Goal: Answer question/provide support: Share knowledge or assist other users

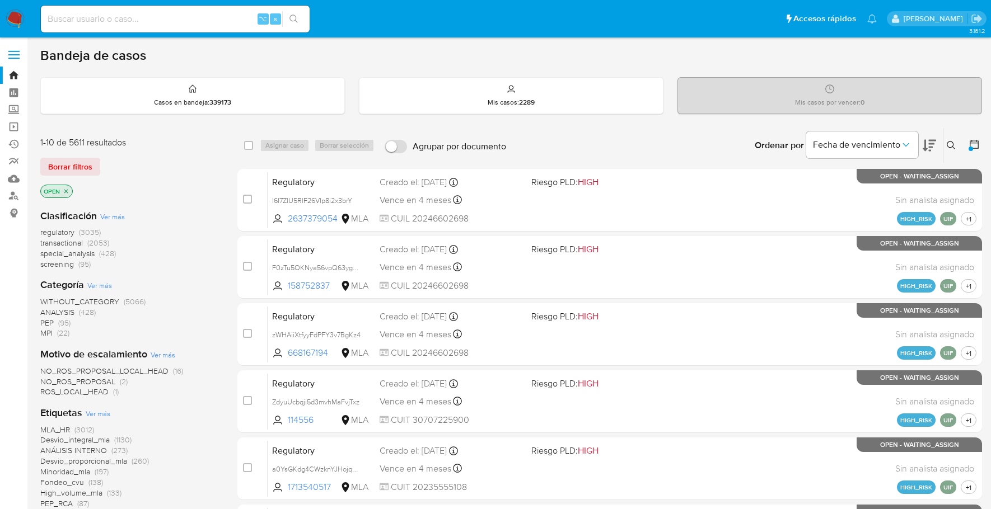
click at [171, 16] on input at bounding box center [175, 19] width 269 height 15
paste input "58768912"
type input "58768912"
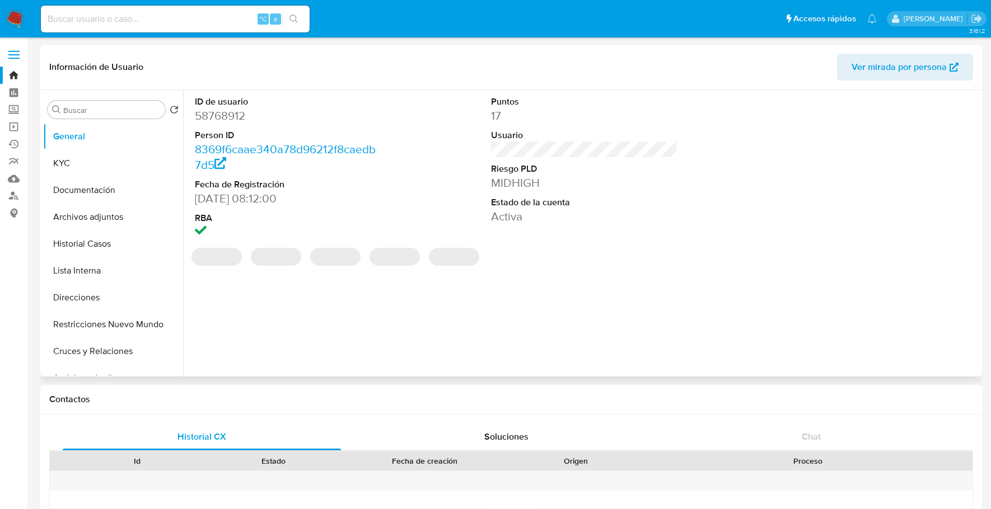
select select "10"
click at [80, 249] on button "Historial Casos" at bounding box center [108, 244] width 131 height 27
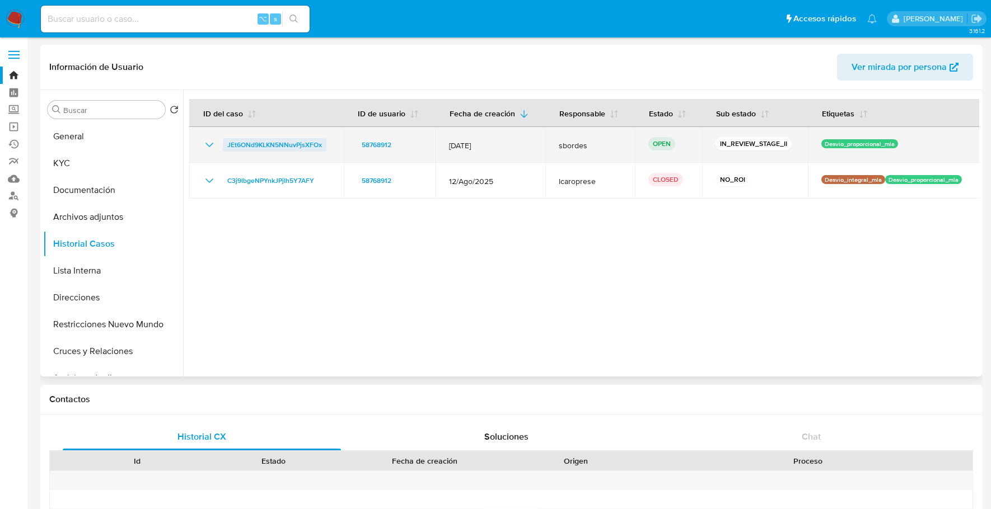
click at [280, 142] on span "JEt6ONd9KLKN5NNuvPjsXFOx" at bounding box center [274, 144] width 95 height 13
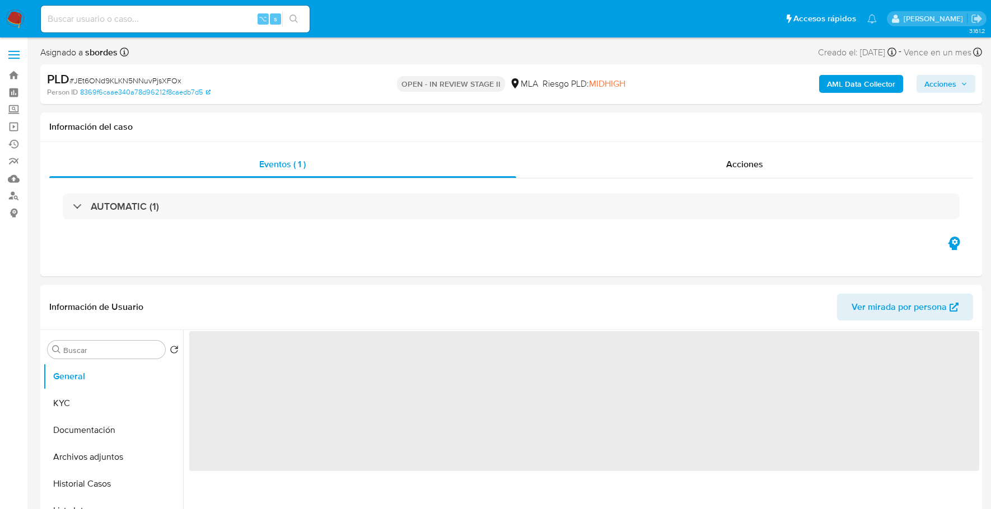
select select "10"
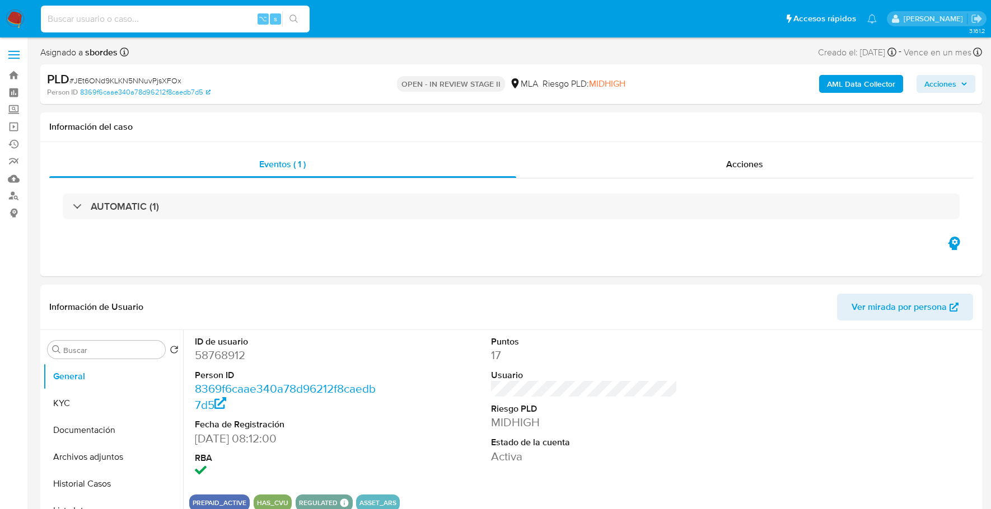
click at [132, 17] on input at bounding box center [175, 19] width 269 height 15
paste input "58768912"
type input "58768912"
click at [85, 401] on button "KYC" at bounding box center [108, 403] width 131 height 27
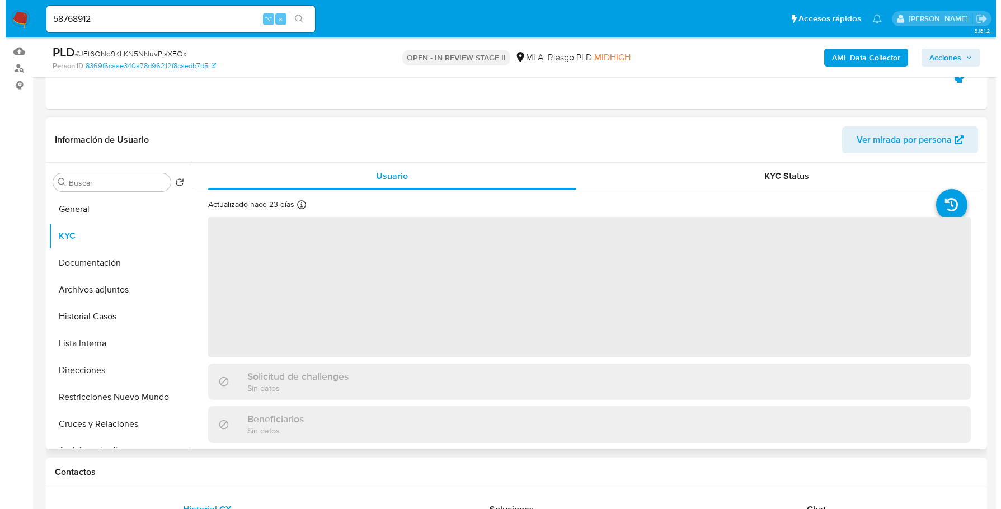
scroll to position [129, 0]
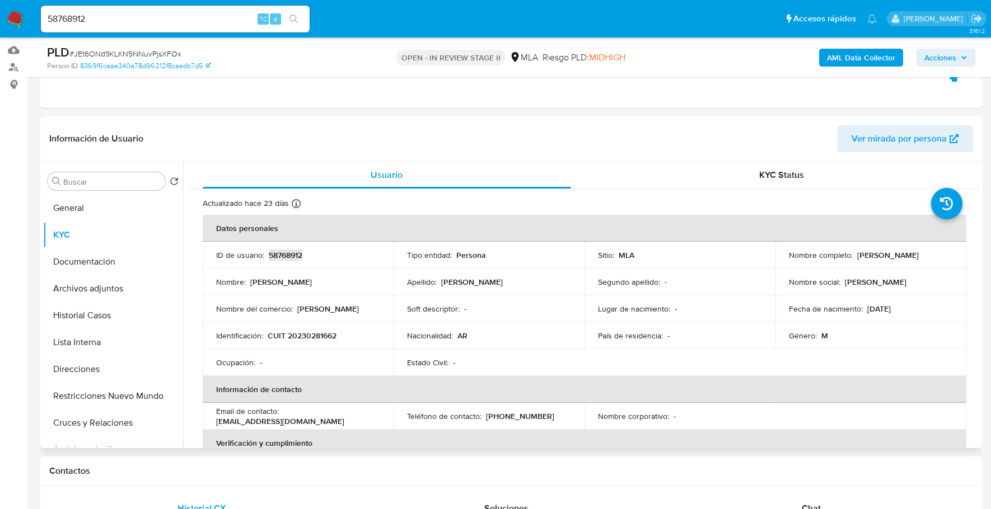
copy p "58768912"
click at [858, 55] on b "AML Data Collector" at bounding box center [861, 58] width 68 height 18
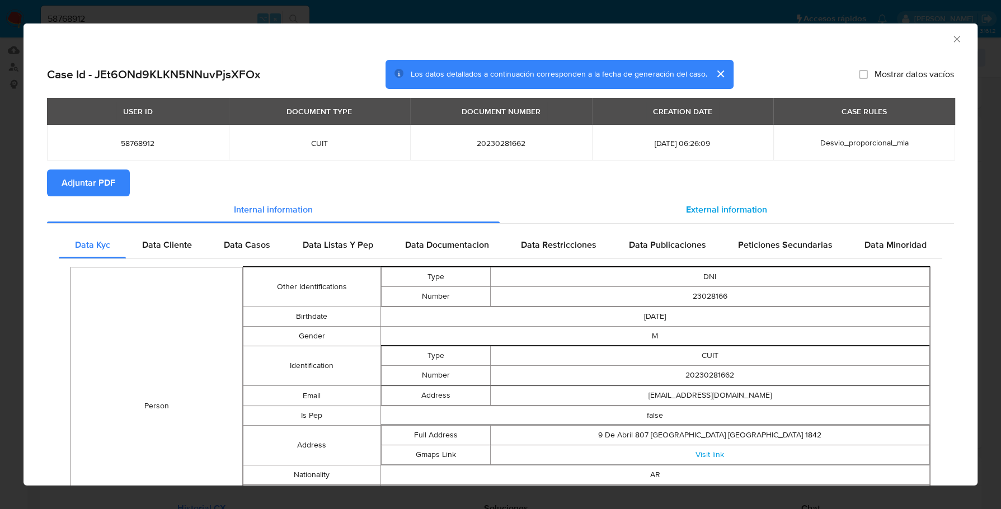
click at [686, 205] on span "External information" at bounding box center [726, 209] width 81 height 13
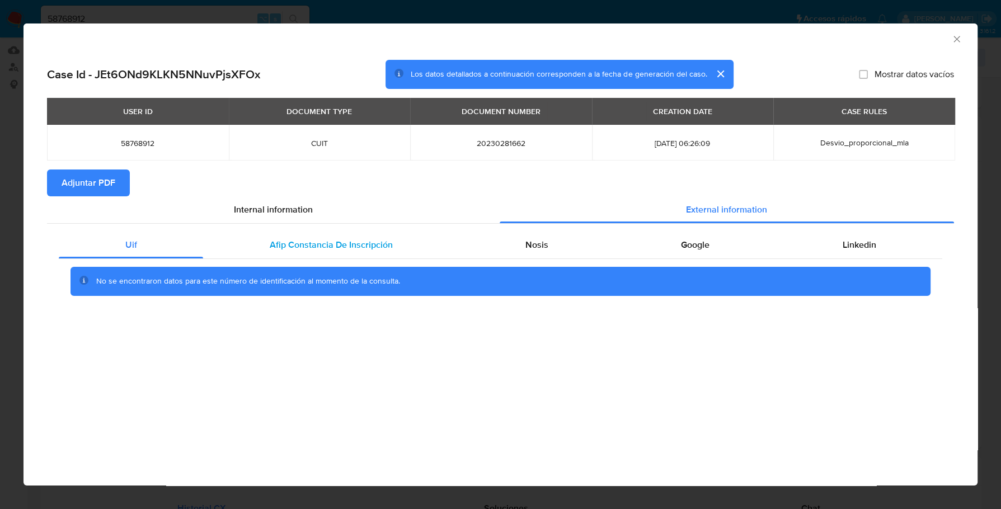
click at [303, 257] on div "Afip Constancia De Inscripción" at bounding box center [331, 245] width 256 height 27
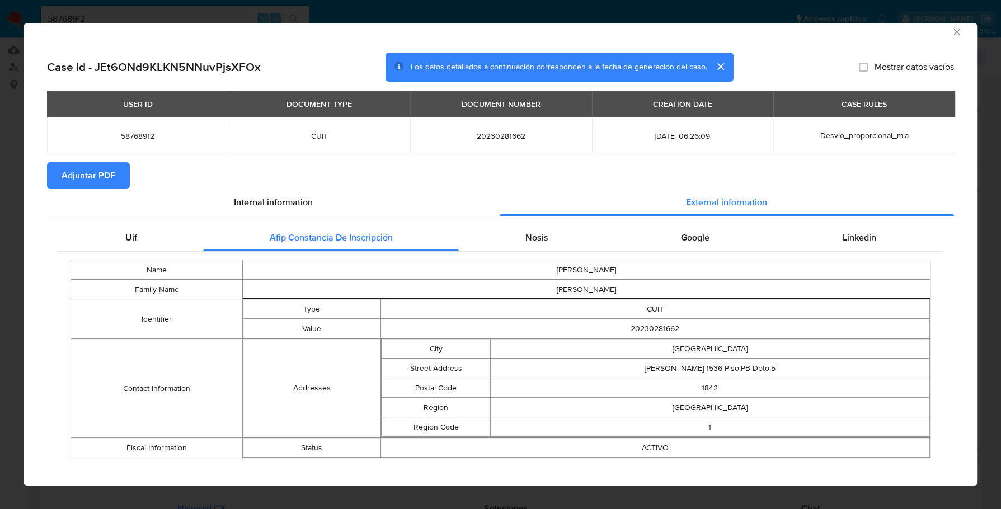
scroll to position [18, 0]
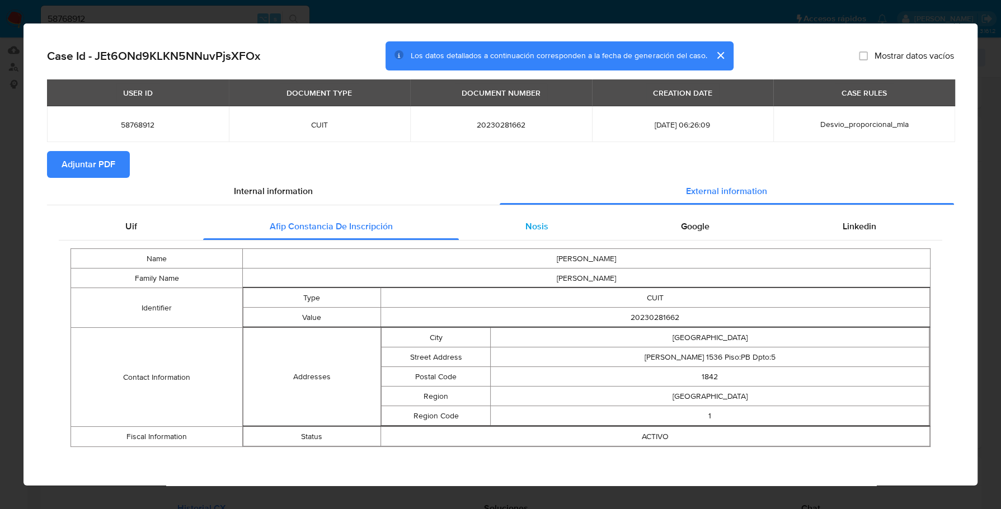
click at [526, 220] on span "Nosis" at bounding box center [537, 226] width 23 height 13
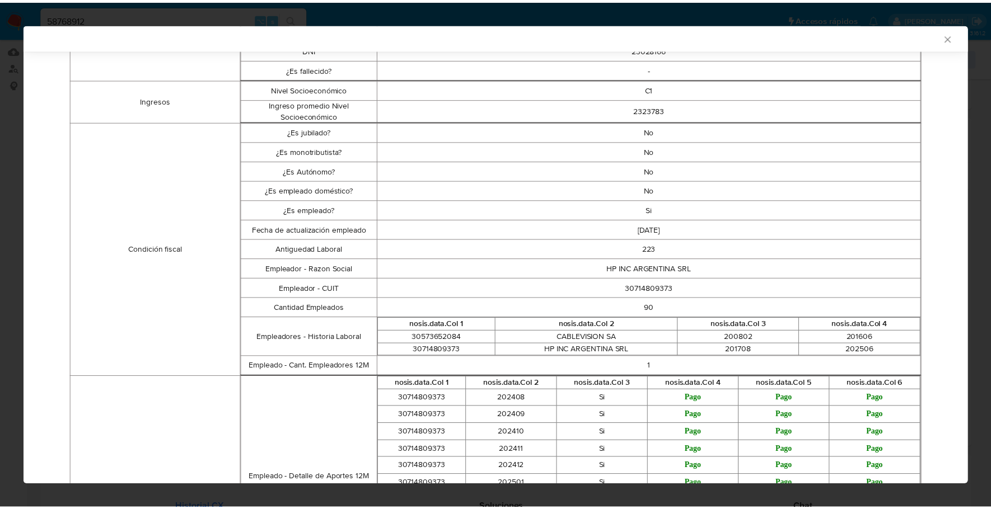
scroll to position [0, 0]
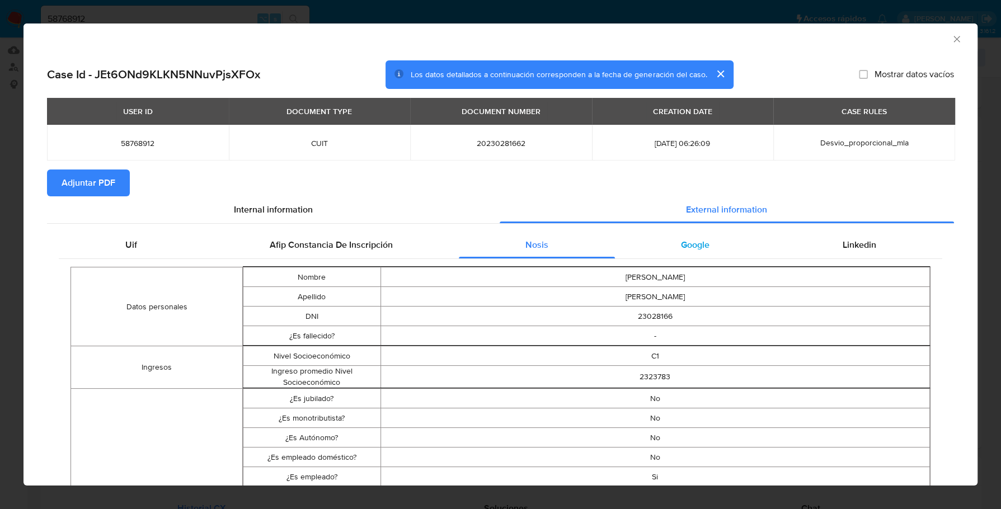
click at [706, 250] on div "Google" at bounding box center [695, 245] width 161 height 27
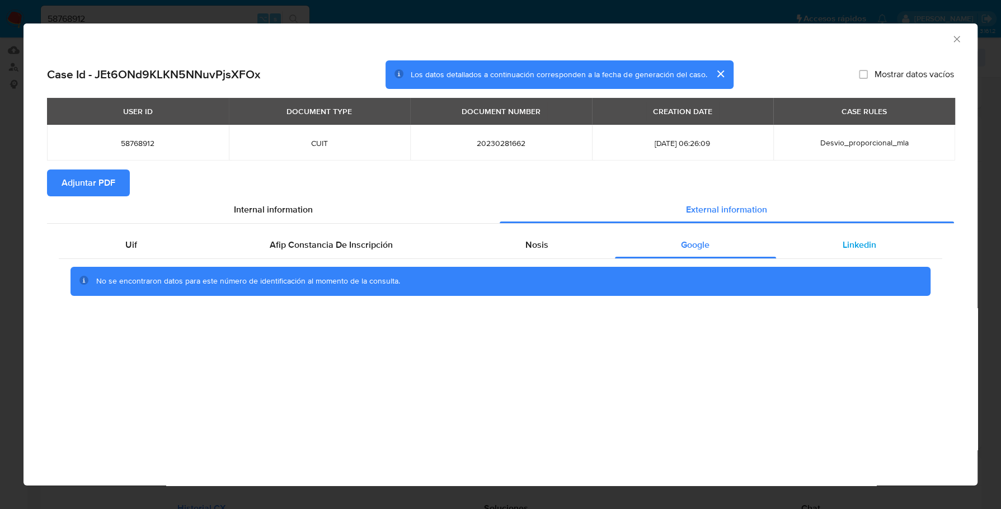
click at [846, 240] on span "Linkedin" at bounding box center [859, 244] width 34 height 13
click at [69, 176] on span "Adjuntar PDF" at bounding box center [89, 183] width 54 height 25
click at [956, 40] on icon "Cerrar ventana" at bounding box center [957, 39] width 11 height 11
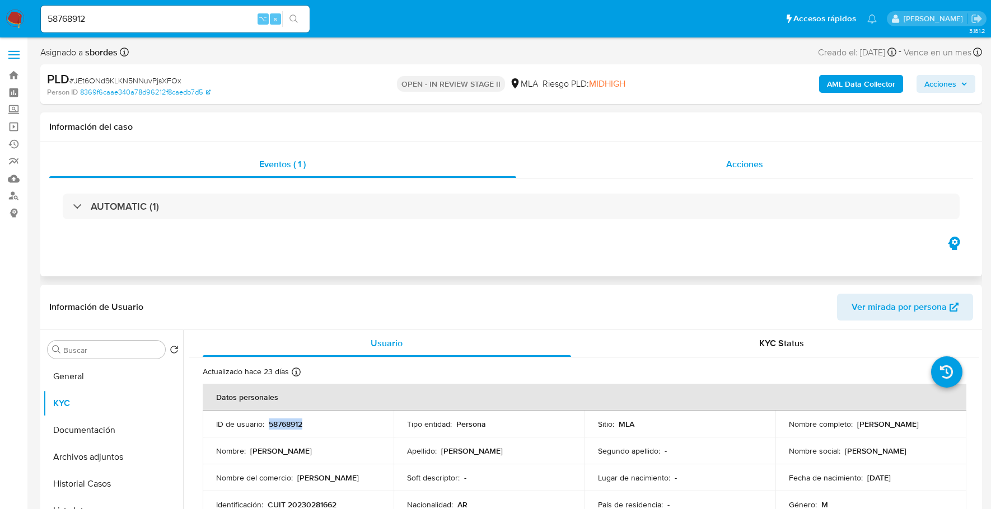
click at [737, 159] on span "Acciones" at bounding box center [744, 164] width 37 height 13
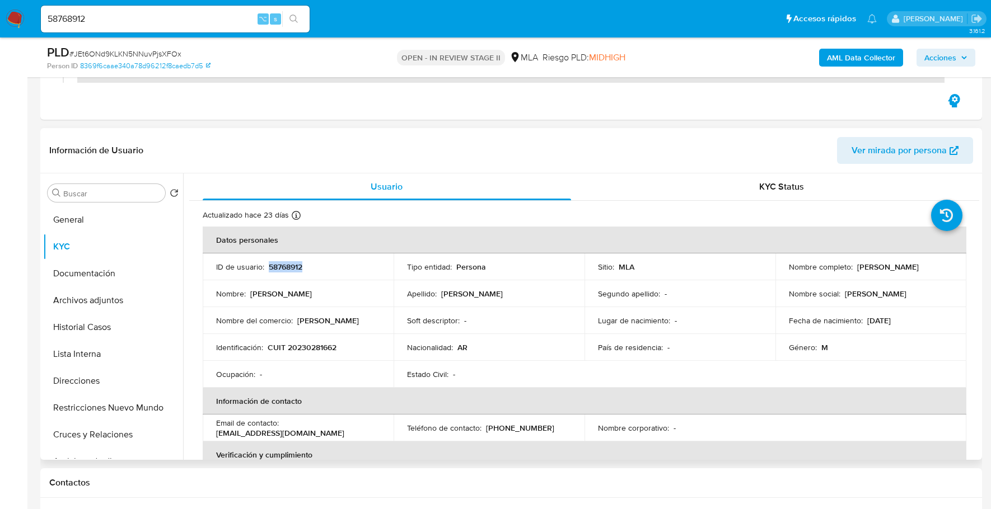
scroll to position [290, 0]
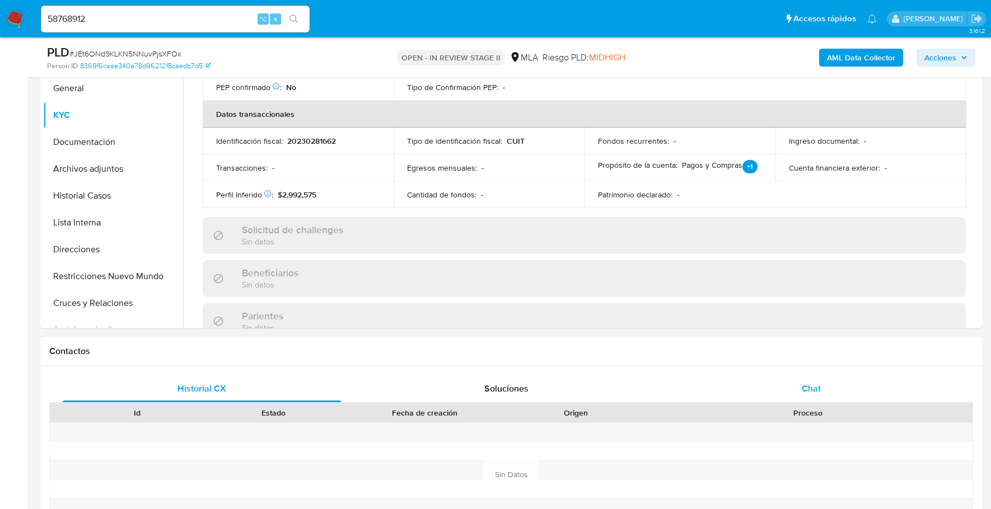
click at [804, 382] on span "Chat" at bounding box center [811, 388] width 19 height 13
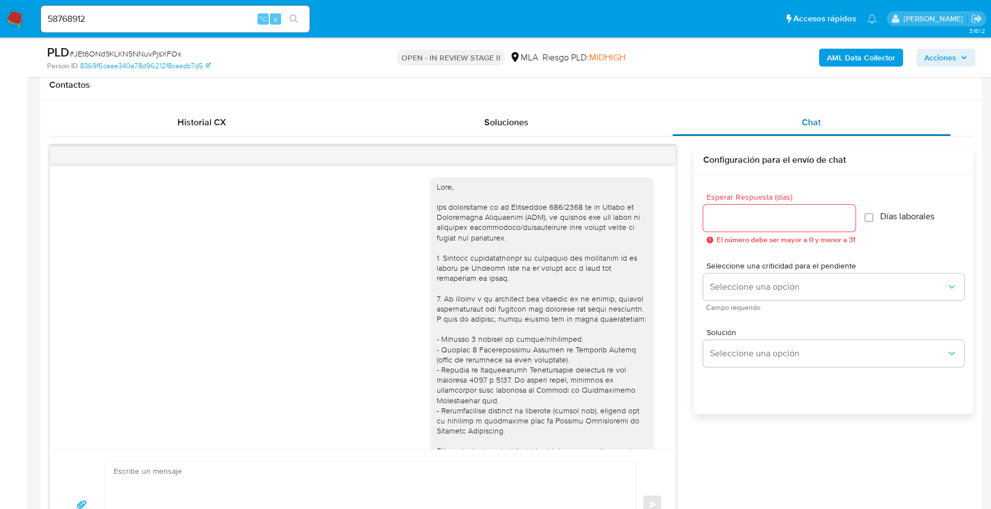
scroll to position [496, 0]
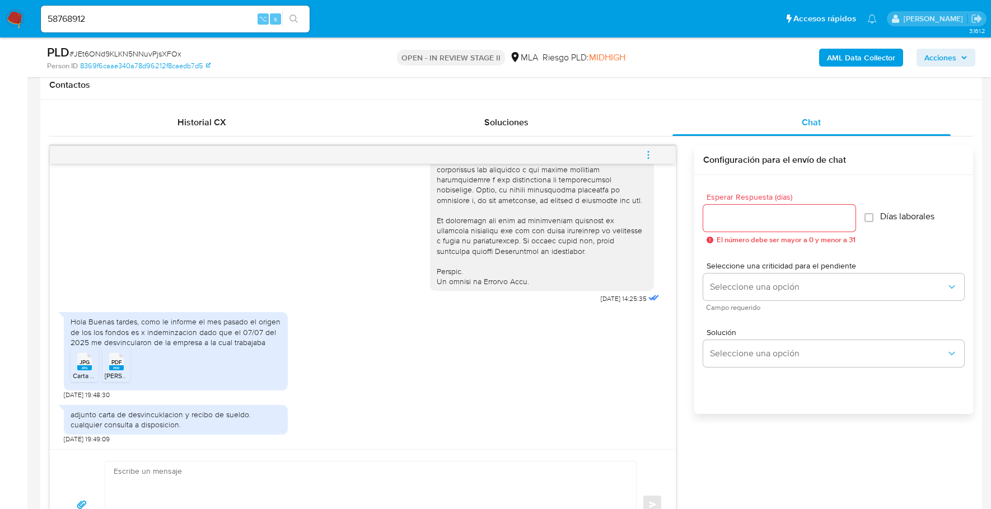
click at [79, 368] on icon "JPG" at bounding box center [84, 362] width 15 height 20
click at [113, 366] on rect at bounding box center [116, 368] width 15 height 5
click at [81, 360] on span "JPG" at bounding box center [84, 362] width 10 height 7
click at [119, 361] on span "PDF" at bounding box center [116, 362] width 11 height 7
click at [165, 462] on textarea at bounding box center [368, 505] width 508 height 86
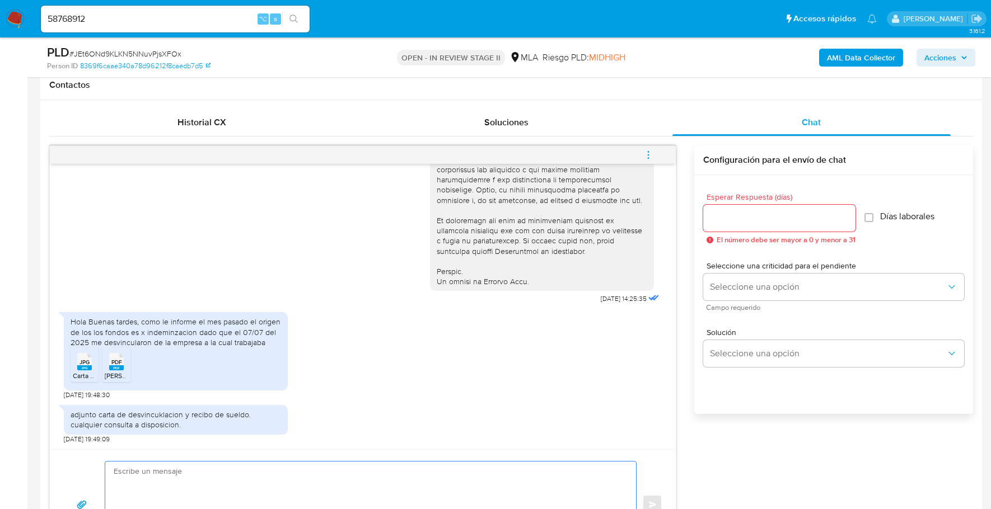
paste textarea "Hola, ¡Muchas gracias por tu respuesta! Confirmamos la recepción de la document…"
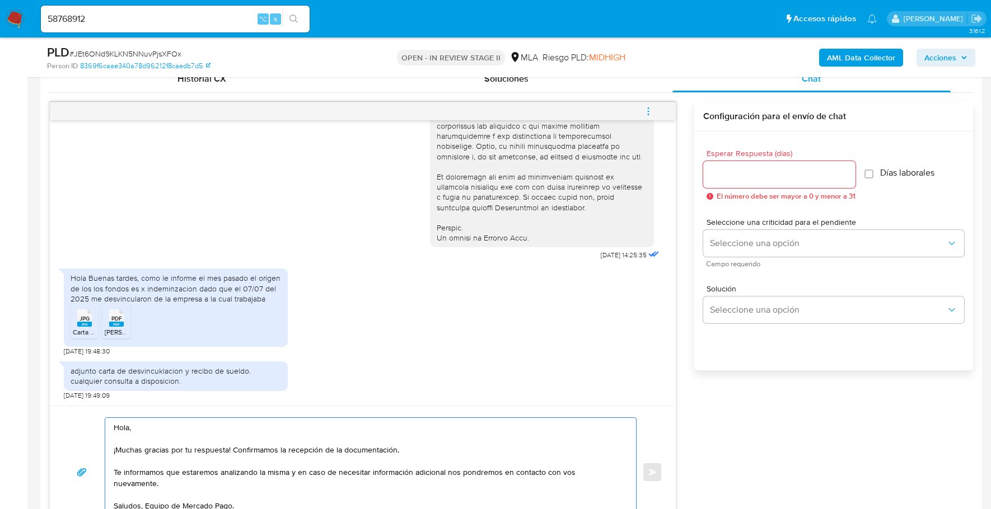
type textarea "Hola, ¡Muchas gracias por tu respuesta! Confirmamos la recepción de la document…"
click at [714, 176] on input "Esperar Respuesta (días)" at bounding box center [779, 174] width 152 height 15
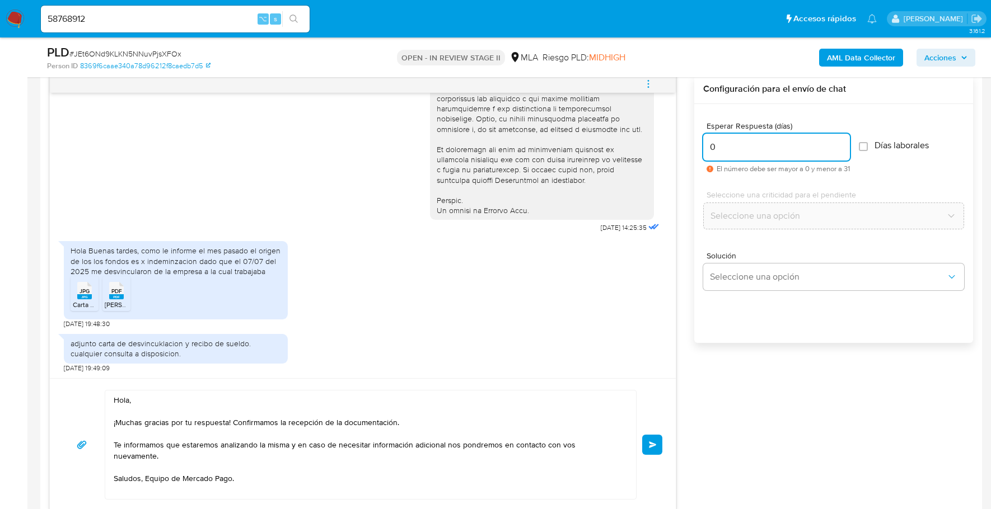
scroll to position [669, 0]
type input "0"
click at [647, 448] on button "Enviar" at bounding box center [652, 444] width 20 height 20
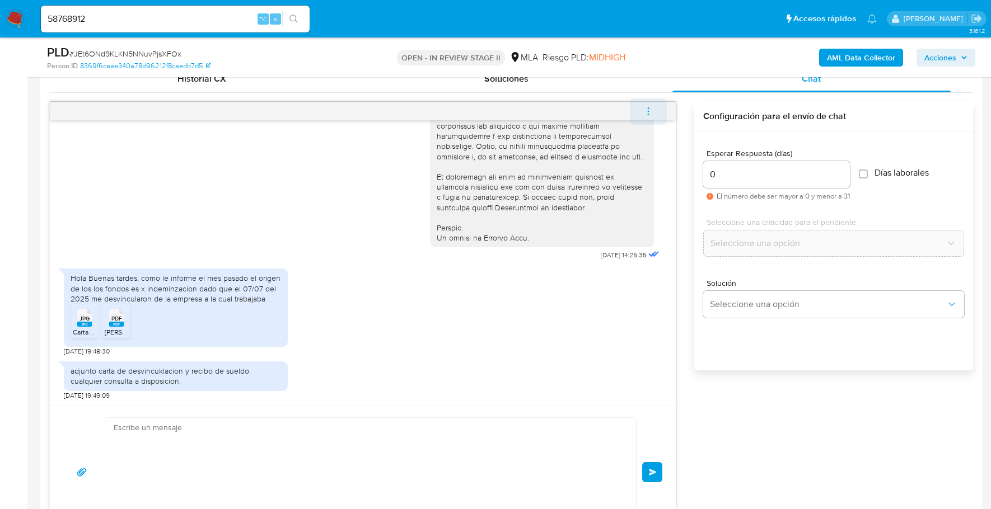
scroll to position [630, 0]
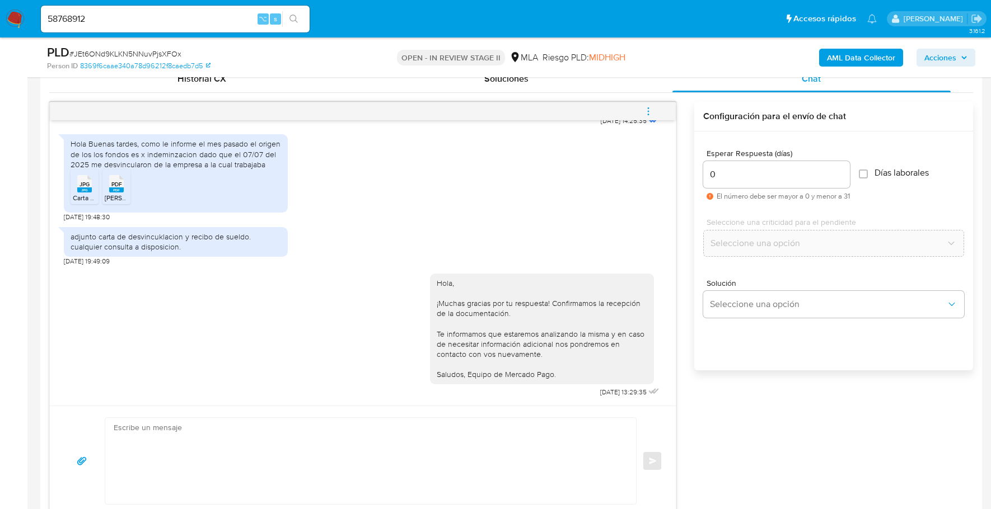
click at [650, 110] on icon "menu-action" at bounding box center [648, 111] width 10 height 10
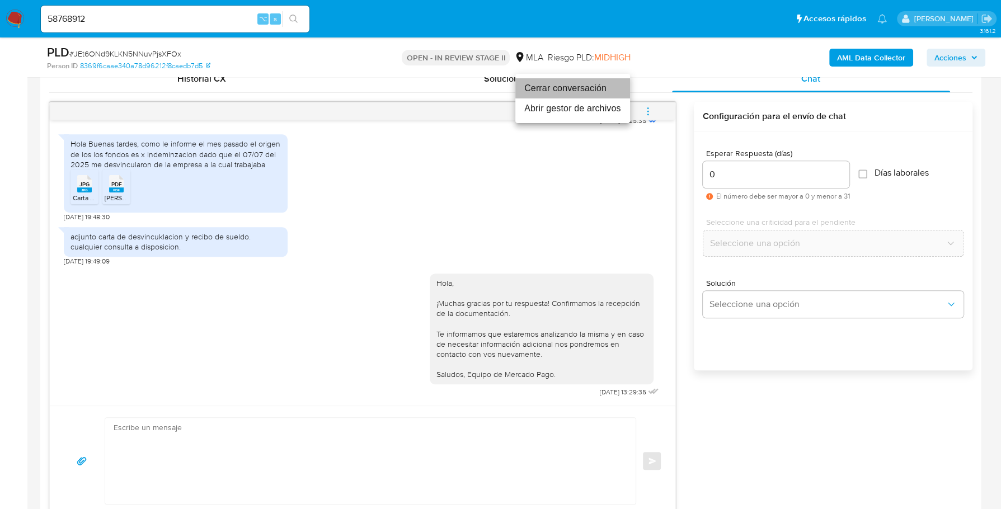
click at [603, 88] on li "Cerrar conversación" at bounding box center [573, 88] width 115 height 20
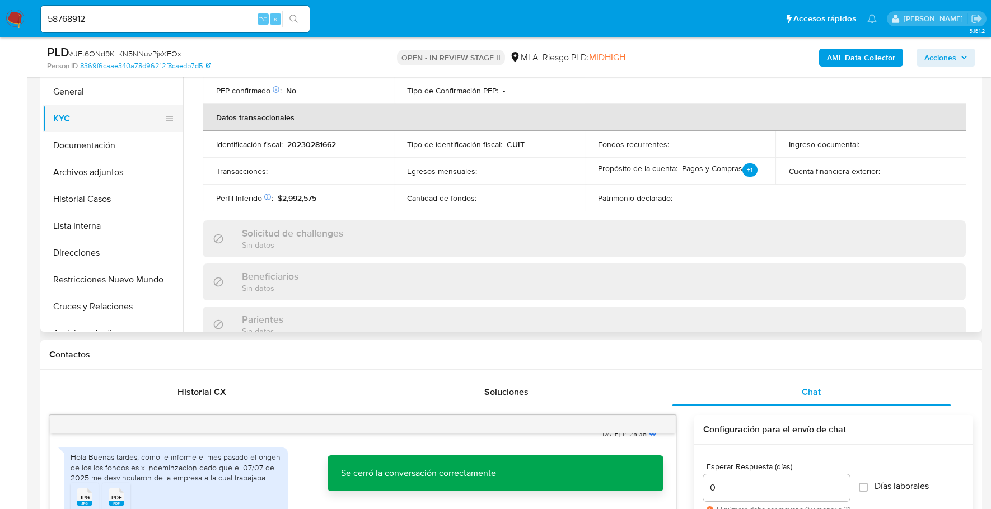
scroll to position [305, 0]
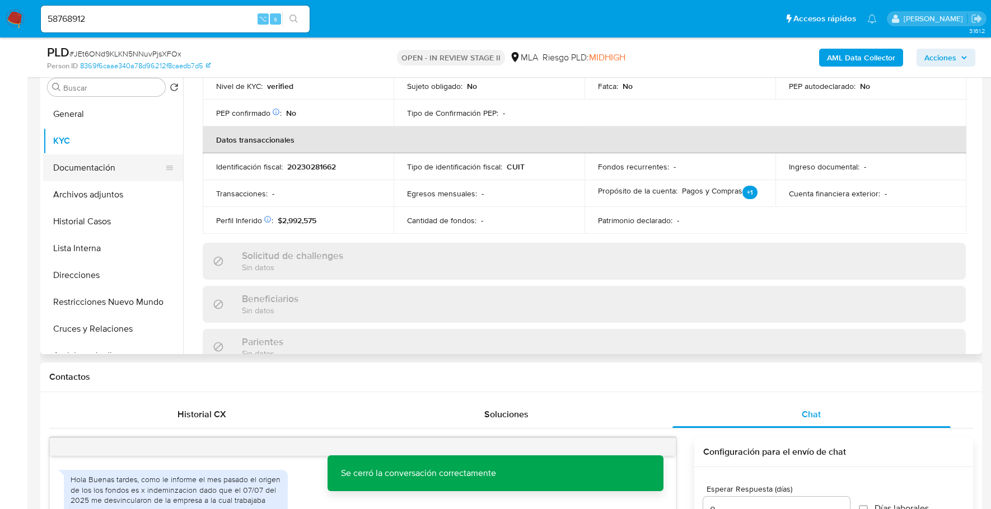
click at [85, 174] on button "Documentación" at bounding box center [108, 167] width 131 height 27
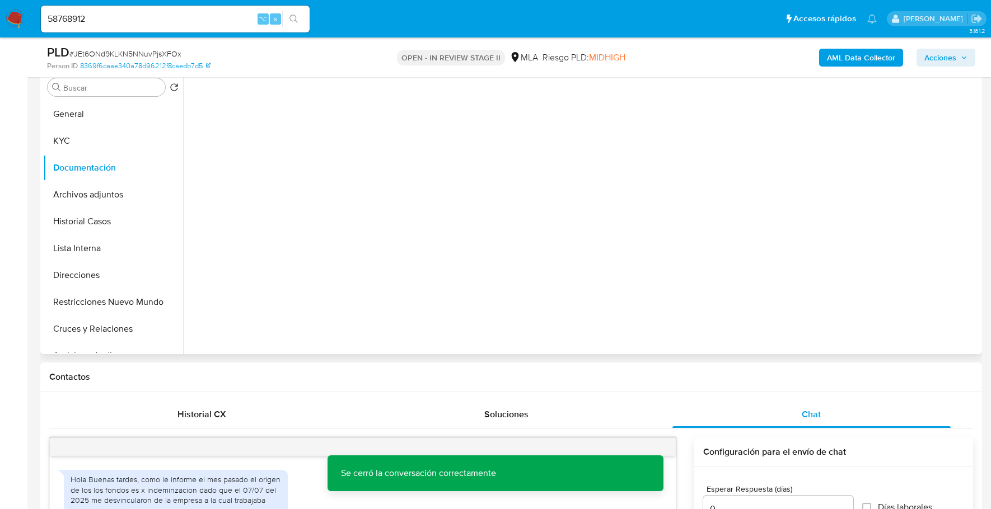
scroll to position [0, 0]
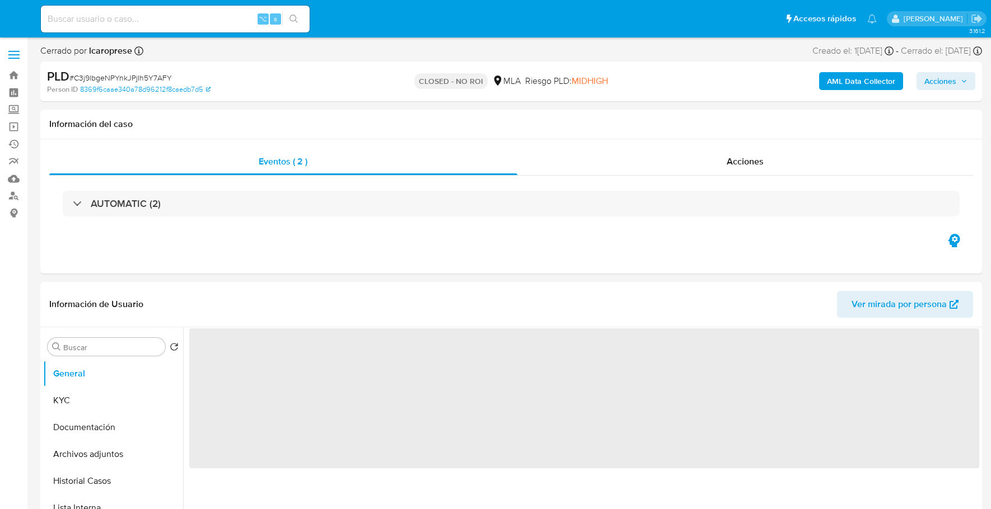
select select "10"
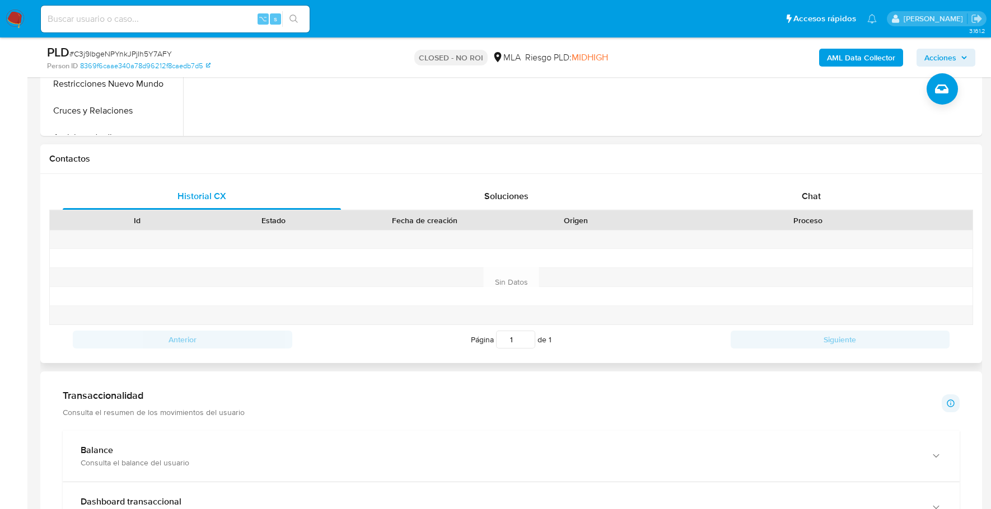
scroll to position [321, 0]
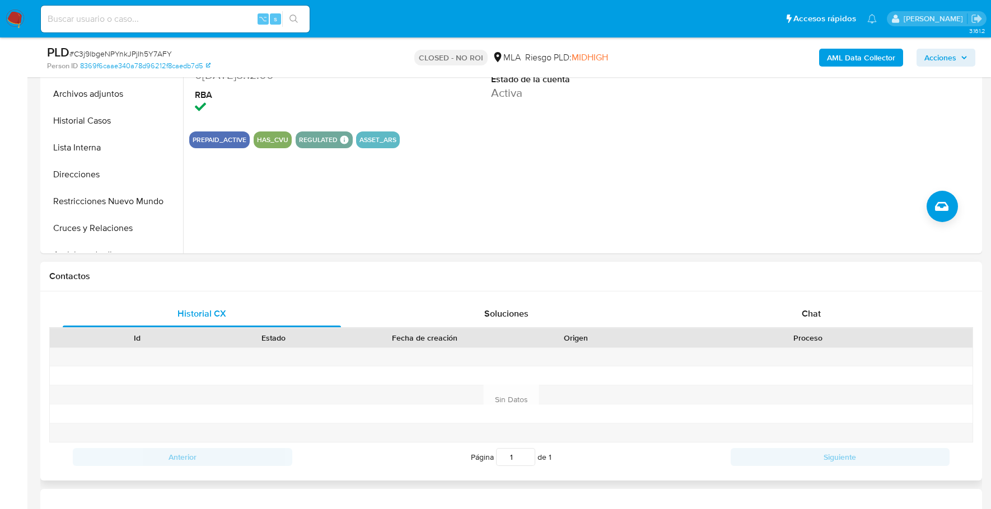
click at [768, 287] on div "Contactos" at bounding box center [511, 277] width 942 height 30
click at [771, 301] on div "Chat" at bounding box center [811, 314] width 278 height 27
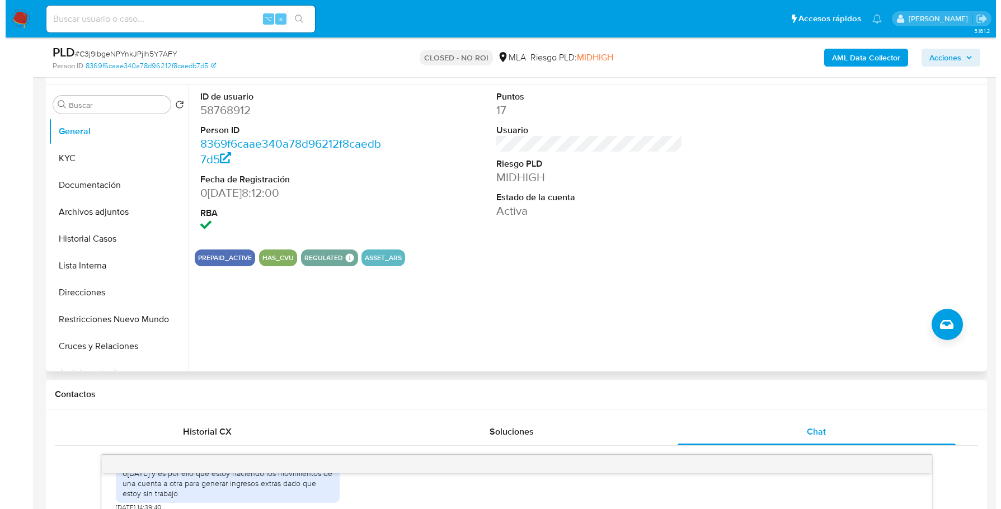
scroll to position [174, 0]
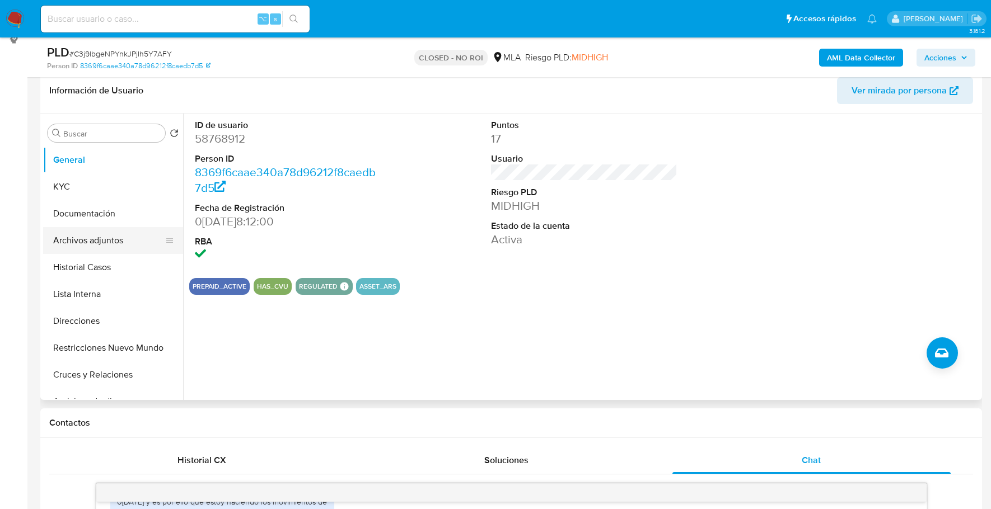
click at [93, 240] on button "Archivos adjuntos" at bounding box center [108, 240] width 131 height 27
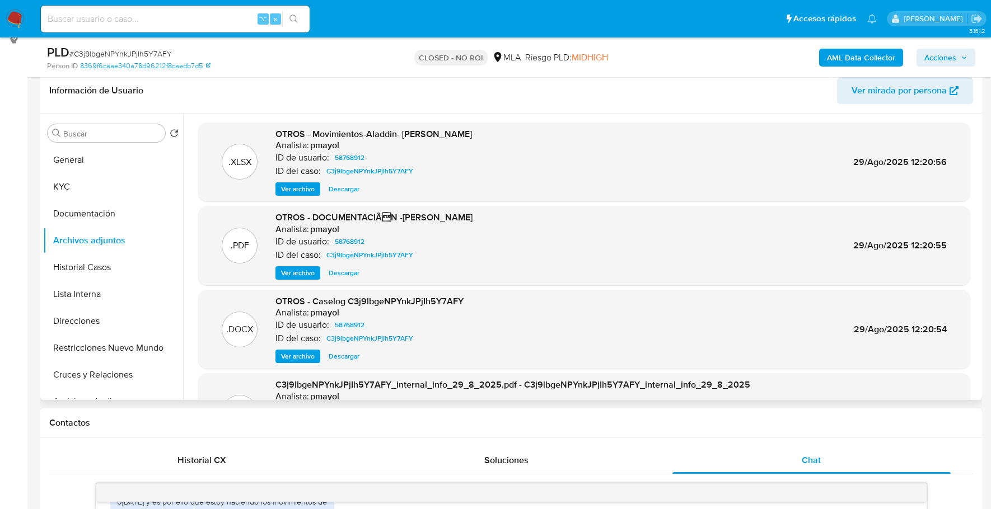
click at [296, 355] on span "Ver archivo" at bounding box center [298, 356] width 34 height 11
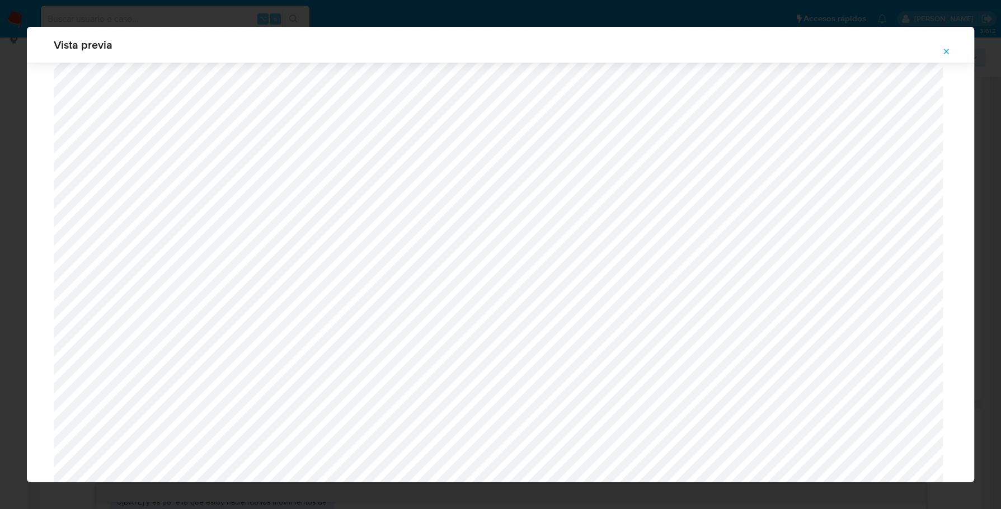
scroll to position [803, 0]
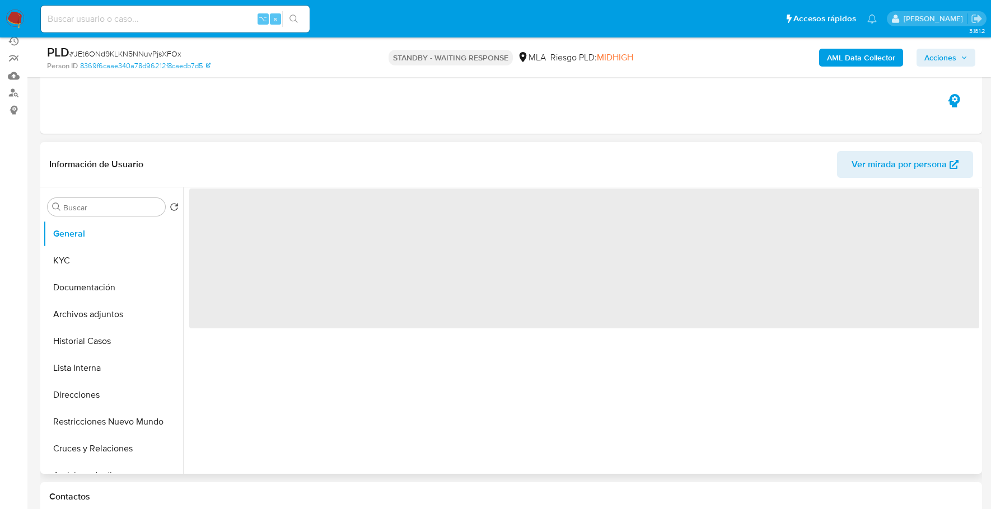
select select "10"
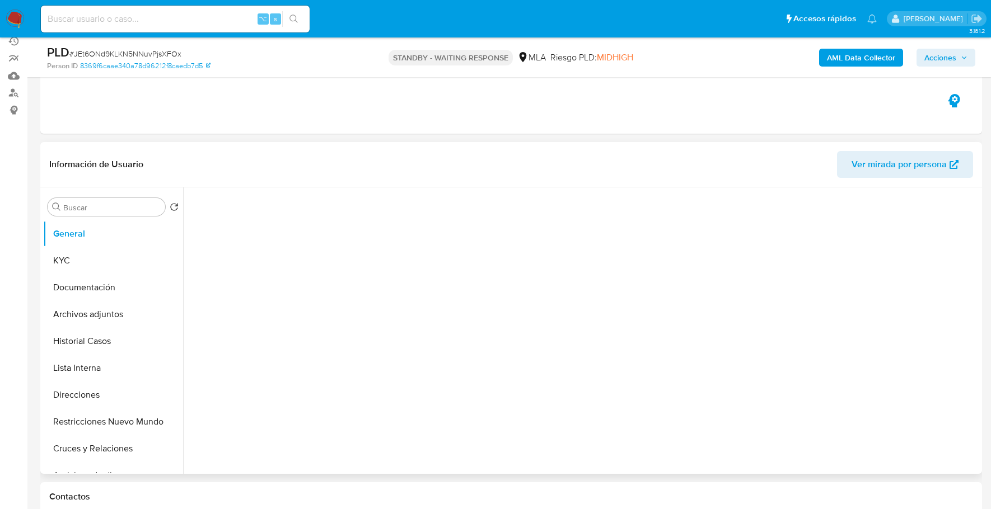
scroll to position [114, 0]
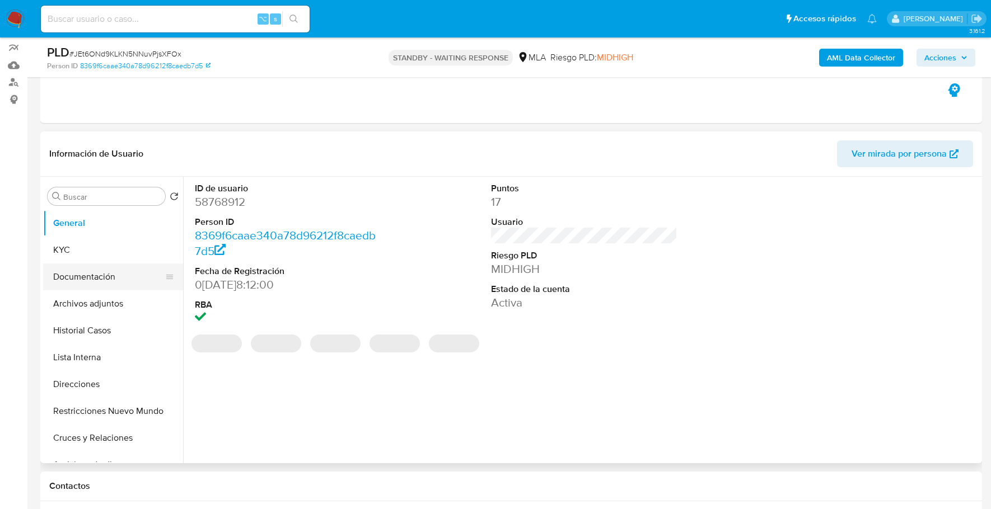
click at [85, 277] on button "Documentación" at bounding box center [108, 277] width 131 height 27
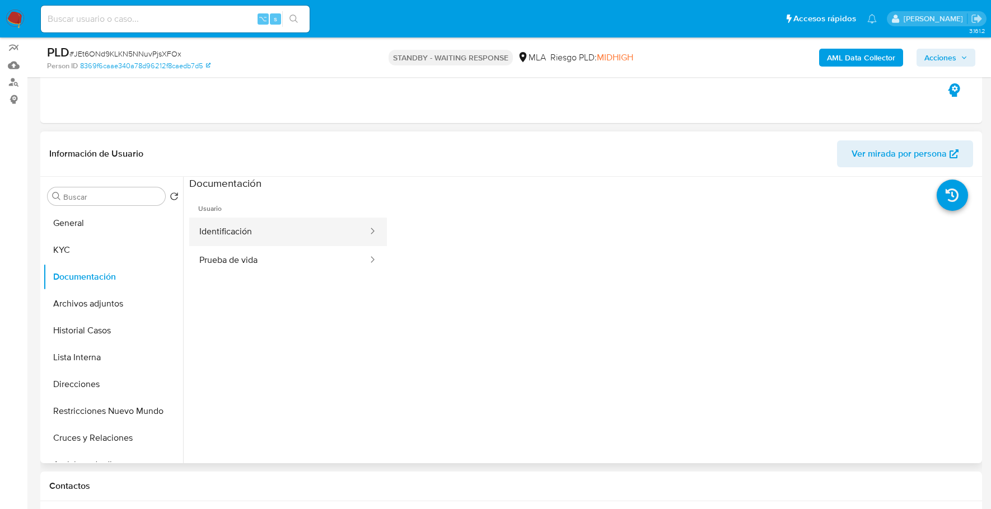
click at [233, 223] on button "Identificación" at bounding box center [279, 232] width 180 height 29
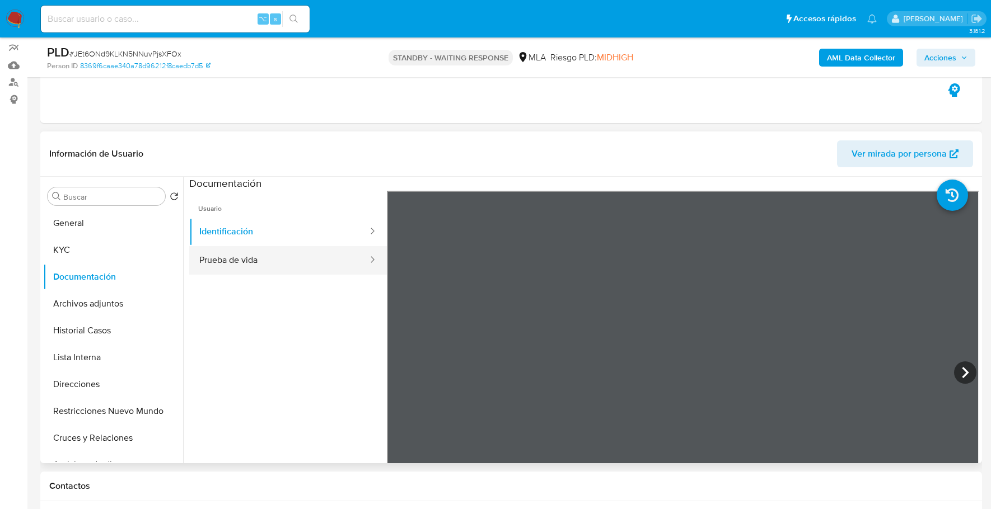
click at [278, 260] on button "Prueba de vida" at bounding box center [279, 260] width 180 height 29
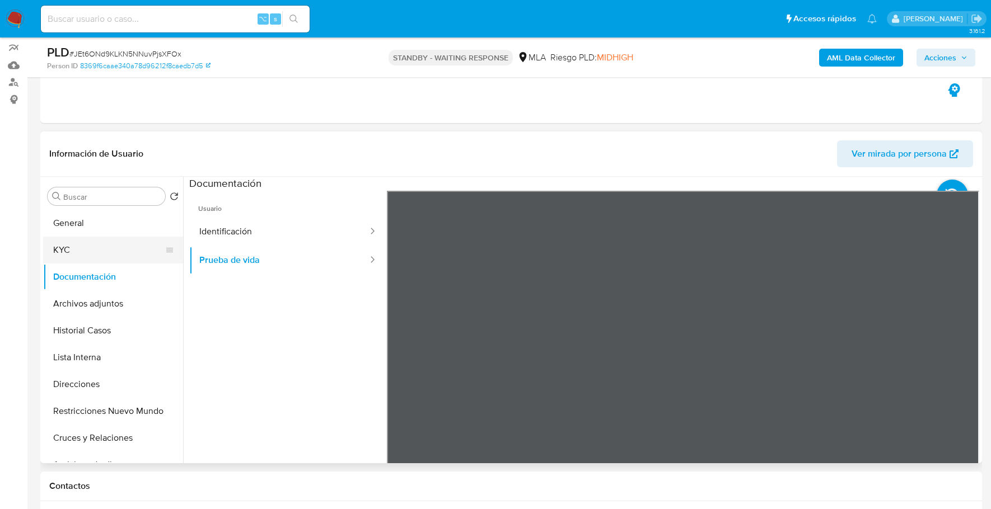
click at [64, 255] on button "KYC" at bounding box center [108, 250] width 131 height 27
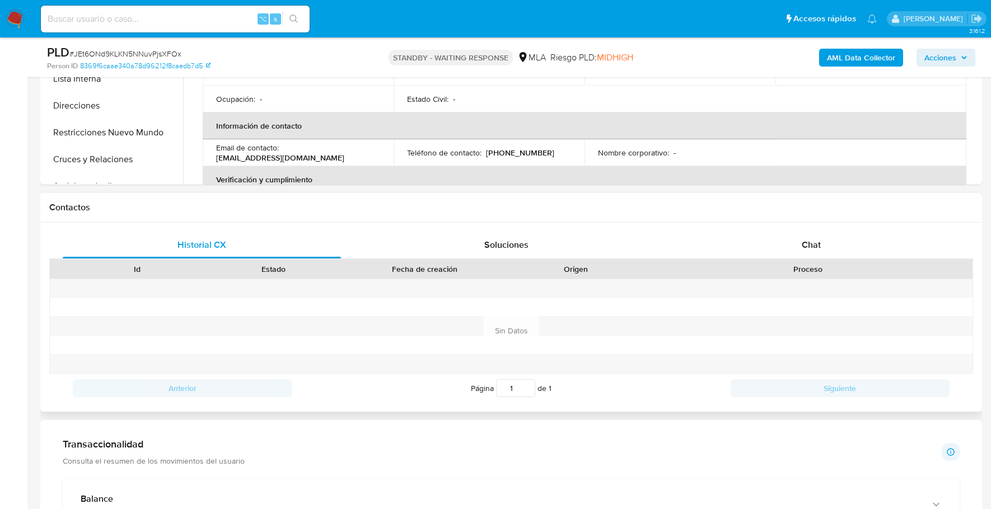
scroll to position [452, 0]
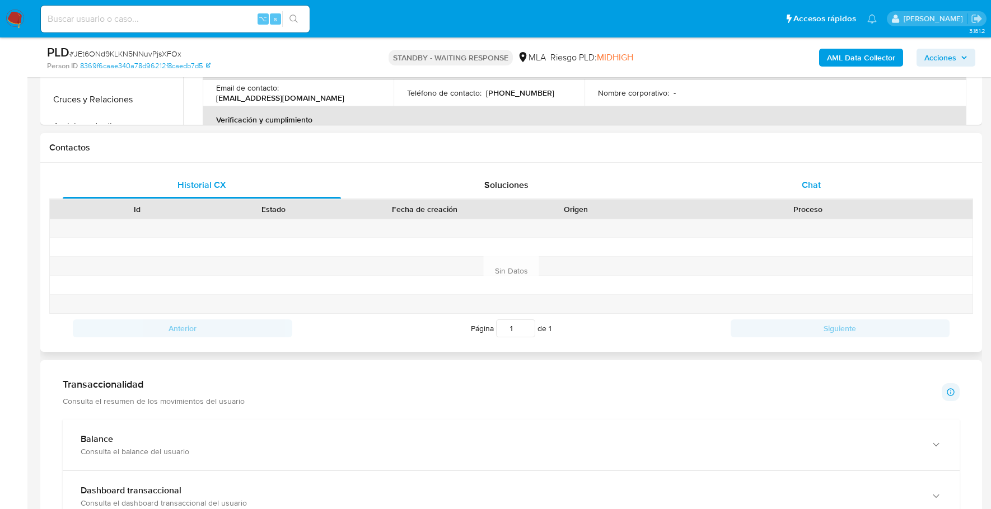
click at [771, 181] on div "Chat" at bounding box center [811, 185] width 278 height 27
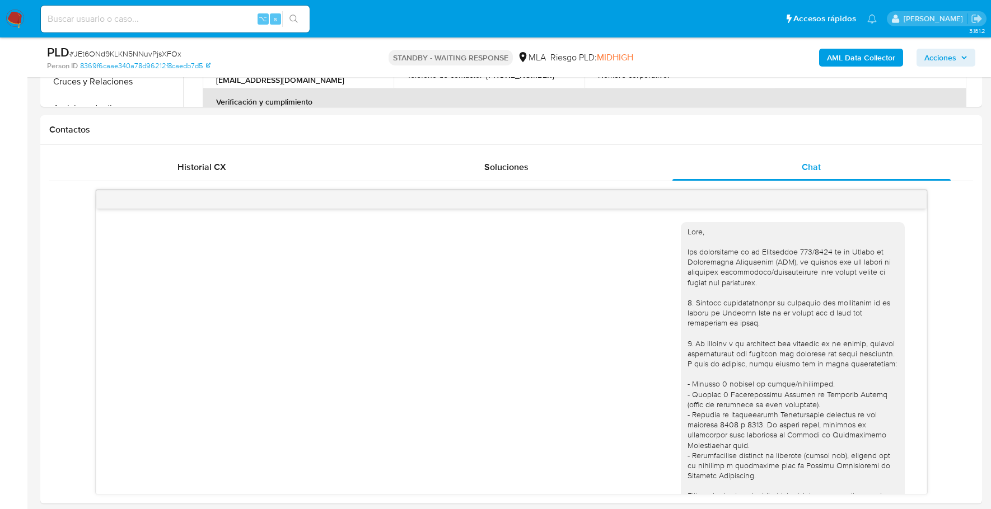
scroll to position [630, 0]
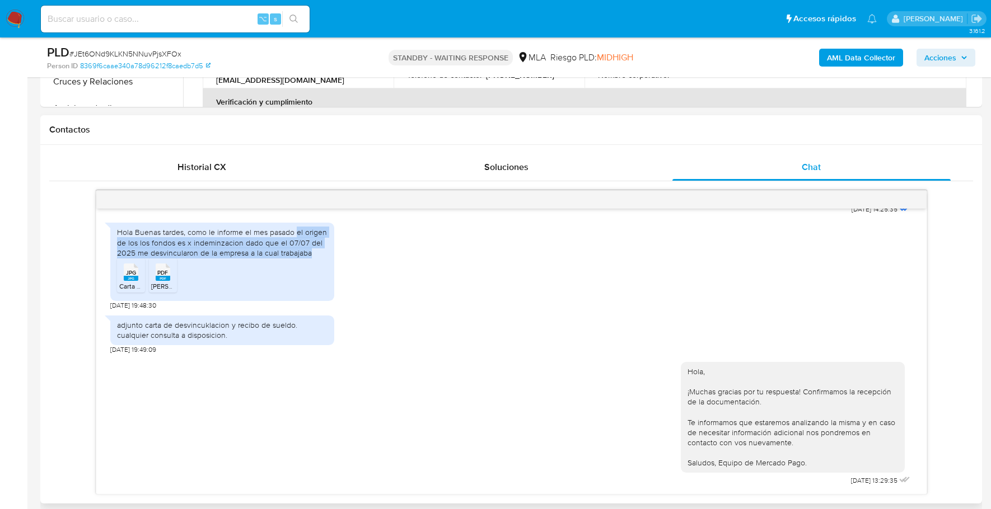
drag, startPoint x: 296, startPoint y: 230, endPoint x: 325, endPoint y: 253, distance: 36.6
click at [325, 253] on div "Hola Buenas tardes, como le informe el mes pasado el origen de los los fondos e…" at bounding box center [222, 242] width 210 height 31
copy div "el origen de los los fondos es x indeminzacion dado que el 07/07 del 2025 me de…"
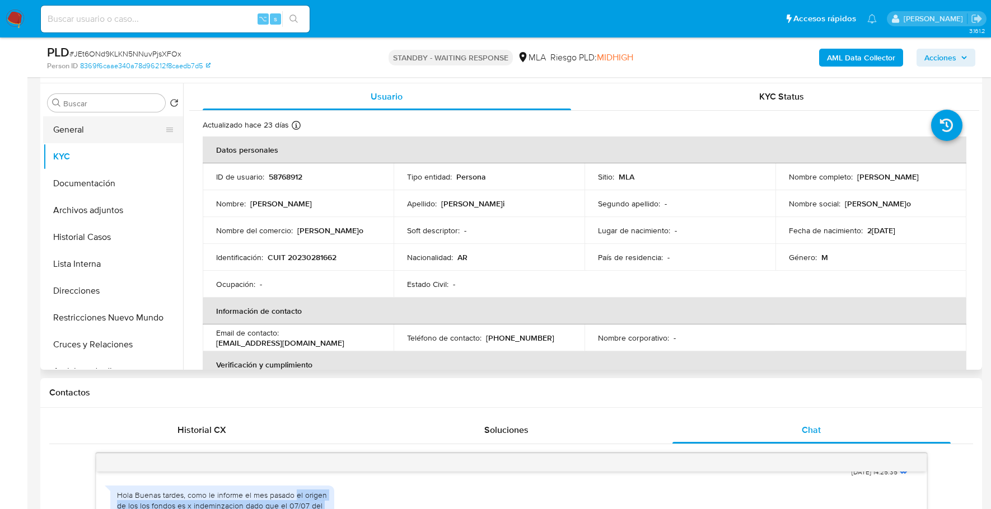
scroll to position [134, 0]
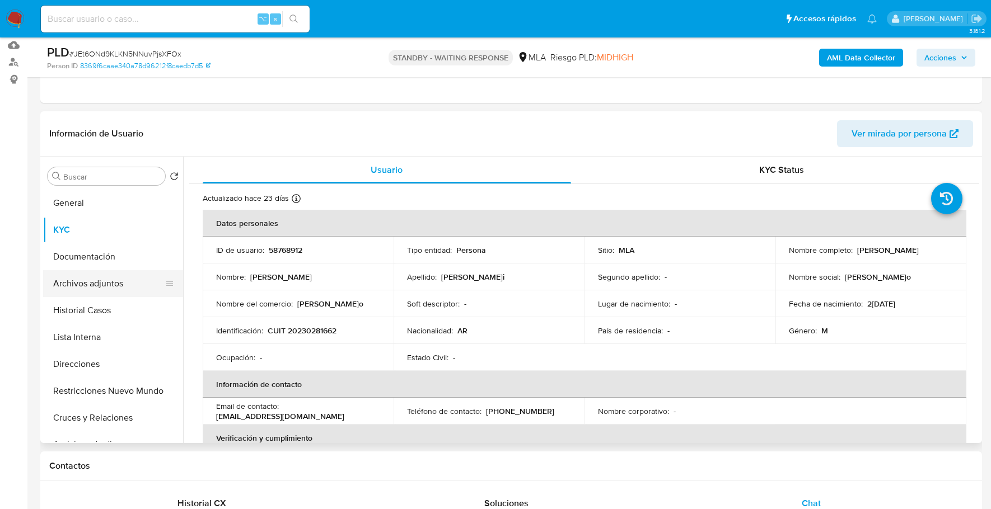
click at [115, 285] on button "Archivos adjuntos" at bounding box center [108, 283] width 131 height 27
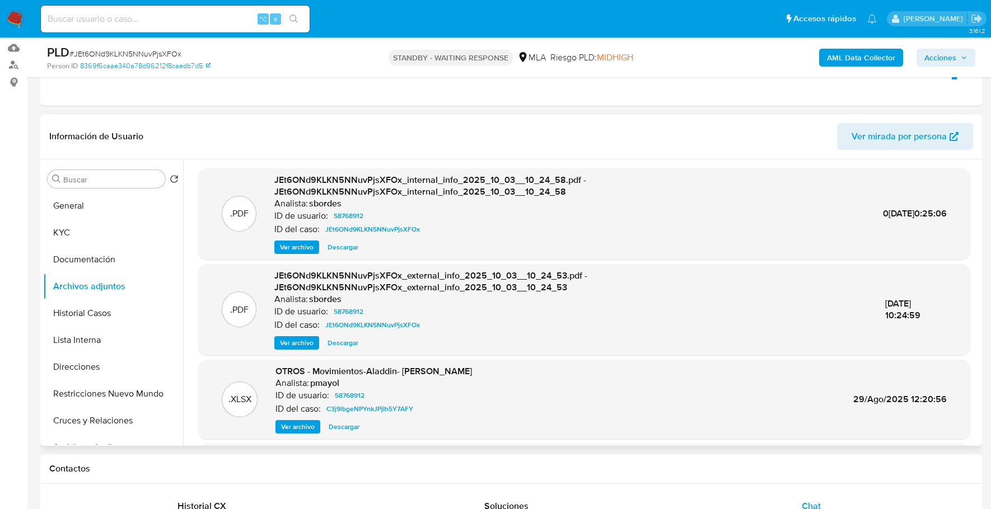
scroll to position [118, 0]
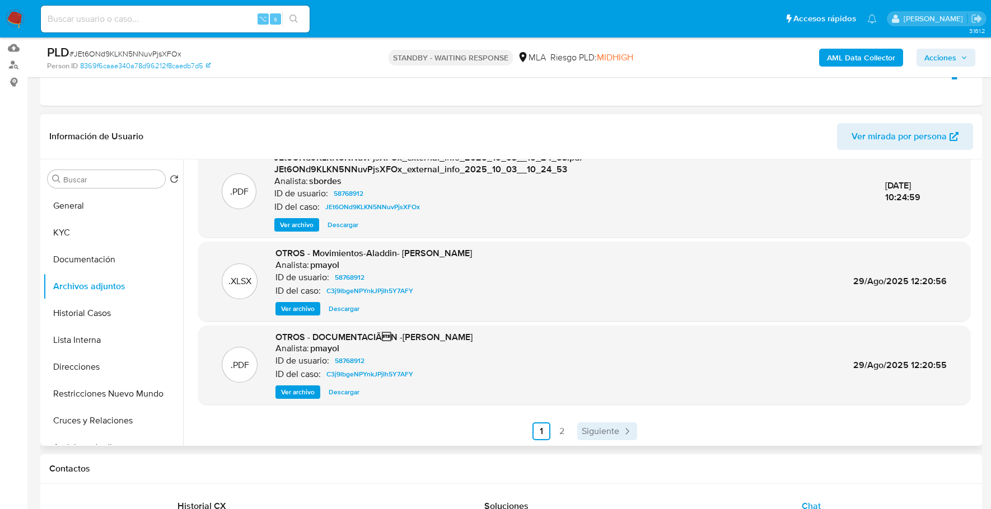
click at [601, 428] on span "Siguiente" at bounding box center [601, 431] width 38 height 9
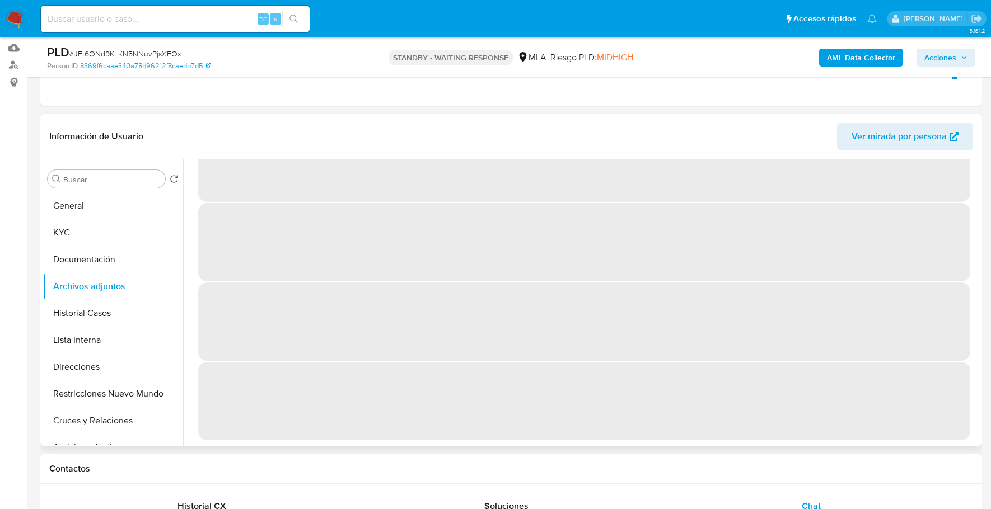
scroll to position [0, 0]
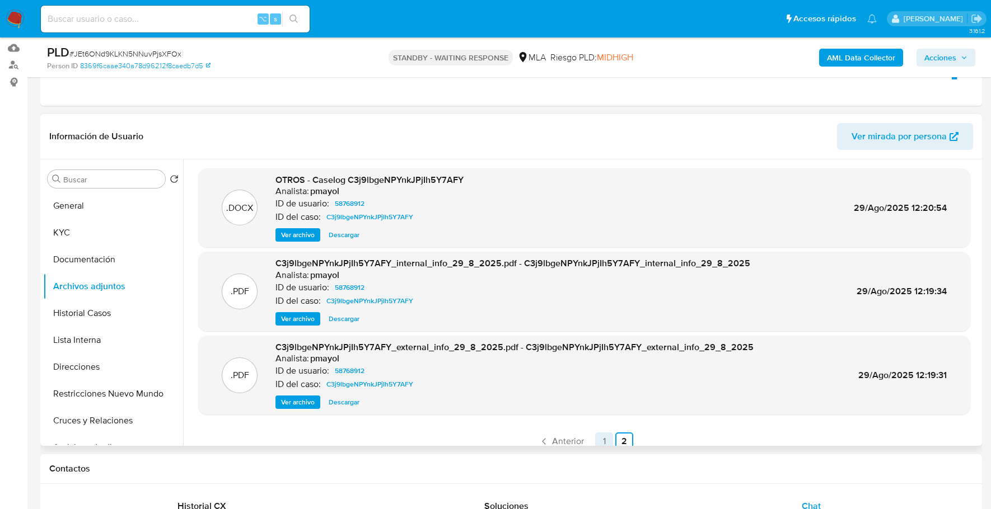
click at [600, 442] on link "1" at bounding box center [604, 442] width 18 height 18
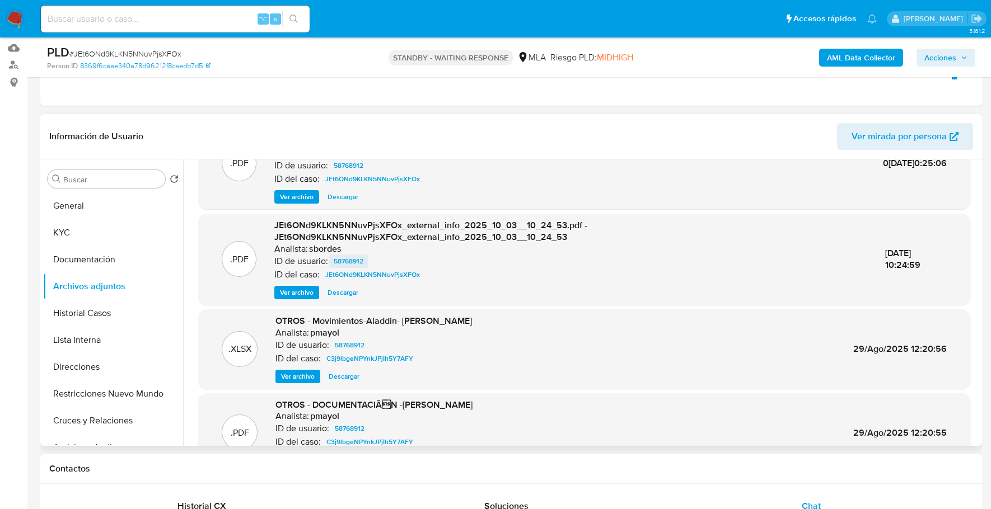
scroll to position [118, 0]
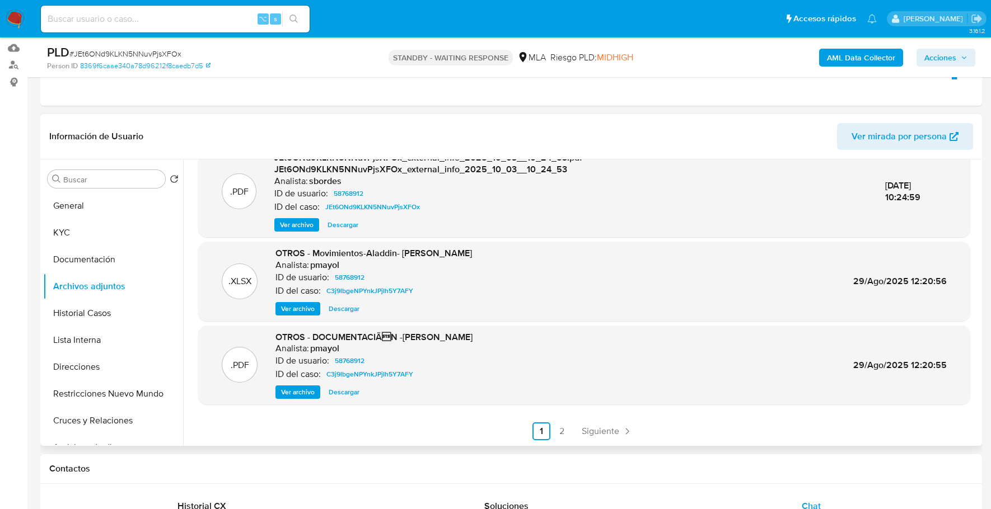
click at [299, 389] on span "Ver archivo" at bounding box center [298, 392] width 34 height 11
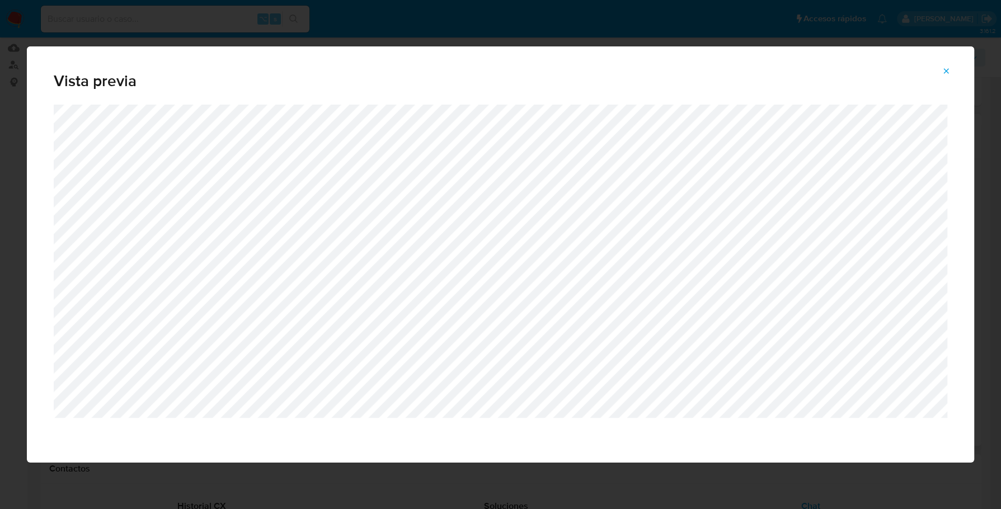
click at [950, 68] on icon "Attachment preview" at bounding box center [946, 71] width 9 height 9
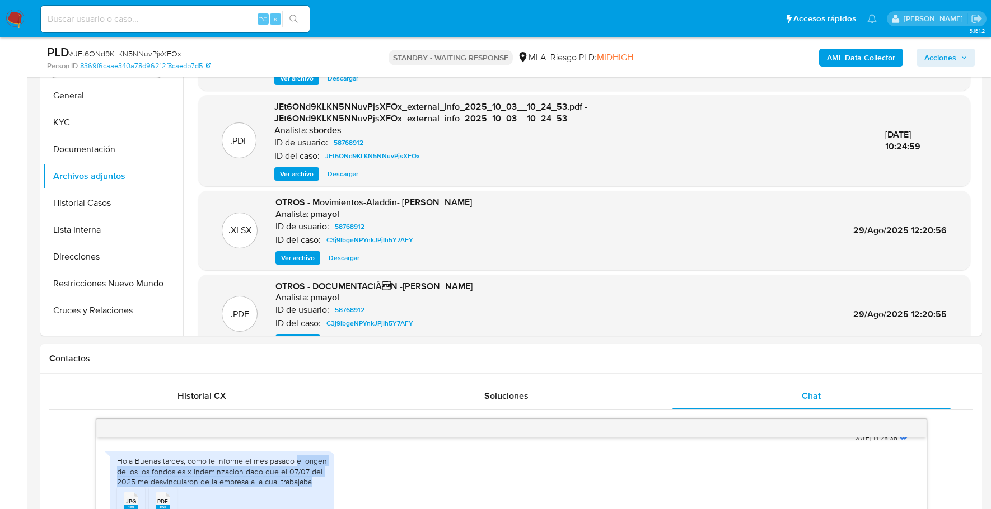
scroll to position [0, 0]
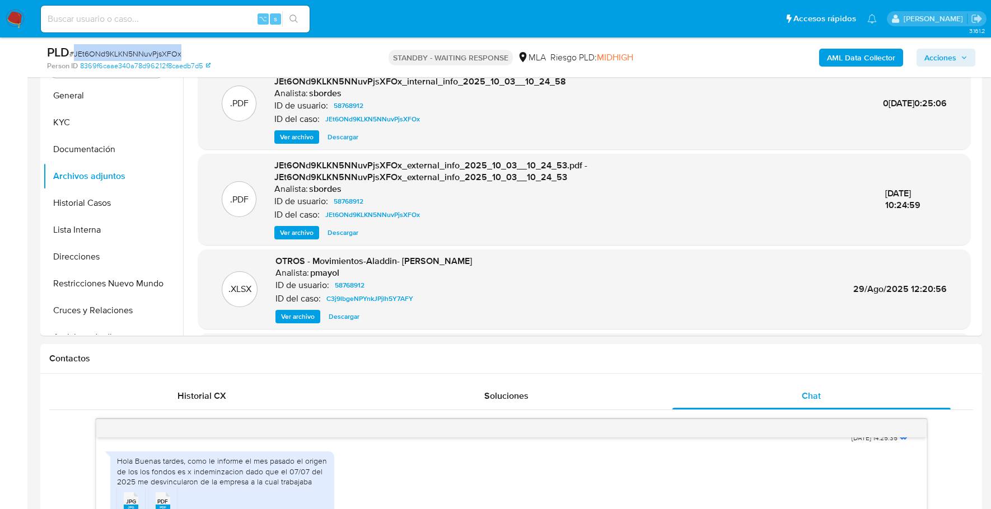
copy span "JEt6ONd9KLKN5NNuvPjsXFOx"
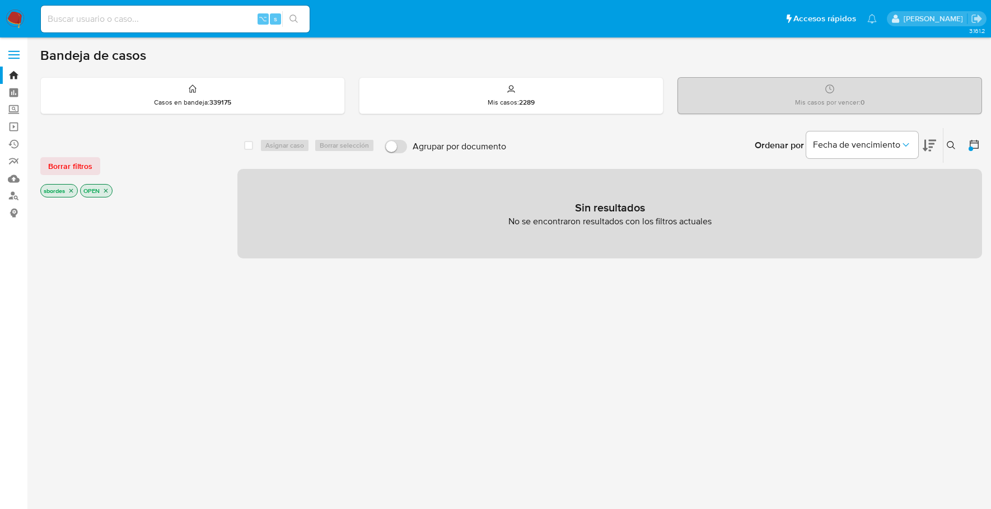
click at [20, 26] on img at bounding box center [15, 19] width 19 height 19
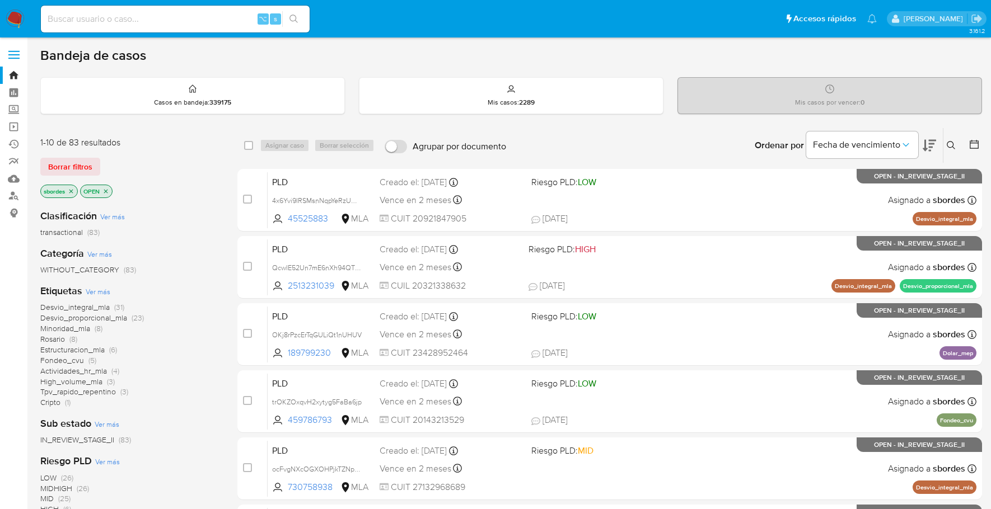
click at [71, 188] on icon "close-filter" at bounding box center [71, 191] width 7 height 7
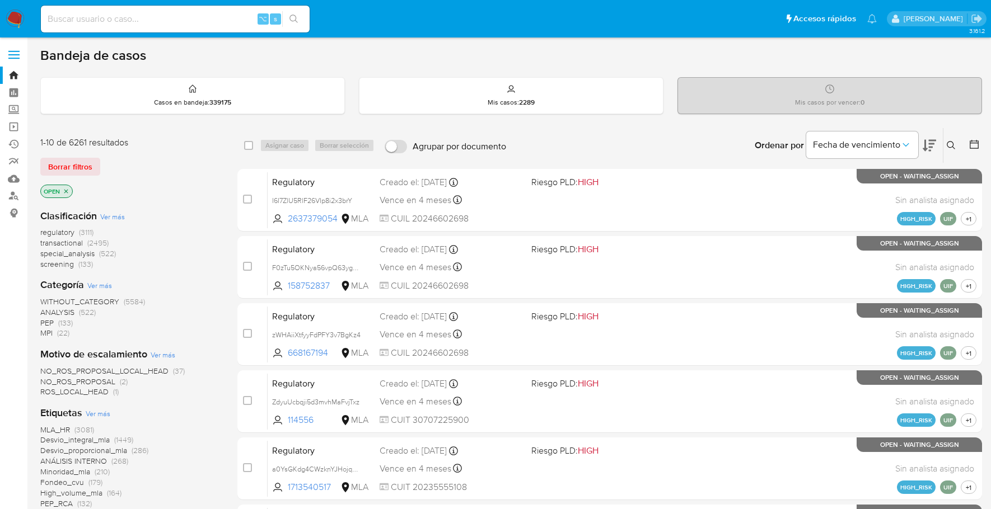
click at [948, 141] on icon at bounding box center [951, 145] width 9 height 9
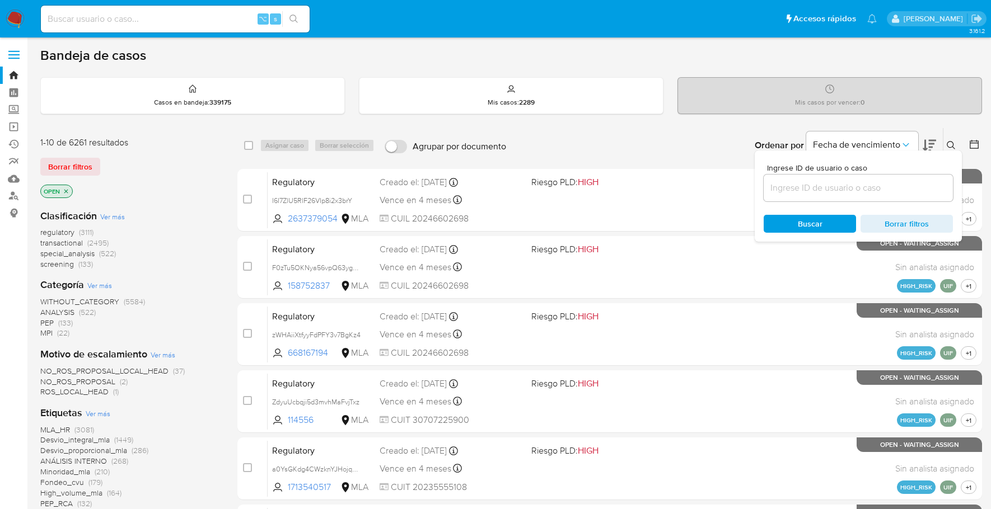
click at [802, 191] on input at bounding box center [858, 188] width 189 height 15
type input "JEt6ONd9KLKN5NNuvPjsXFOx"
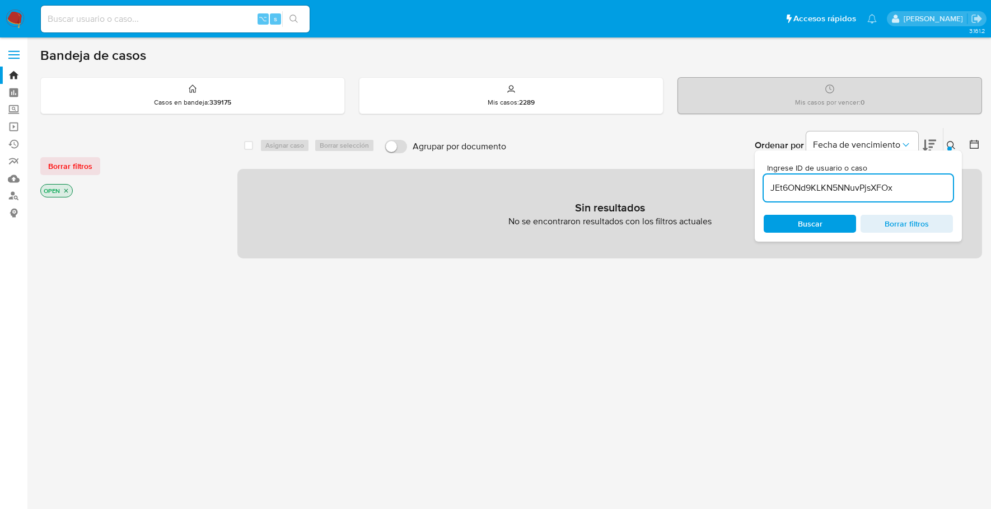
click at [950, 143] on icon at bounding box center [951, 145] width 9 height 9
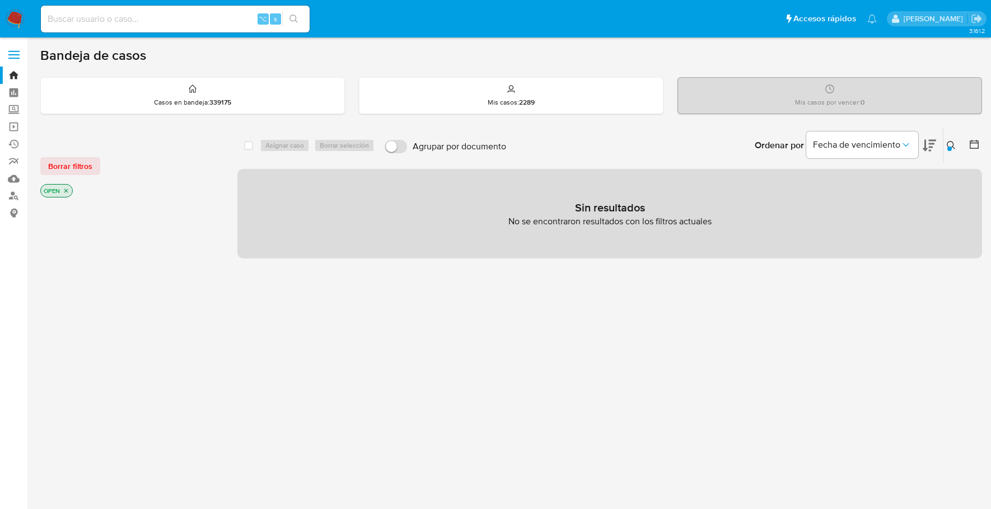
click at [68, 189] on icon "close-filter" at bounding box center [66, 191] width 7 height 7
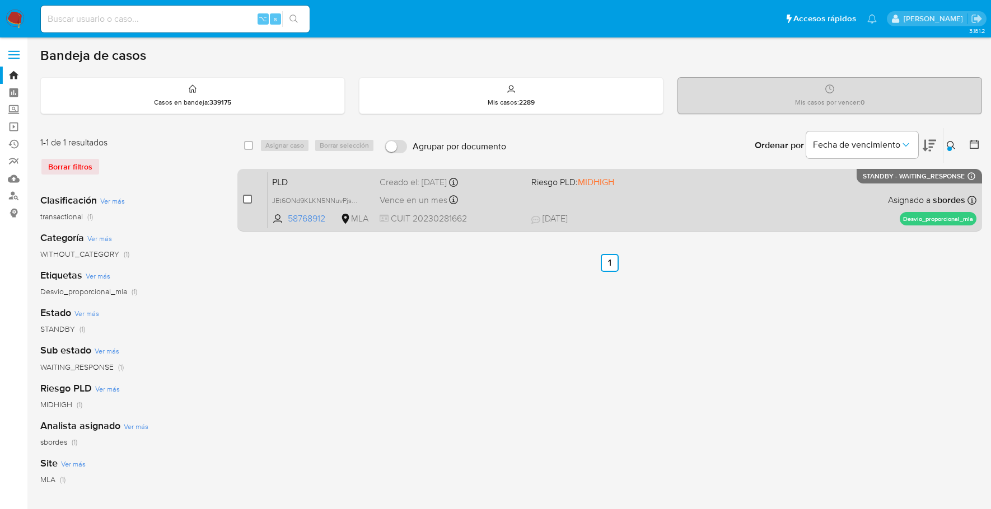
click at [245, 200] on input "checkbox" at bounding box center [247, 199] width 9 height 9
checkbox input "true"
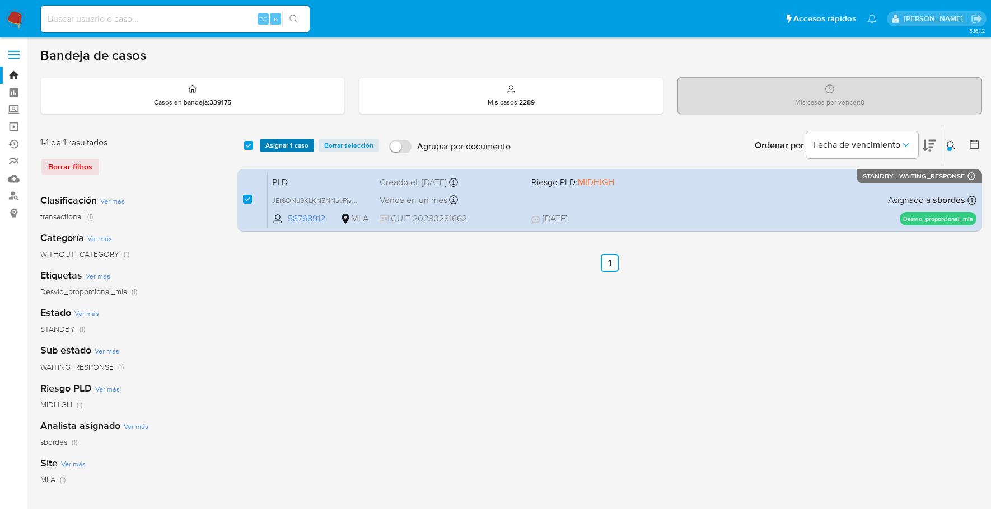
click at [276, 146] on span "Asignar 1 caso" at bounding box center [286, 145] width 43 height 11
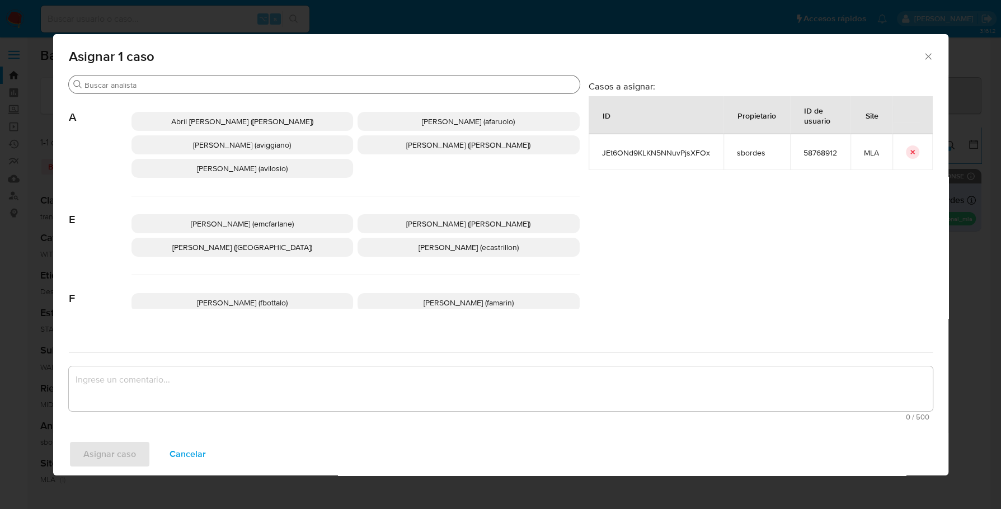
click at [168, 89] on div "Buscar" at bounding box center [324, 85] width 511 height 18
click at [169, 85] on input "Buscar" at bounding box center [330, 85] width 491 height 10
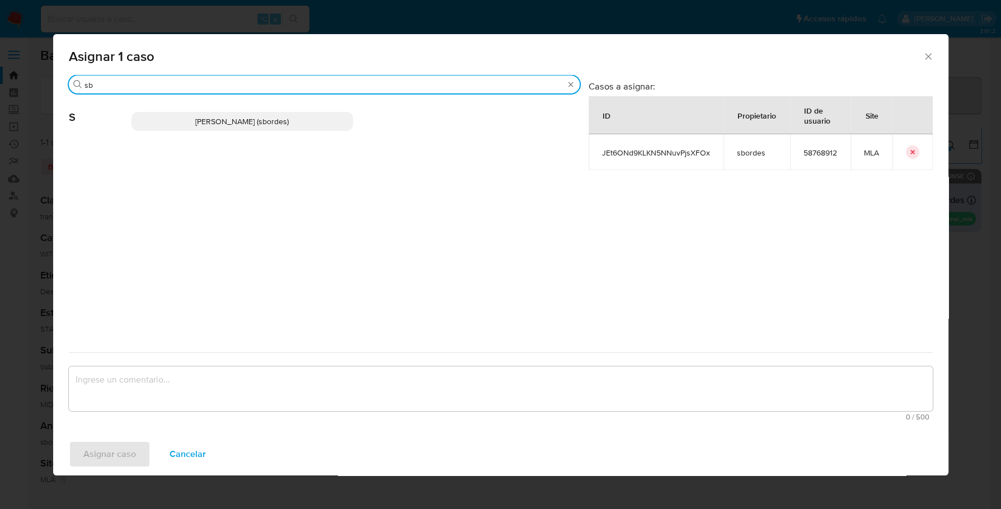
type input "sb"
click at [170, 113] on p "Stefania Bordes (sbordes)" at bounding box center [243, 121] width 222 height 19
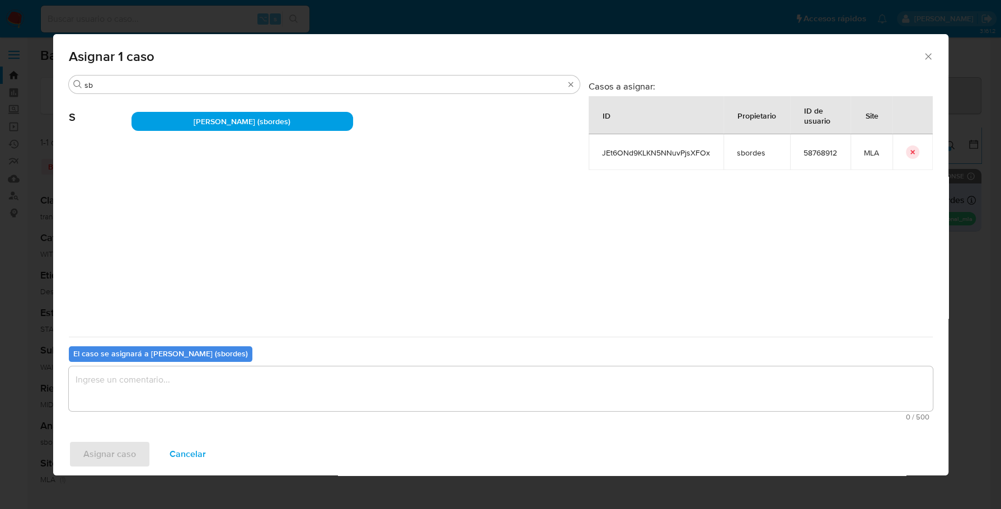
click at [164, 412] on div "0 / 500 500 caracteres restantes" at bounding box center [501, 394] width 864 height 54
click at [161, 399] on textarea "assign-modal" at bounding box center [501, 389] width 864 height 45
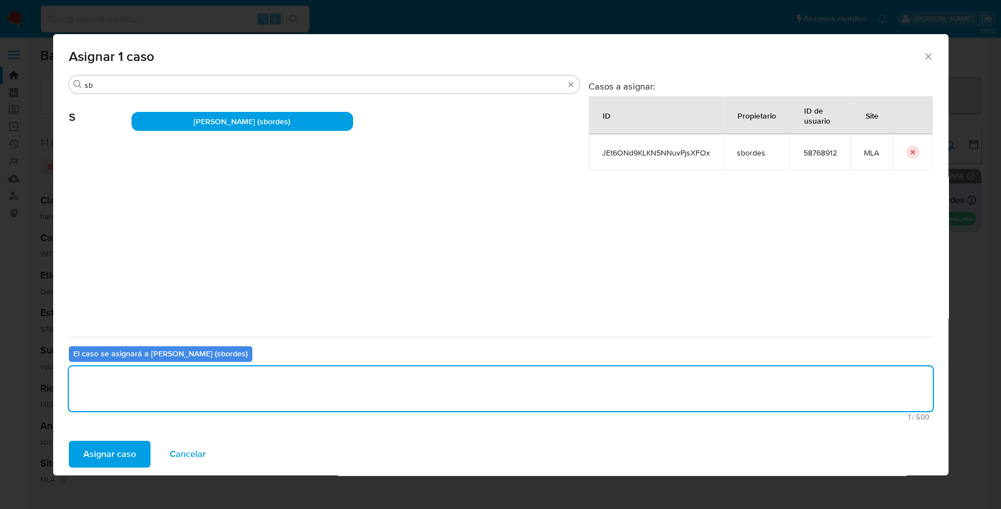
click at [106, 451] on span "Asignar caso" at bounding box center [109, 454] width 53 height 25
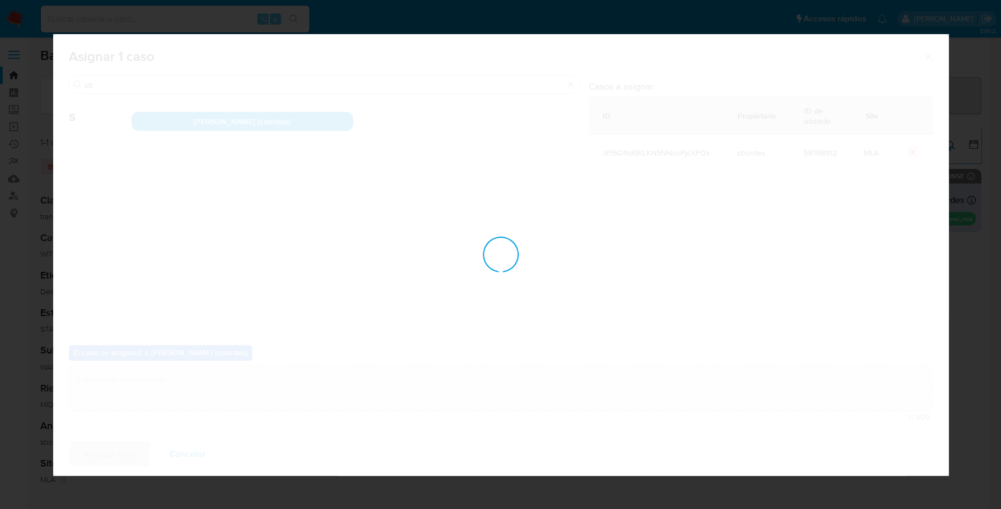
checkbox input "false"
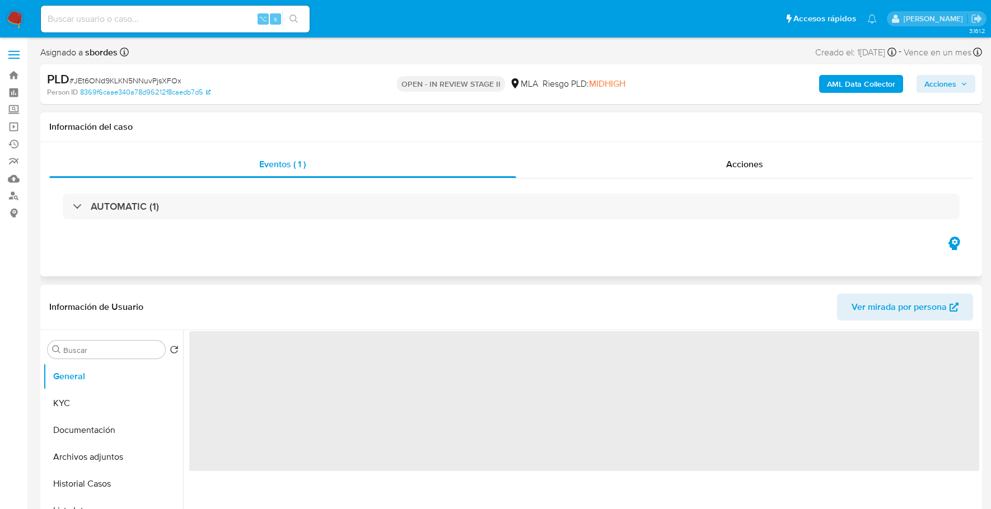
scroll to position [230, 0]
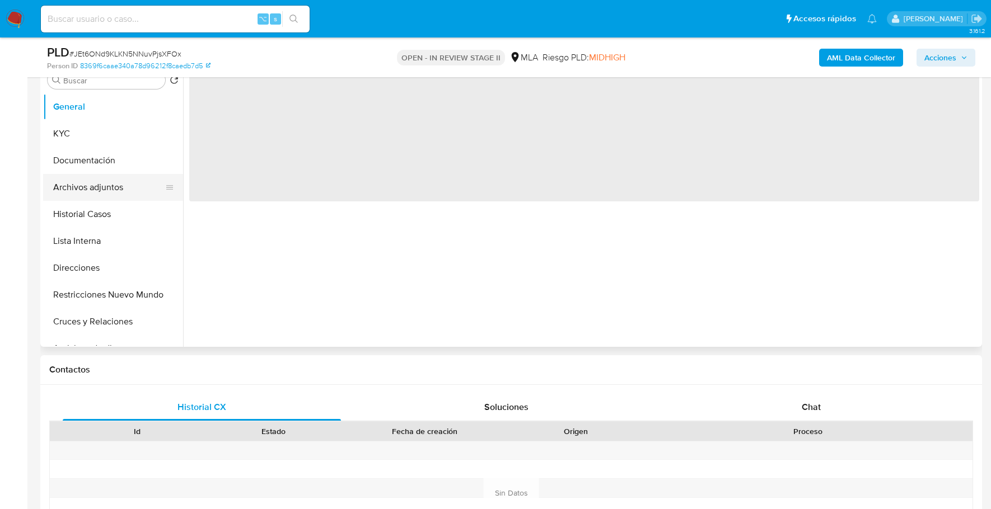
select select "10"
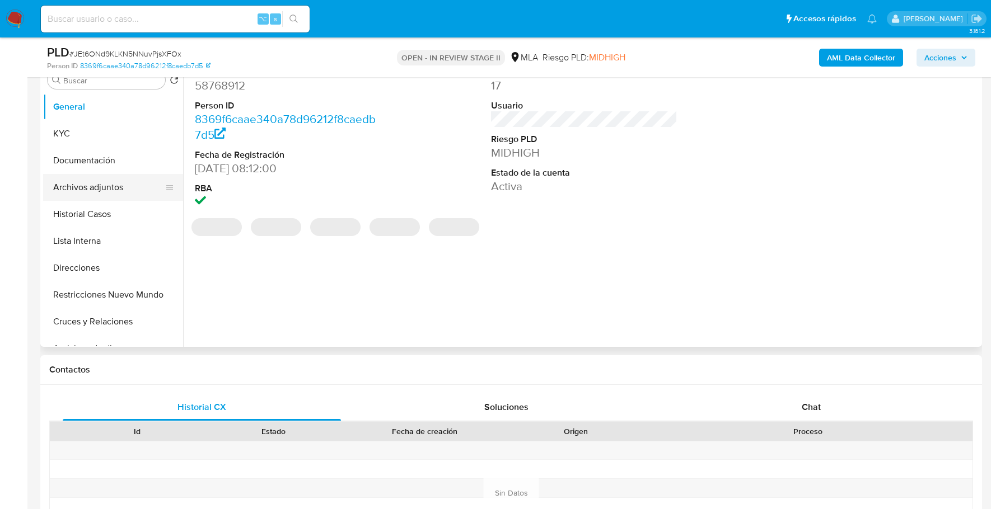
click at [111, 188] on button "Archivos adjuntos" at bounding box center [108, 187] width 131 height 27
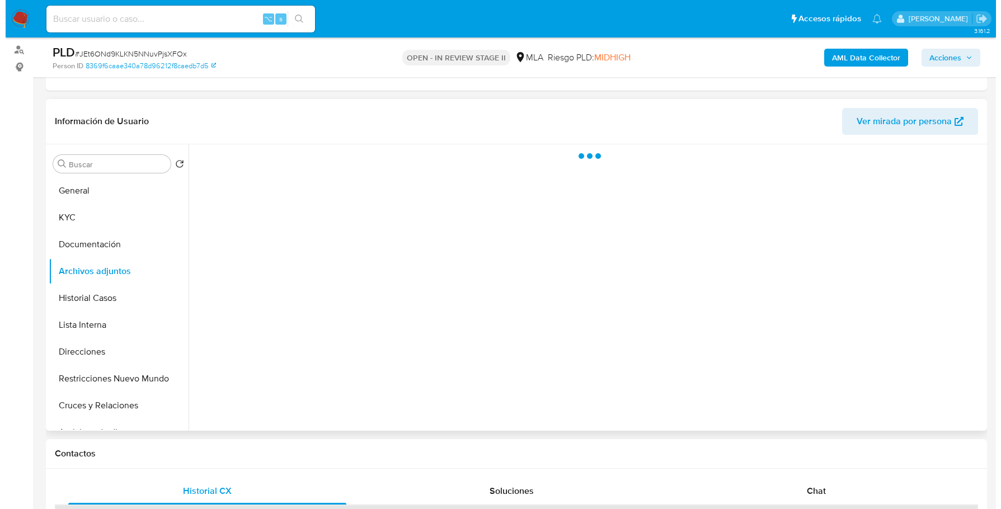
scroll to position [136, 0]
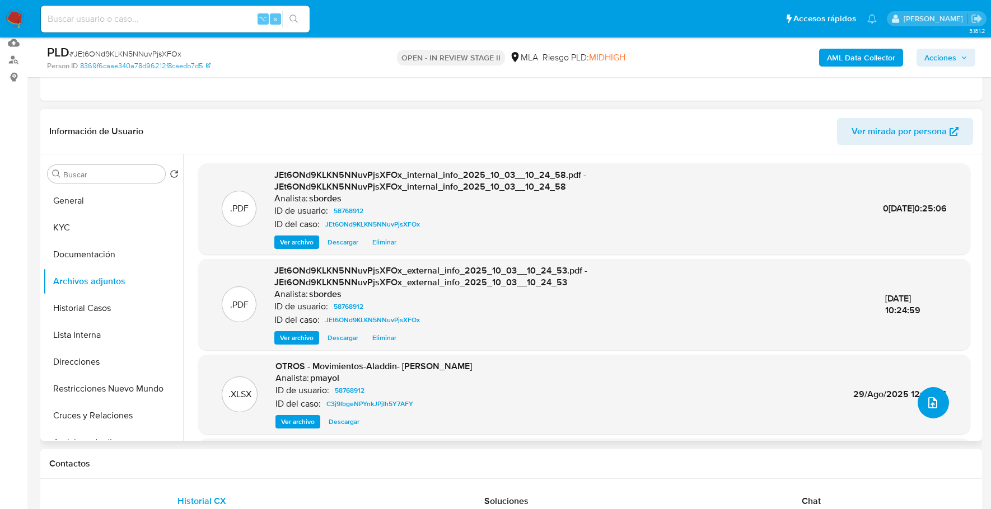
click at [939, 409] on button "upload-file" at bounding box center [932, 402] width 31 height 31
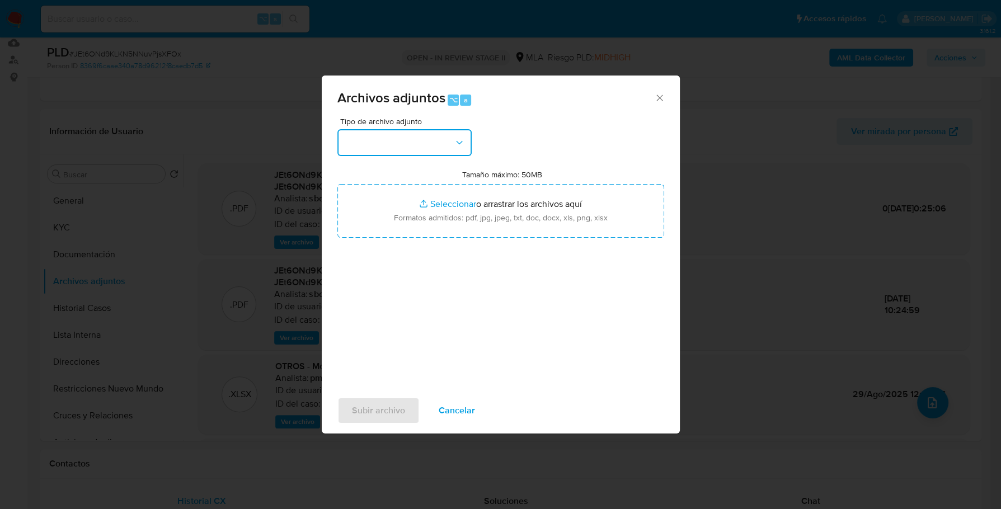
click at [405, 139] on button "button" at bounding box center [405, 142] width 134 height 27
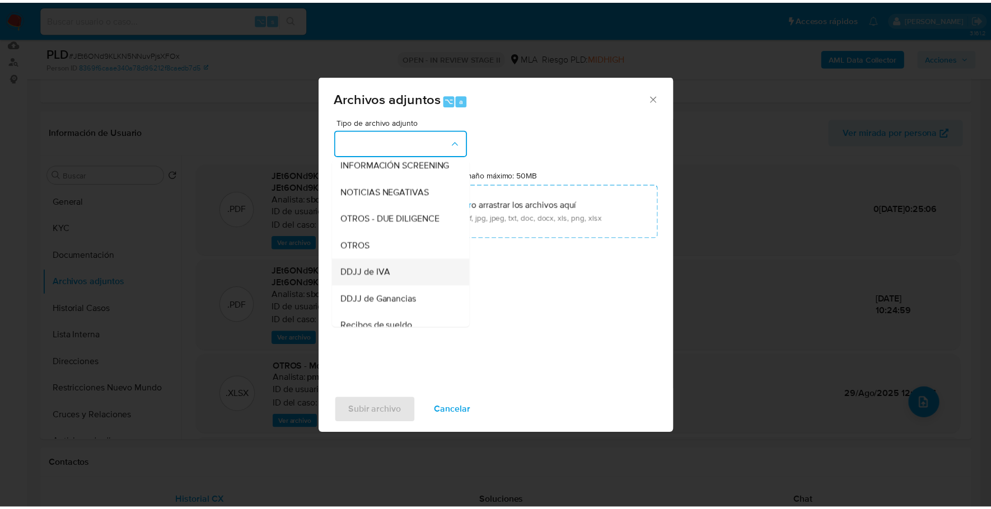
scroll to position [148, 0]
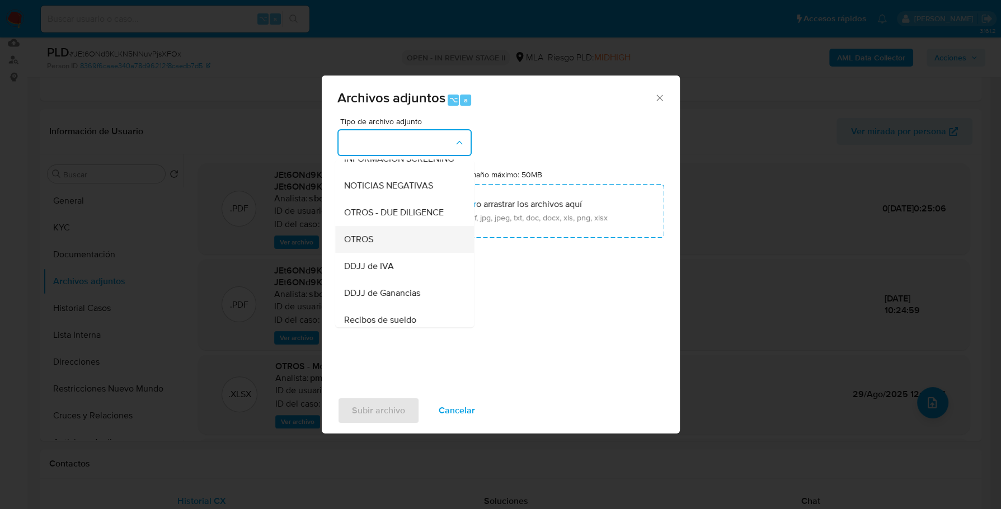
click at [385, 251] on div "OTROS" at bounding box center [401, 239] width 114 height 27
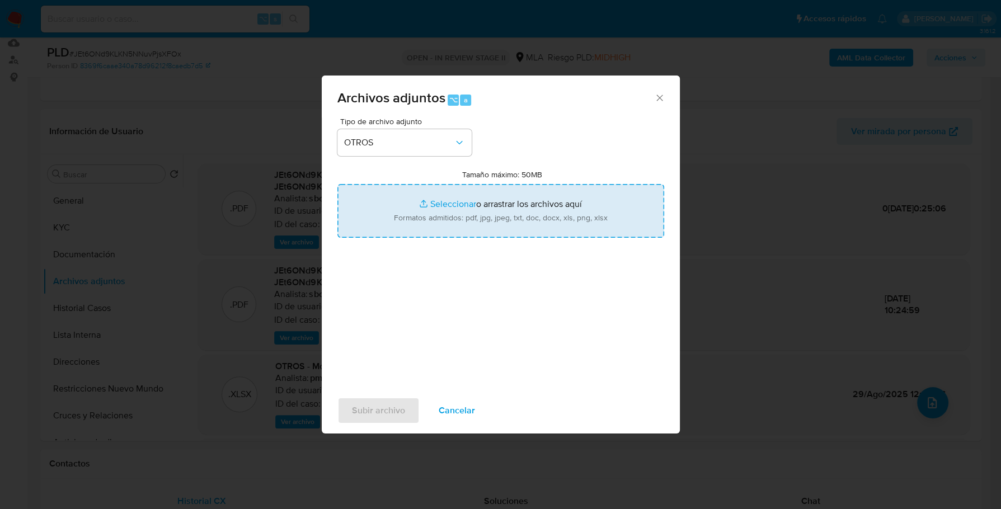
click at [449, 199] on input "Tamaño máximo: 50MB Seleccionar archivos" at bounding box center [501, 211] width 327 height 54
type input "C:\fakepath\Caselog JEt6ONd9KLKN5NNuvPjsXFOx_2025_09_29_15_40_30.docx"
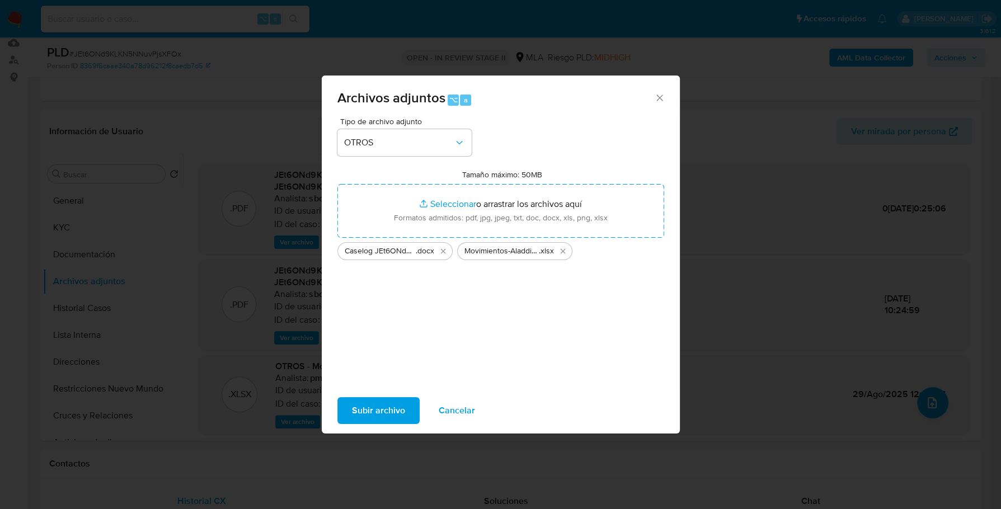
click at [388, 388] on div "Tipo de archivo adjunto OTROS Tamaño máximo: 50MB Seleccionar archivos Seleccio…" at bounding box center [501, 254] width 358 height 272
click at [390, 414] on span "Subir archivo" at bounding box center [378, 411] width 53 height 25
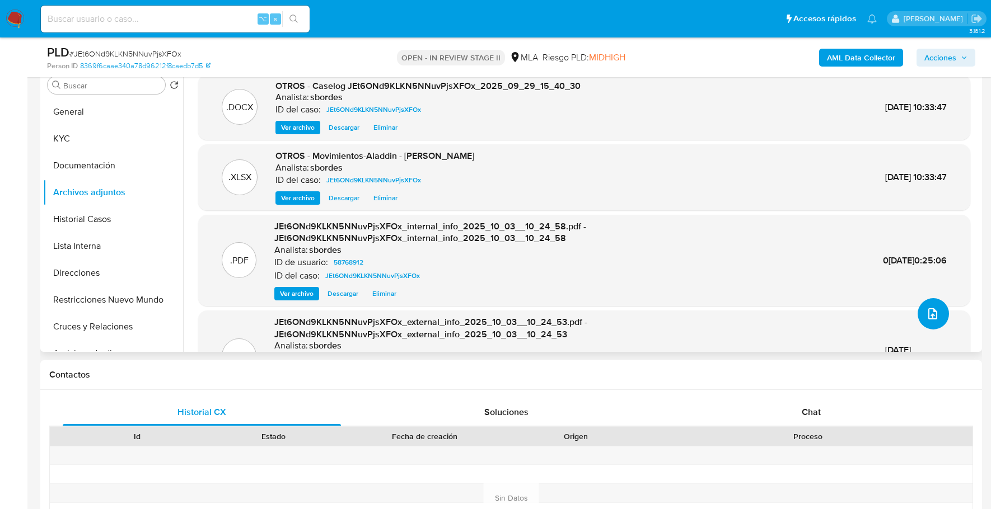
scroll to position [91, 0]
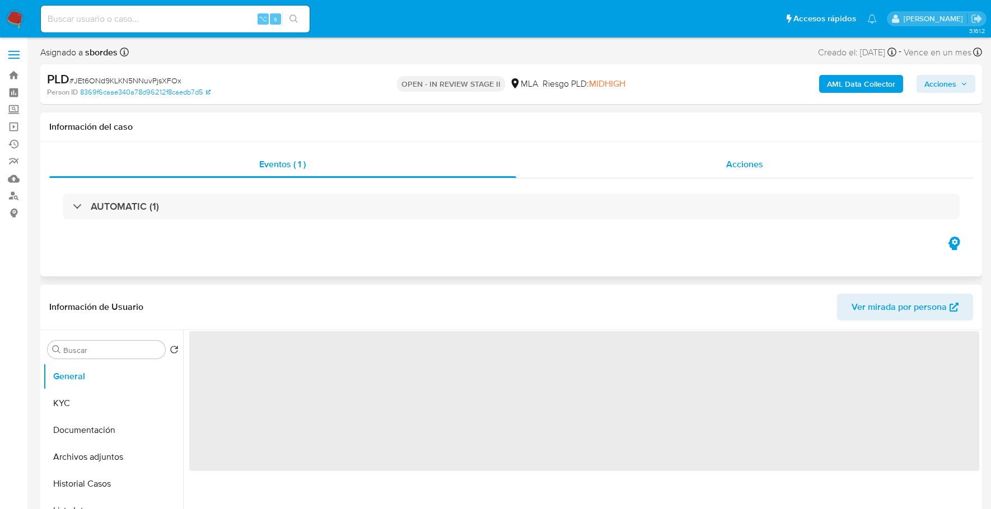
select select "10"
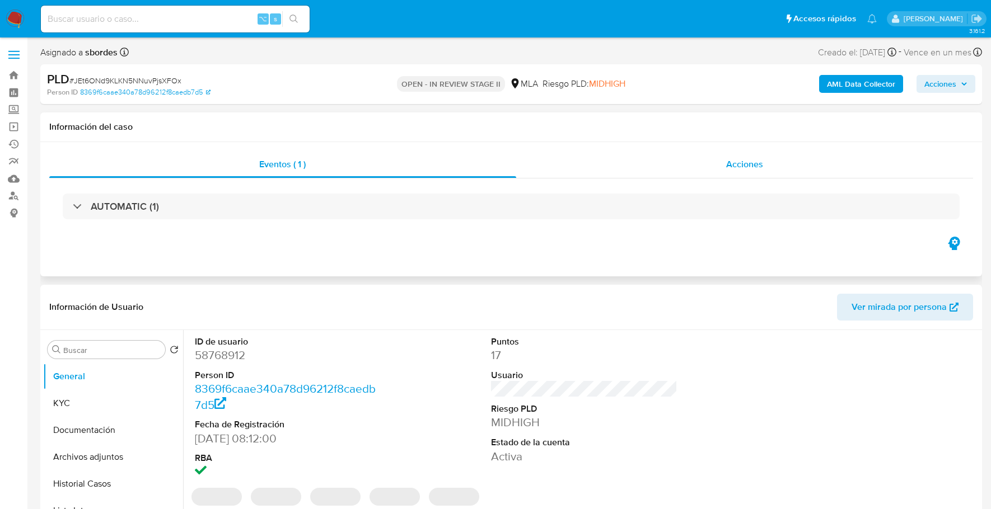
click at [697, 165] on div "Acciones" at bounding box center [744, 164] width 457 height 27
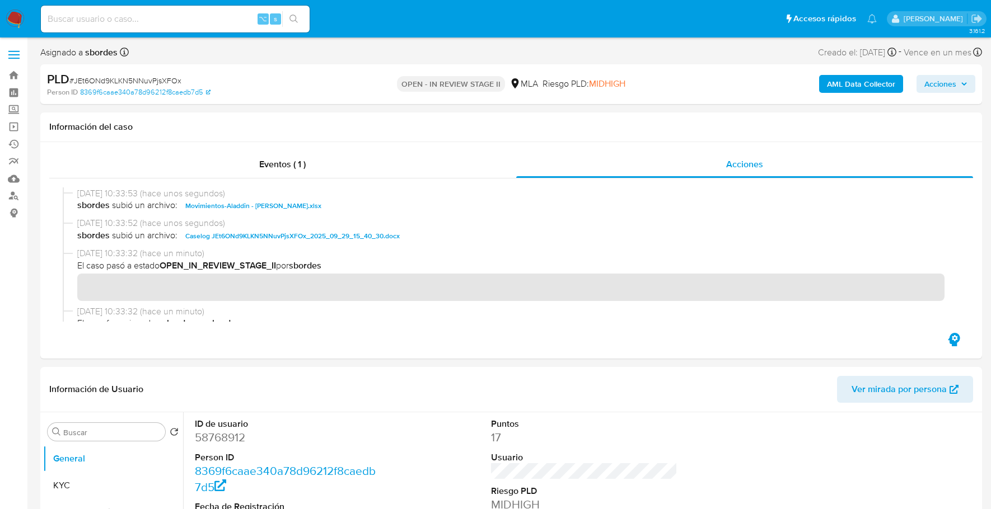
click at [940, 82] on span "Acciones" at bounding box center [940, 84] width 32 height 18
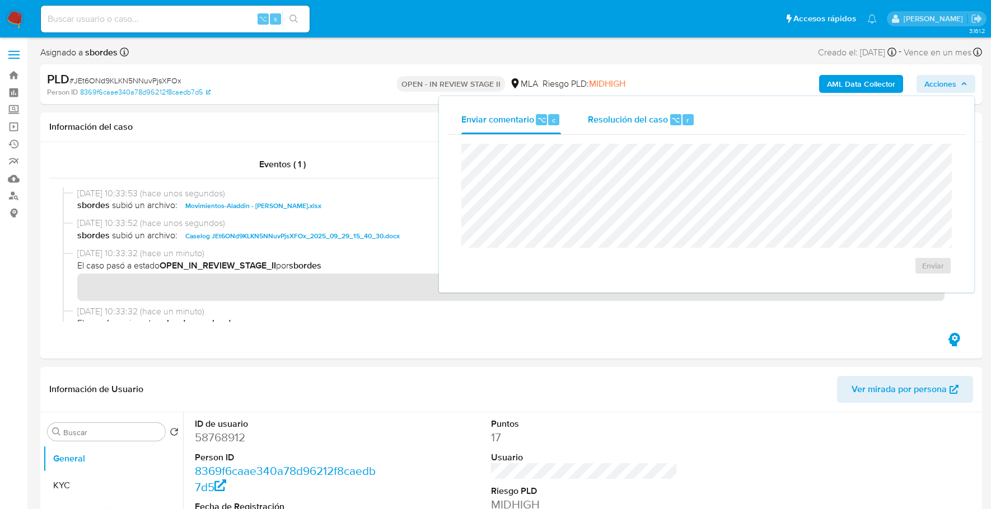
click at [662, 119] on span "Resolución del caso" at bounding box center [628, 119] width 80 height 13
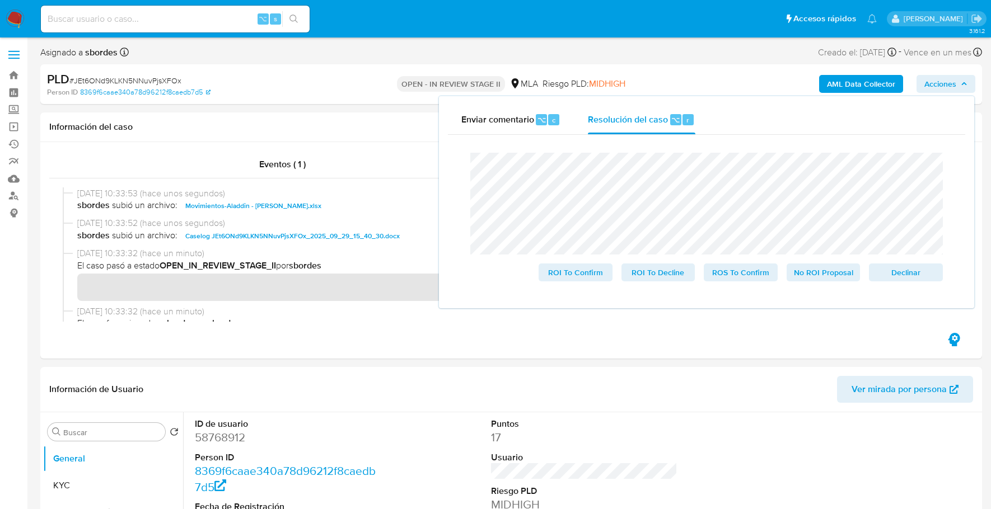
click at [456, 160] on div "Cierre de caso ROI To Confirm ROI To Decline ROS To Confirm No ROI Proposal Dec…" at bounding box center [706, 217] width 517 height 165
click at [813, 276] on span "No ROI Proposal" at bounding box center [823, 273] width 58 height 16
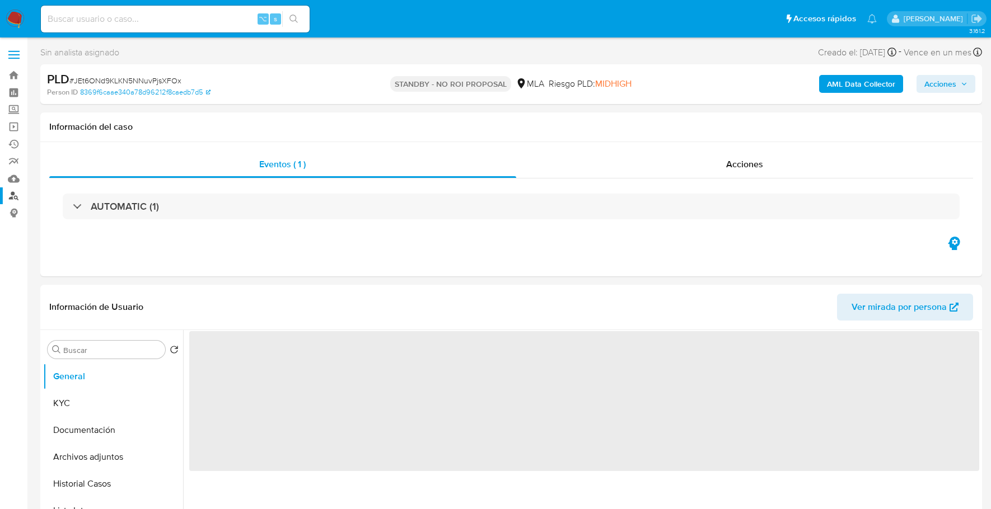
select select "10"
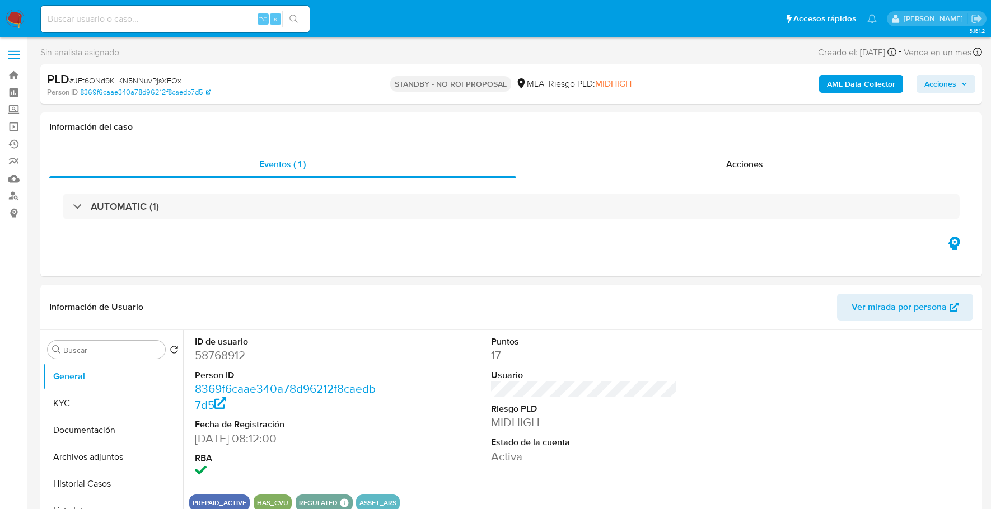
click at [111, 13] on input at bounding box center [175, 19] width 269 height 15
paste input "64092758"
type input "64092758"
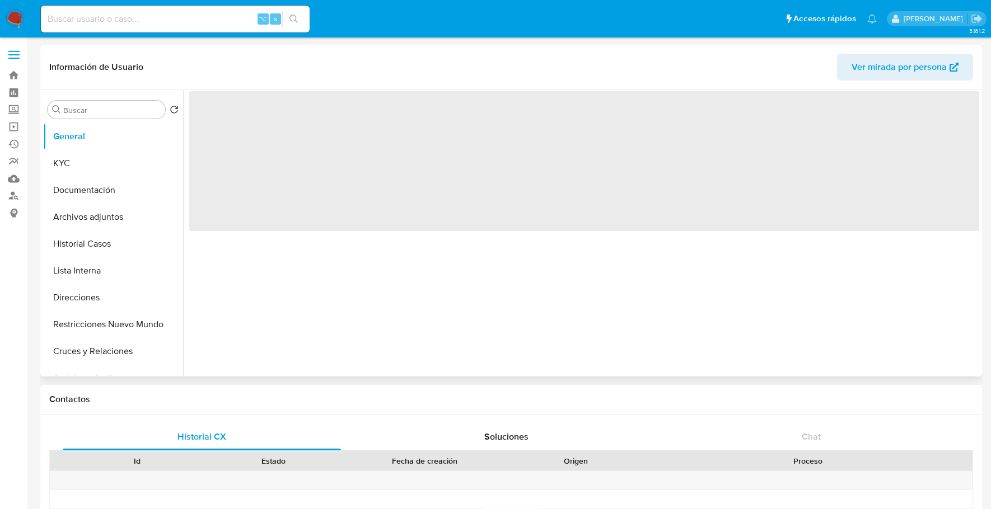
select select "10"
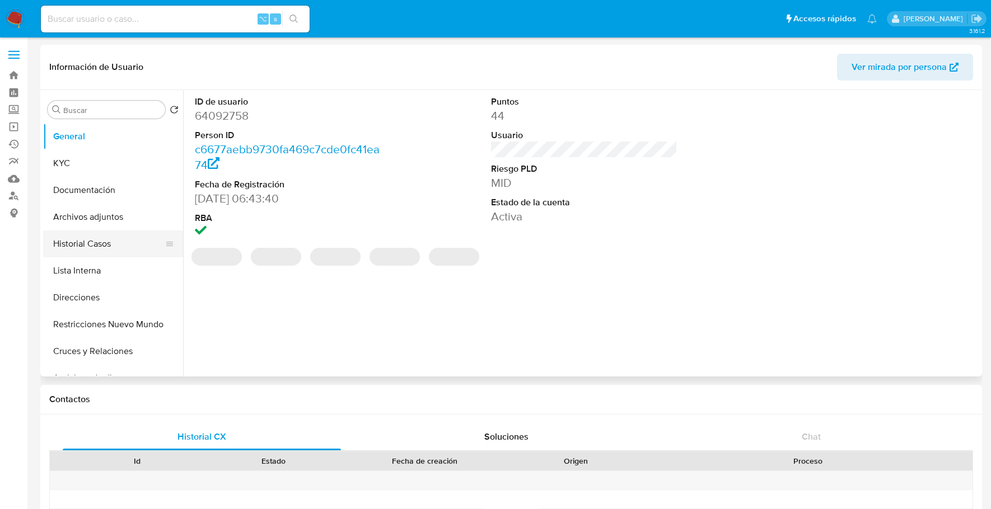
click at [75, 238] on button "Historial Casos" at bounding box center [108, 244] width 131 height 27
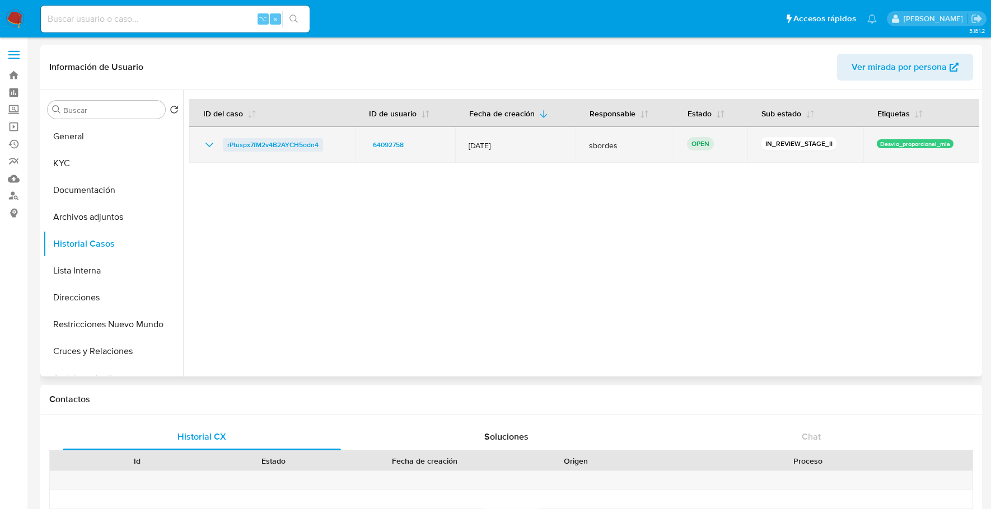
click at [263, 146] on span "rPtuspx7fM2v4B2AYCH5odn4" at bounding box center [272, 144] width 91 height 13
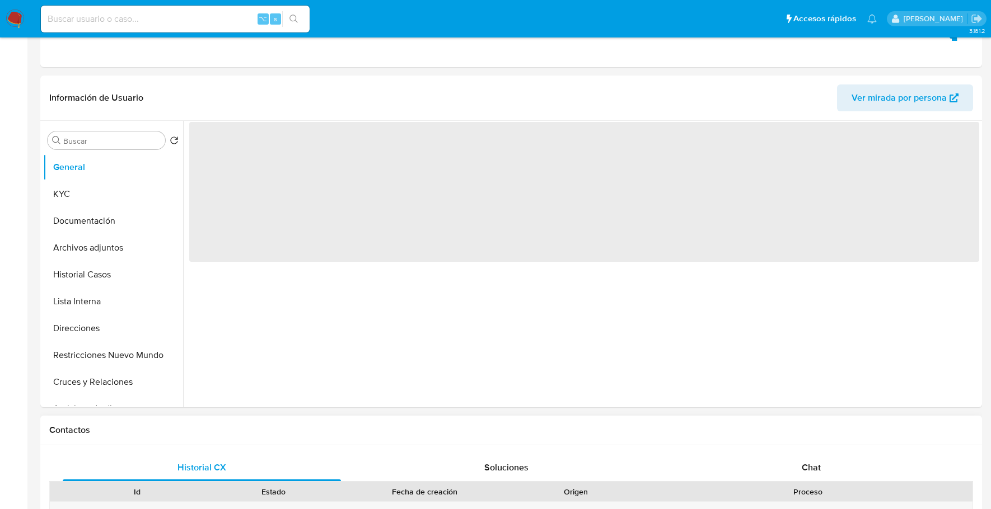
scroll to position [454, 0]
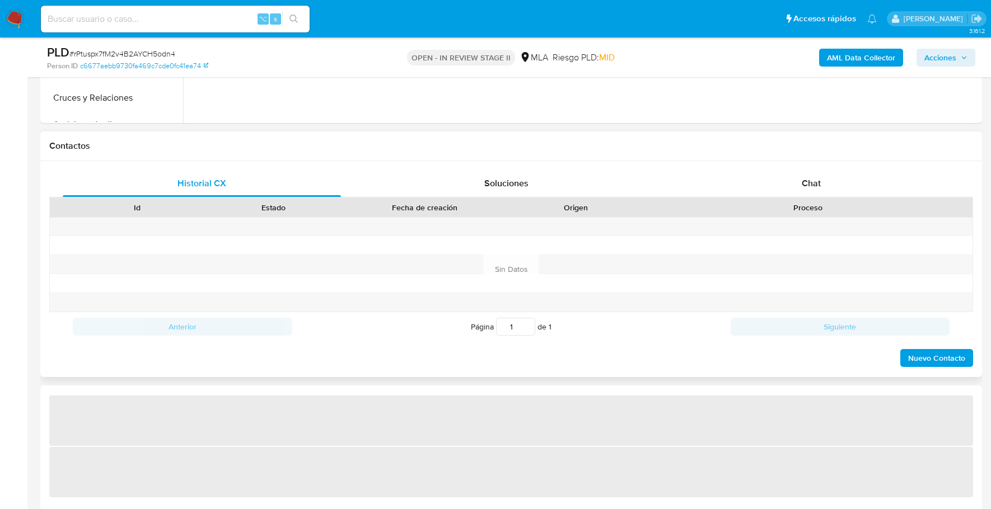
select select "10"
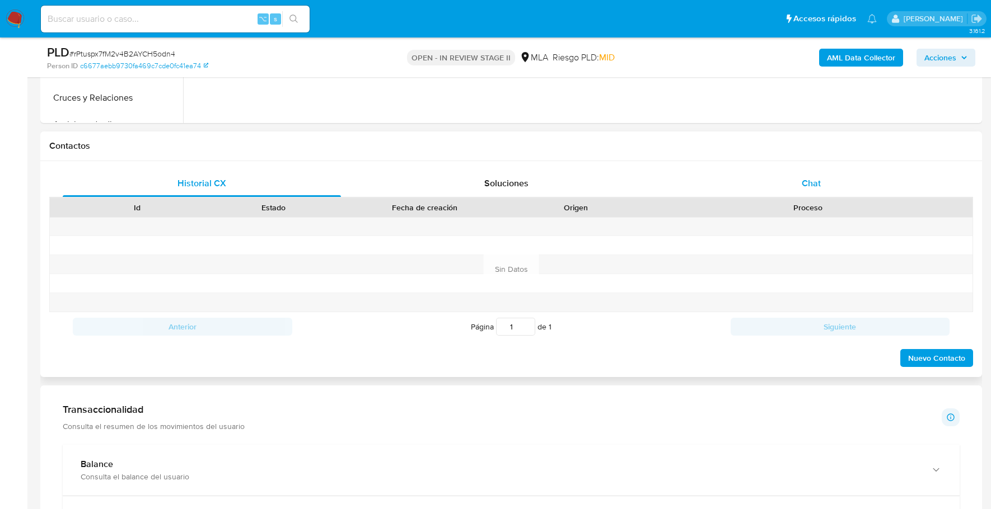
click at [821, 181] on div "Chat" at bounding box center [811, 183] width 278 height 27
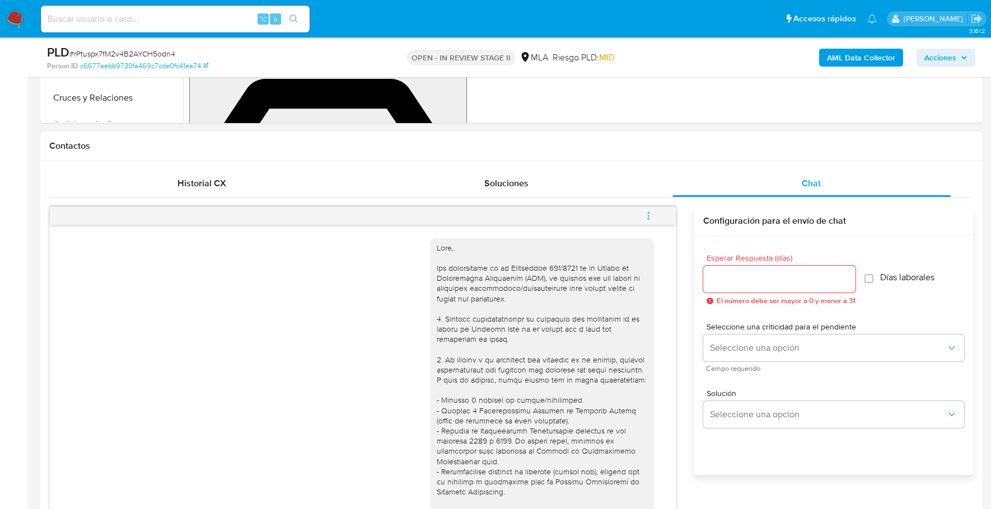
scroll to position [599, 0]
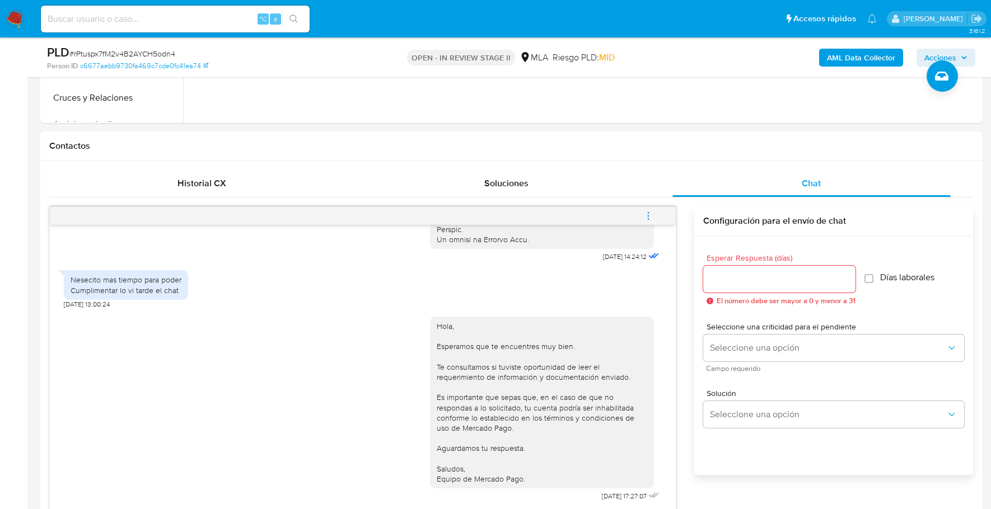
click at [197, 17] on input at bounding box center [175, 19] width 269 height 15
paste input "76v7cozYxb74ddEip2JyQoQO"
type input "76v7cozYxb74ddEip2JyQoQO"
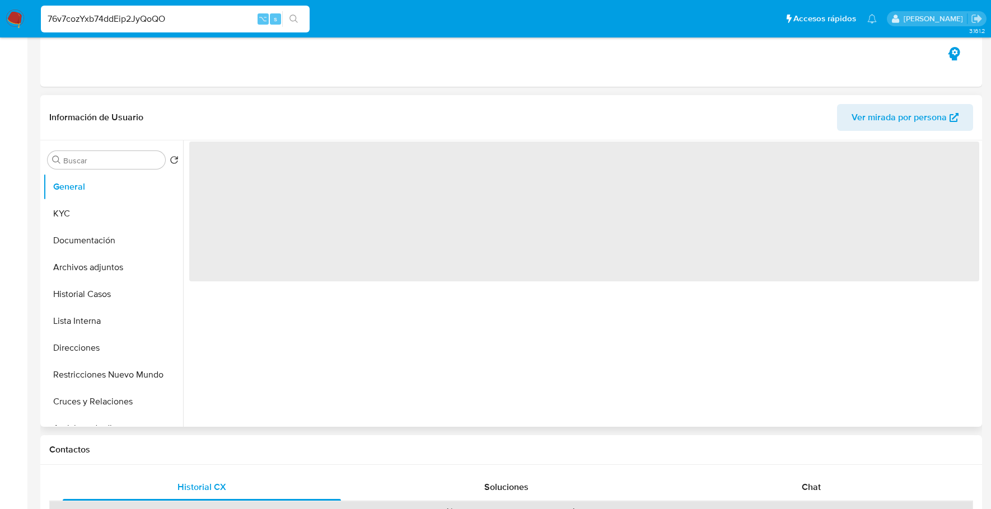
select select "10"
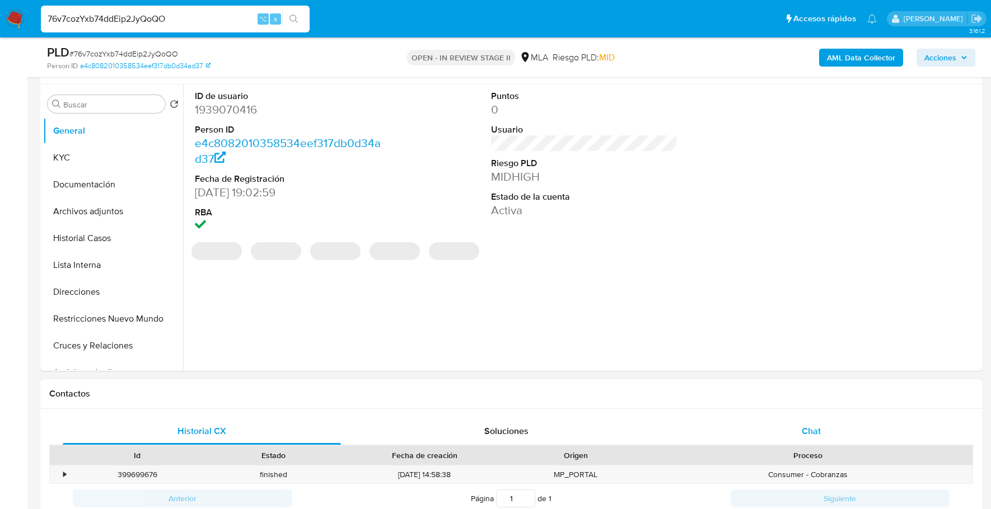
click at [811, 437] on div "Chat" at bounding box center [811, 431] width 278 height 27
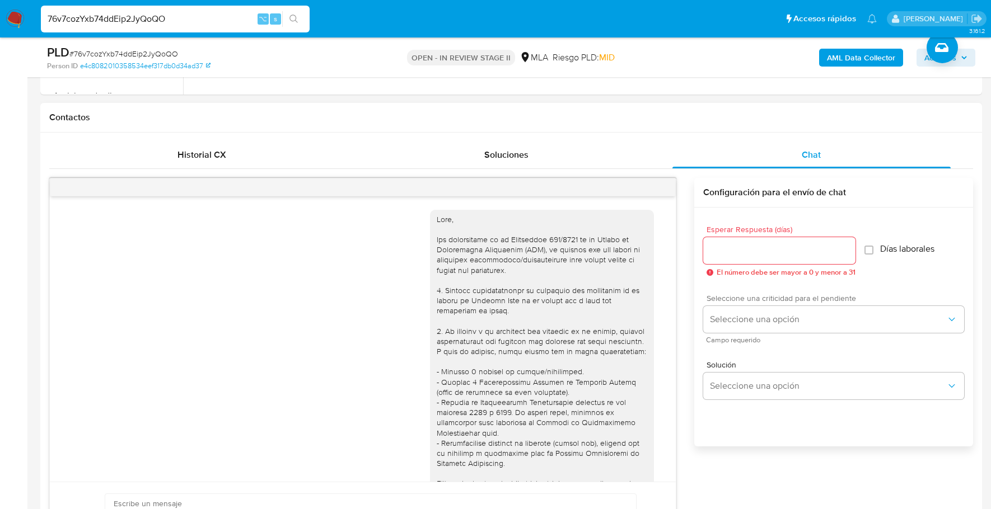
scroll to position [649, 0]
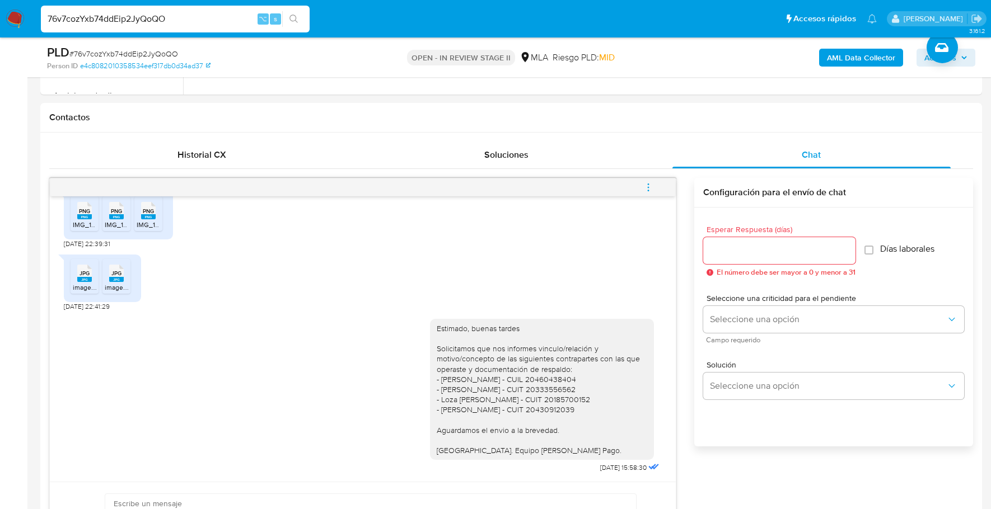
drag, startPoint x: 200, startPoint y: 20, endPoint x: 41, endPoint y: 17, distance: 159.0
click at [41, 17] on input "76v7cozYxb74ddEip2JyQoQO" at bounding box center [175, 19] width 269 height 15
paste input "Ya2LNXuPMKzDKuVjlyiSRNj2"
type input "Ya2LNXuPMKzDKuVjlyiSRNj2"
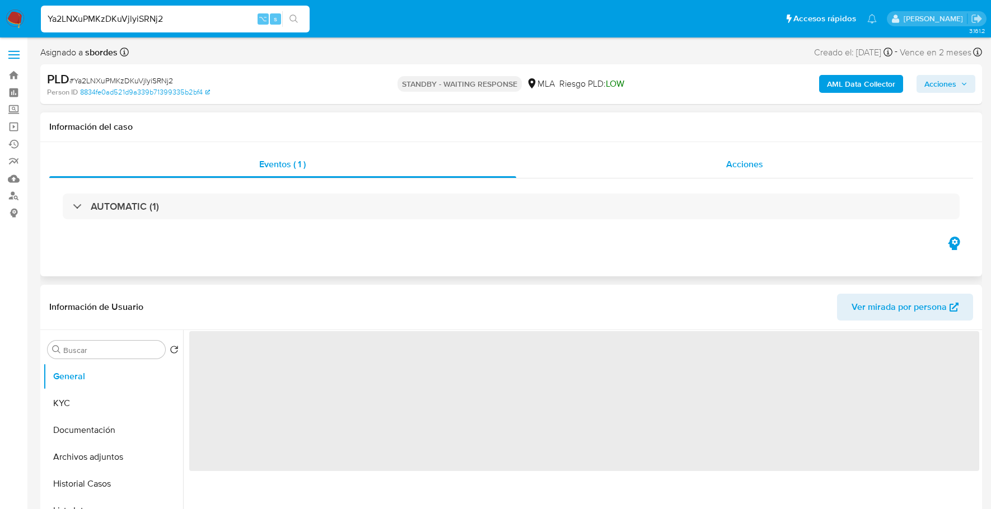
scroll to position [310, 0]
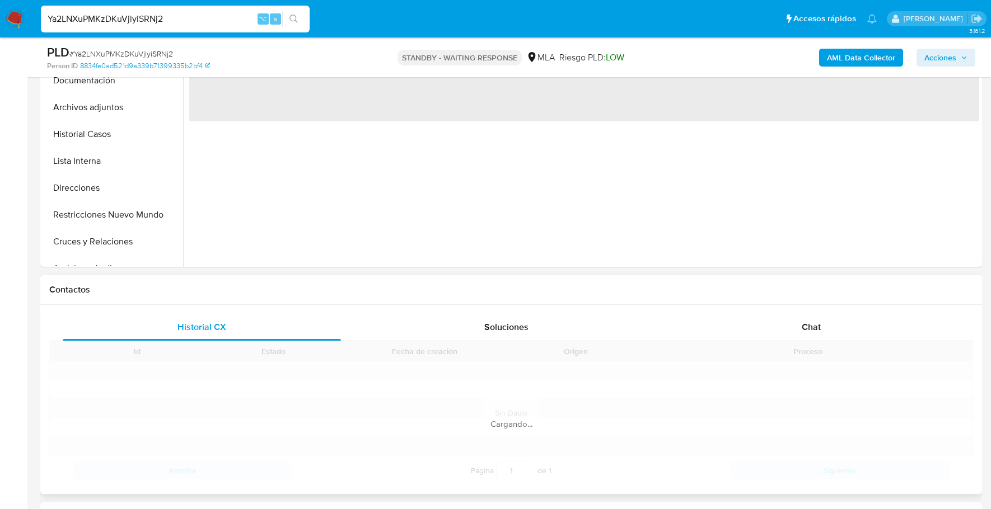
select select "10"
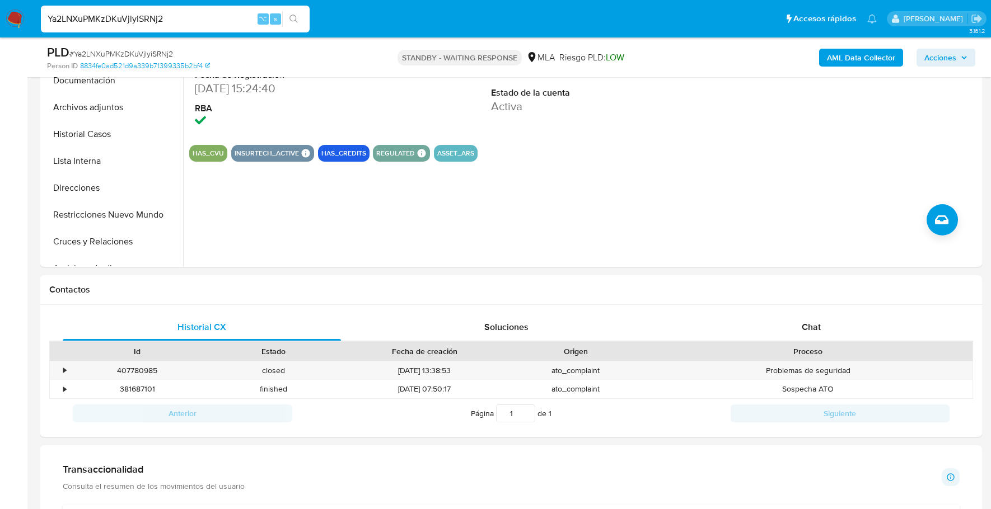
drag, startPoint x: 181, startPoint y: 22, endPoint x: 24, endPoint y: 13, distance: 157.5
click at [24, 13] on nav "Pausado Ver notificaciones Ya2LNXuPMKzDKuVjlyiSRNj2 ⌥ s Accesos rápidos Presion…" at bounding box center [495, 19] width 991 height 38
paste input "RwkOOtMyaLe7chCAvddUlael"
type input "RwkOOtMyaLe7chCAvddUlael"
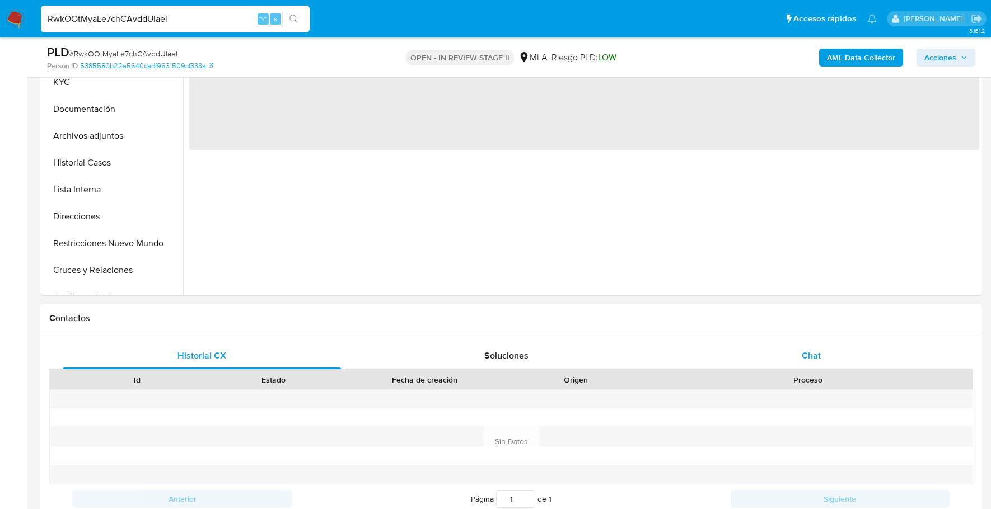
select select "10"
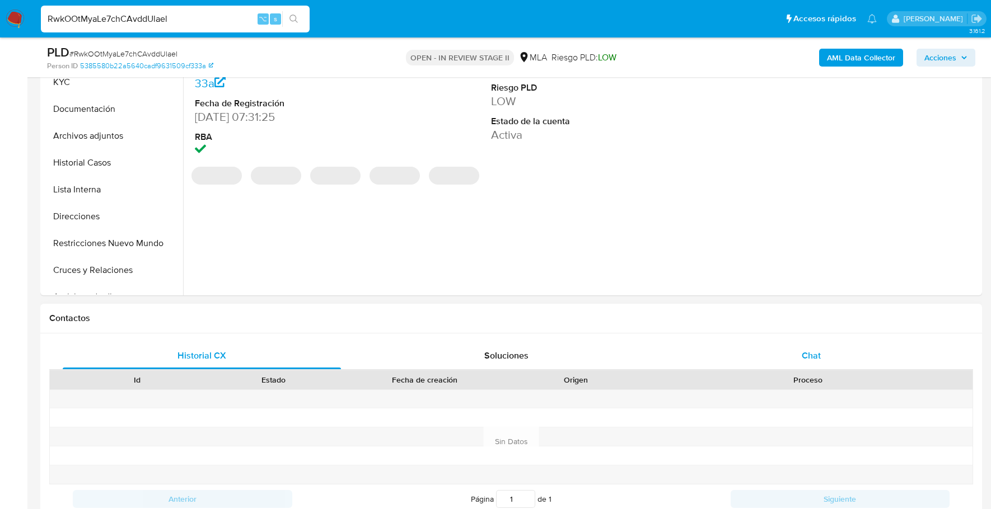
click at [856, 349] on div "Chat" at bounding box center [811, 356] width 278 height 27
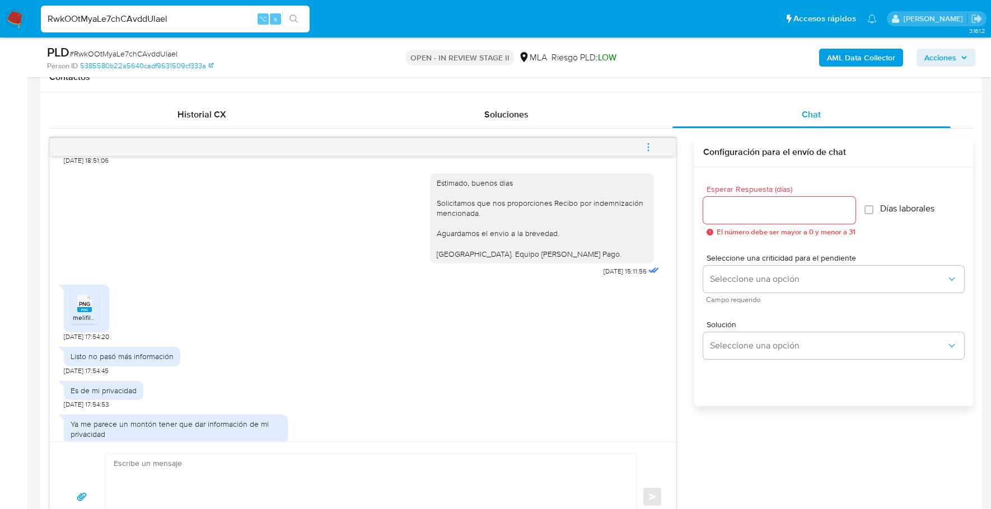
scroll to position [314, 0]
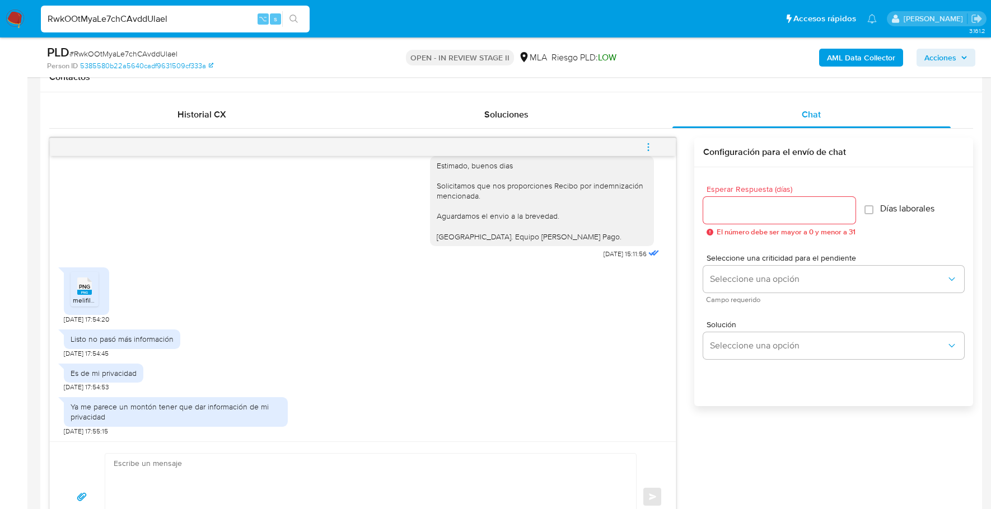
click at [77, 277] on icon "PNG" at bounding box center [84, 287] width 15 height 20
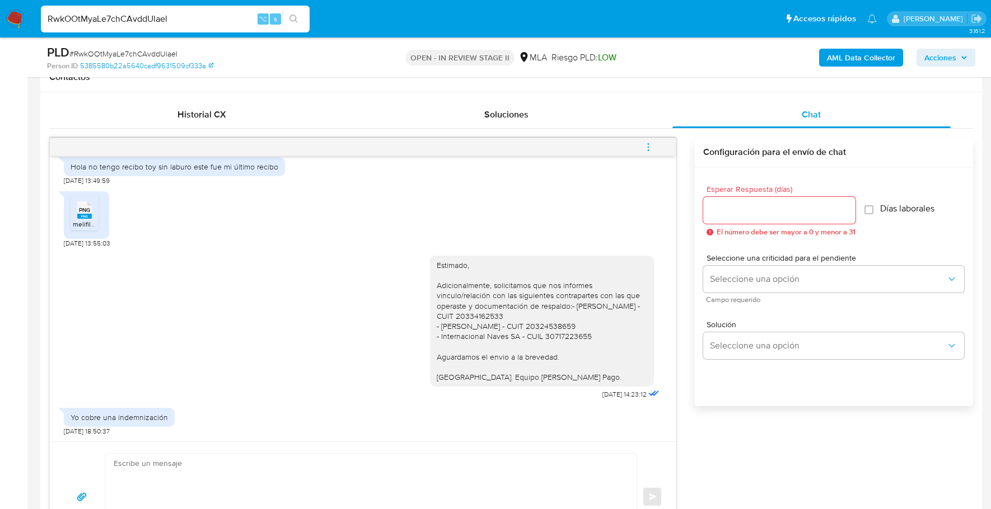
scroll to position [824, 0]
click at [78, 219] on rect at bounding box center [84, 216] width 15 height 5
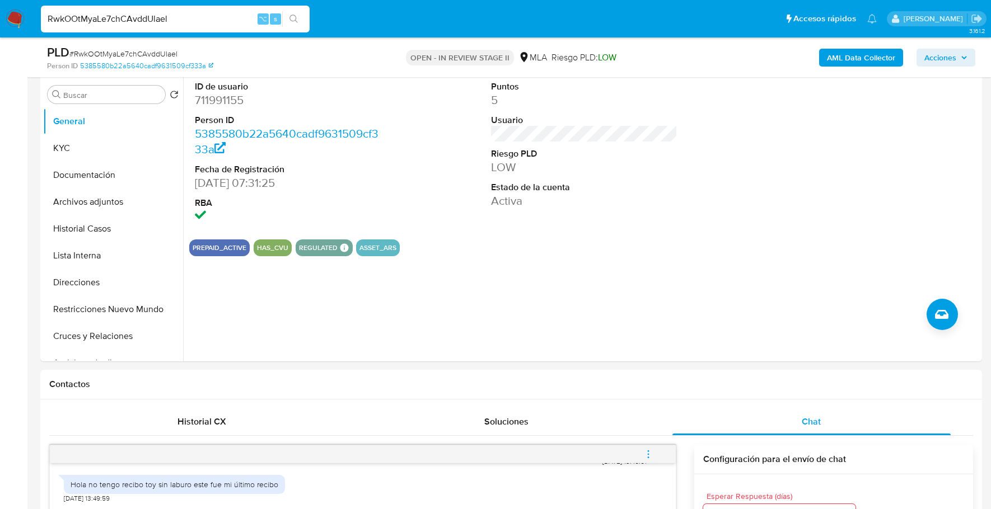
scroll to position [110, 0]
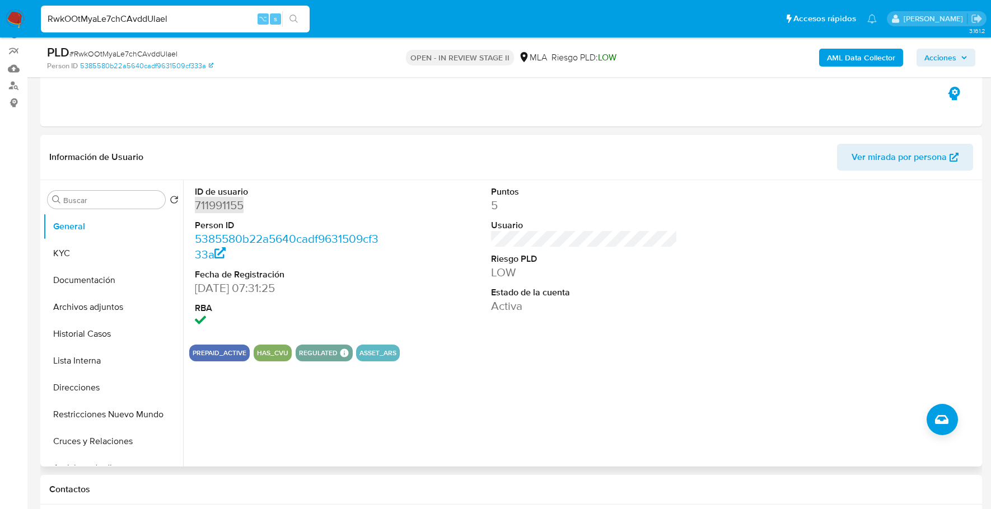
copy dd "711991155"
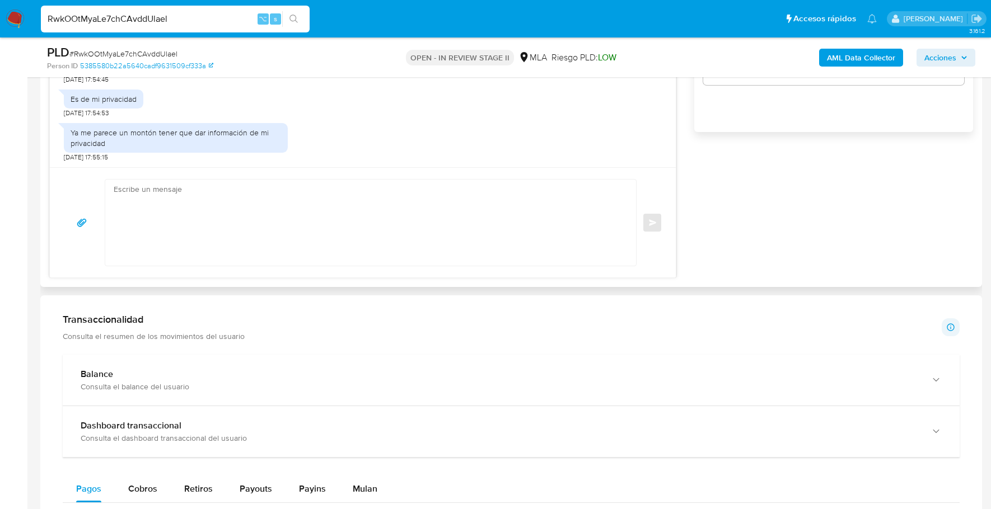
scroll to position [737, 0]
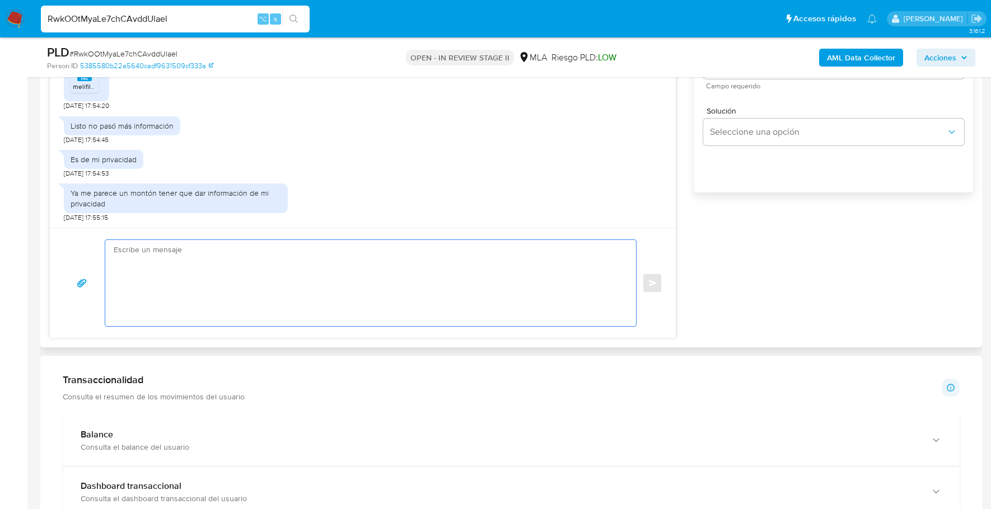
click at [191, 242] on textarea at bounding box center [368, 283] width 508 height 86
paste textarea "Hola XXX, ¡Gracias por tu respuesta! Queremos asegurarte que la información y d…"
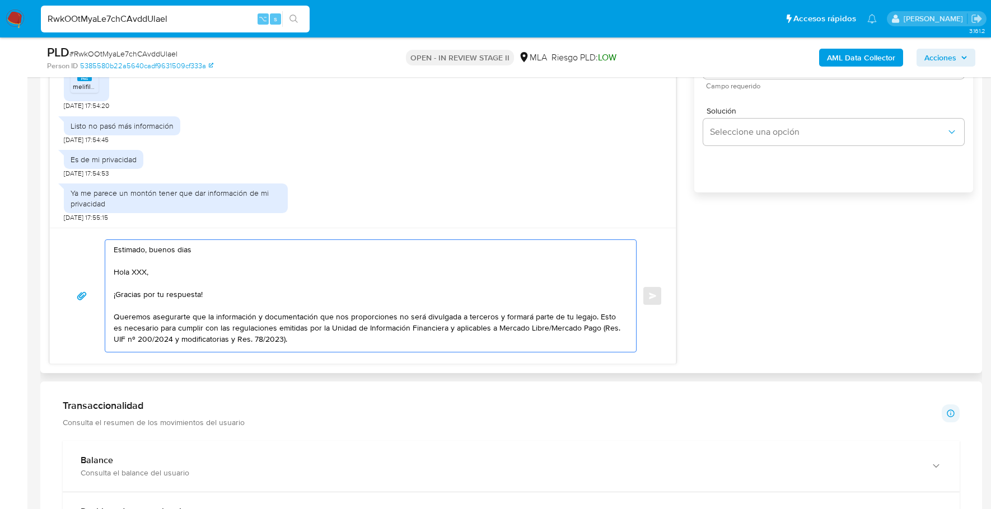
drag, startPoint x: 158, startPoint y: 275, endPoint x: 110, endPoint y: 274, distance: 48.7
click at [110, 274] on div "Estimado, buenos dias Hola XXX, ¡Gracias por tu respuesta! Queremos asegurarte …" at bounding box center [367, 296] width 525 height 112
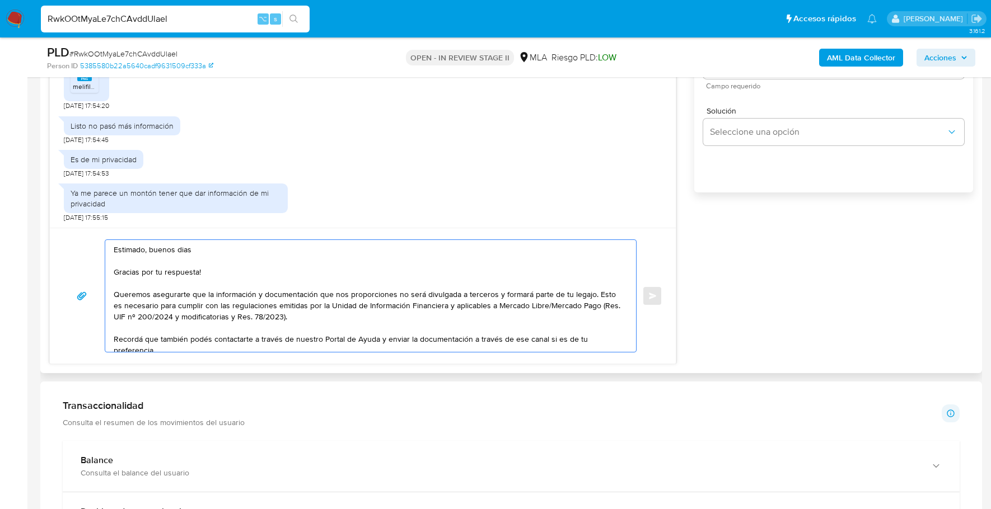
click at [210, 269] on textarea "Estimado, buenos dias Gracias por tu respuesta! Queremos asegurarte que la info…" at bounding box center [368, 296] width 508 height 112
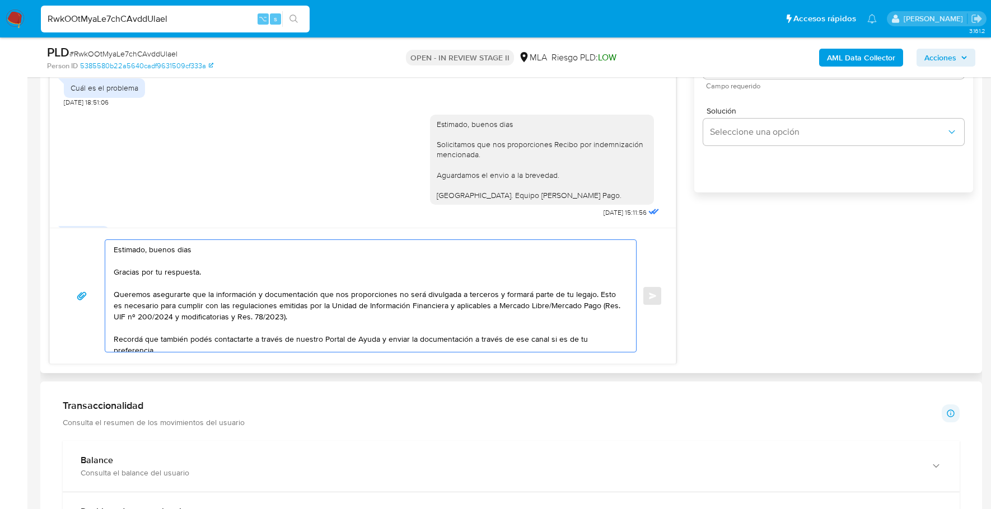
scroll to position [1058, 0]
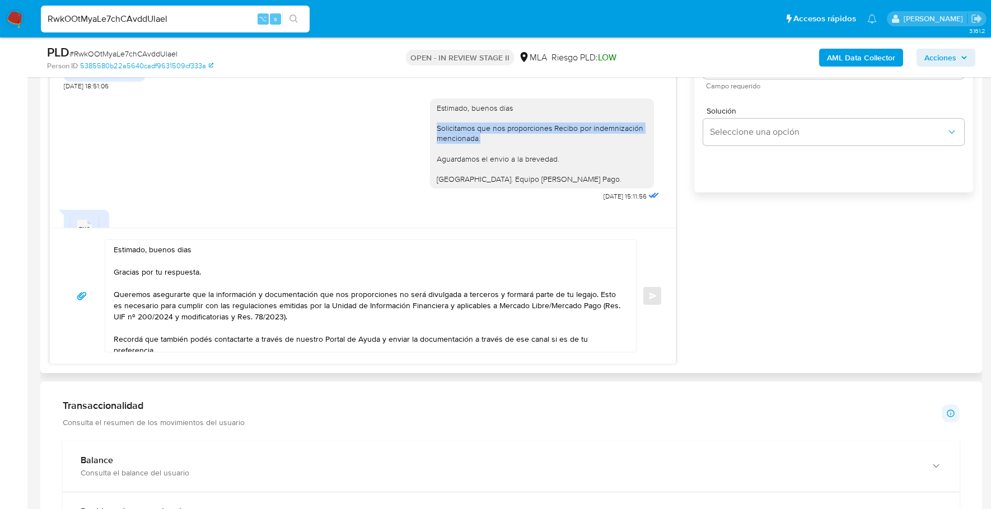
drag, startPoint x: 427, startPoint y: 159, endPoint x: 497, endPoint y: 172, distance: 71.2
click at [497, 172] on div "Estimado, buenos dias Solicitamos que nos proporciones Recibo por indemnización…" at bounding box center [542, 144] width 210 height 82
copy div "Solicitamos que nos proporciones Recibo por indemnización mencionada."
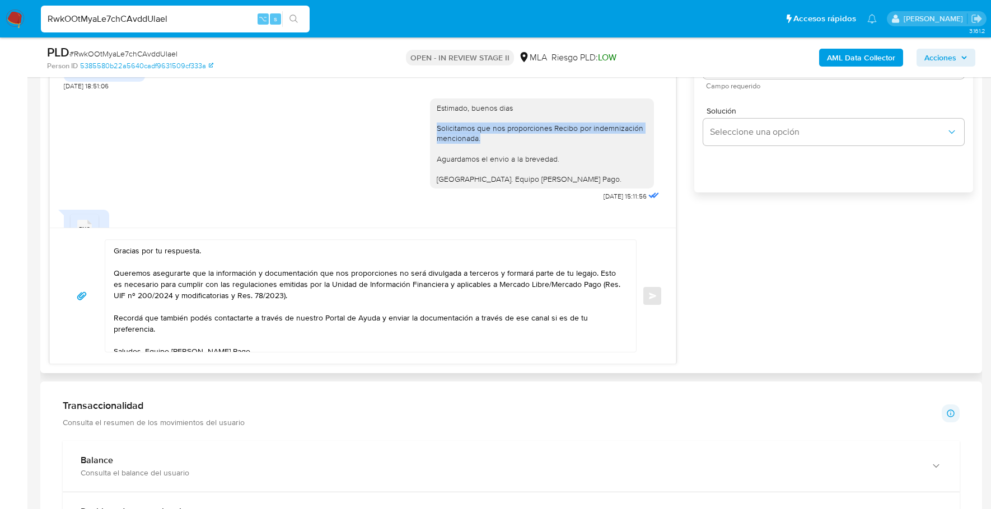
scroll to position [13, 0]
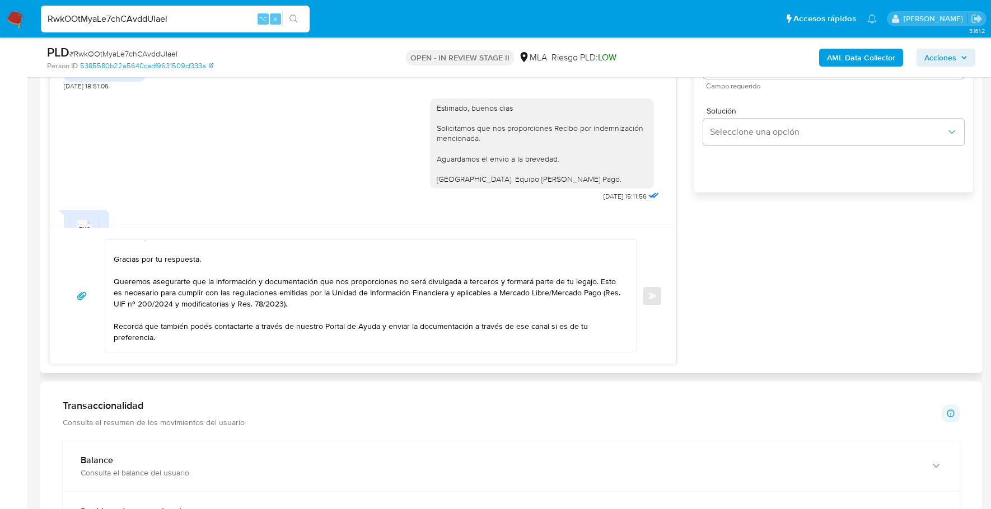
click at [245, 264] on textarea "Estimado, buenos dias Gracias por tu respuesta. Queremos asegurarte que la info…" at bounding box center [368, 296] width 508 height 112
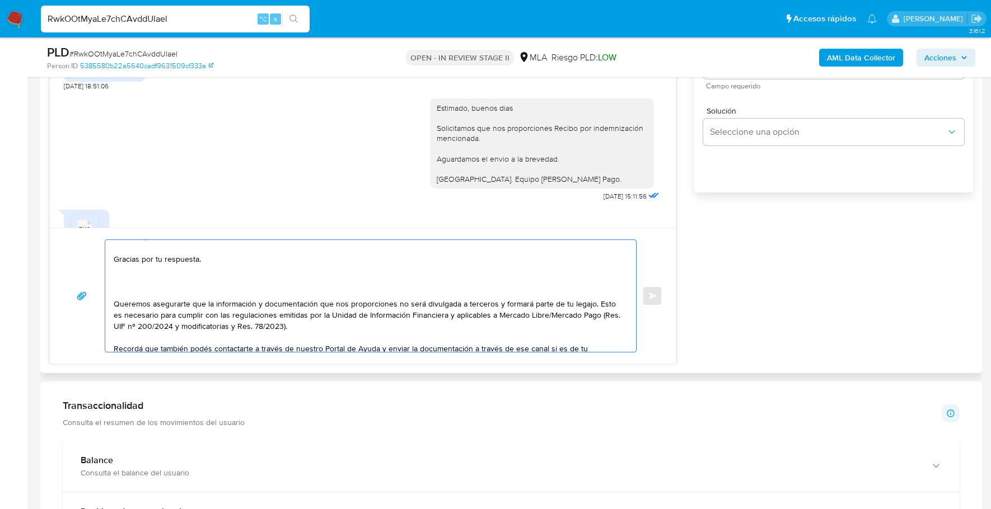
paste textarea "Solicitamos que nos proporciones Recibo por indemnización mencionada."
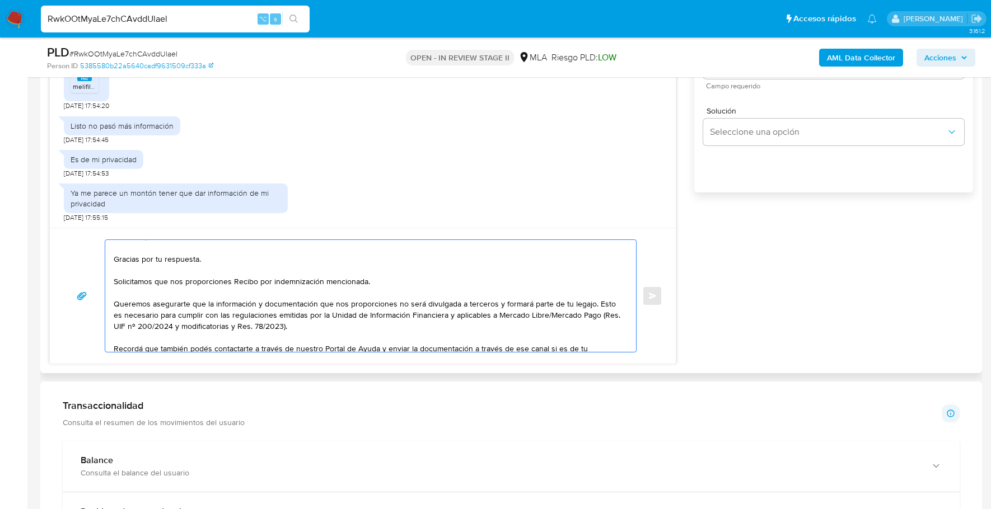
scroll to position [1224, 0]
type textarea "Estimado, buenos dias Gracias por tu respuesta. Solicitamos que nos proporcione…"
click at [86, 81] on rect at bounding box center [84, 78] width 15 height 5
click at [385, 280] on textarea "Estimado, buenos dias Gracias por tu respuesta. Solicitamos que nos proporcione…" at bounding box center [368, 296] width 508 height 112
drag, startPoint x: 385, startPoint y: 280, endPoint x: 394, endPoint y: 279, distance: 9.0
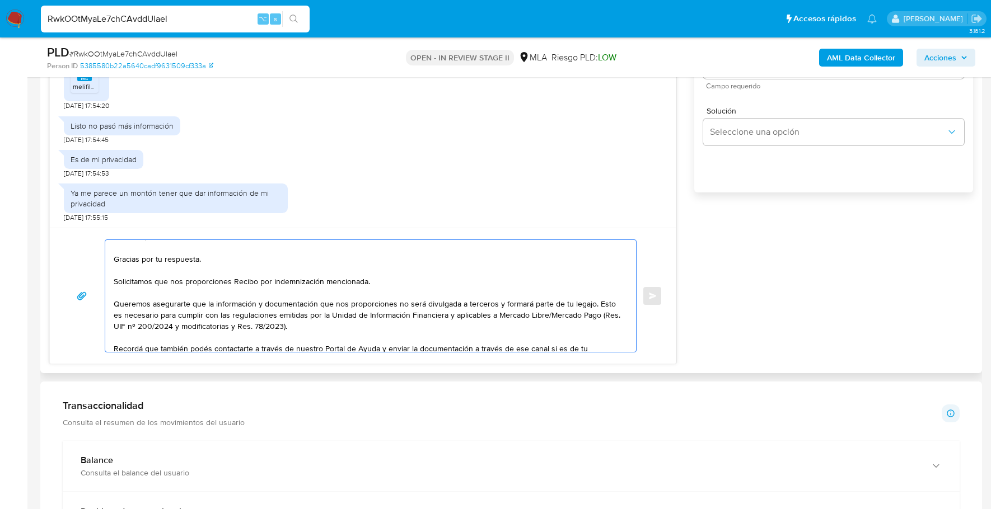
click at [394, 279] on textarea "Estimado, buenos dias Gracias por tu respuesta. Solicitamos que nos proporcione…" at bounding box center [368, 296] width 508 height 112
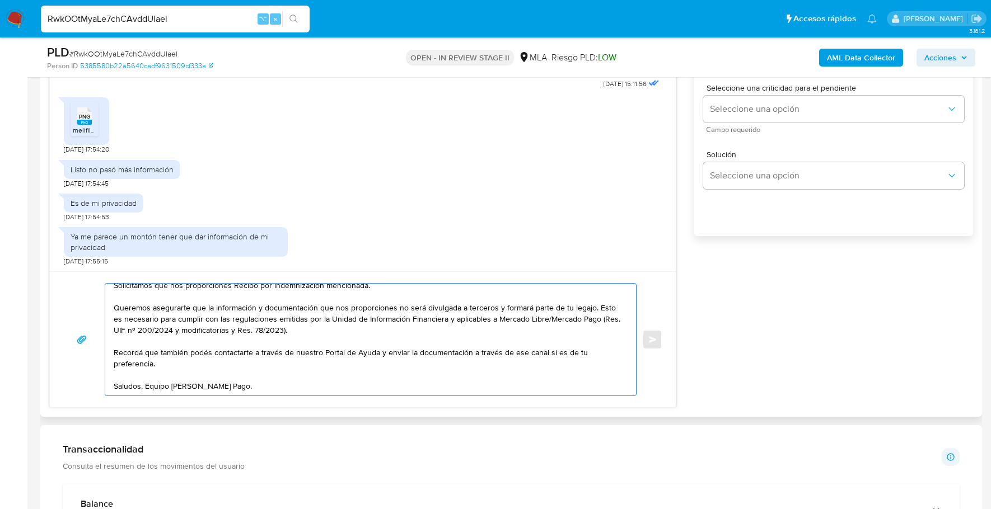
scroll to position [614, 0]
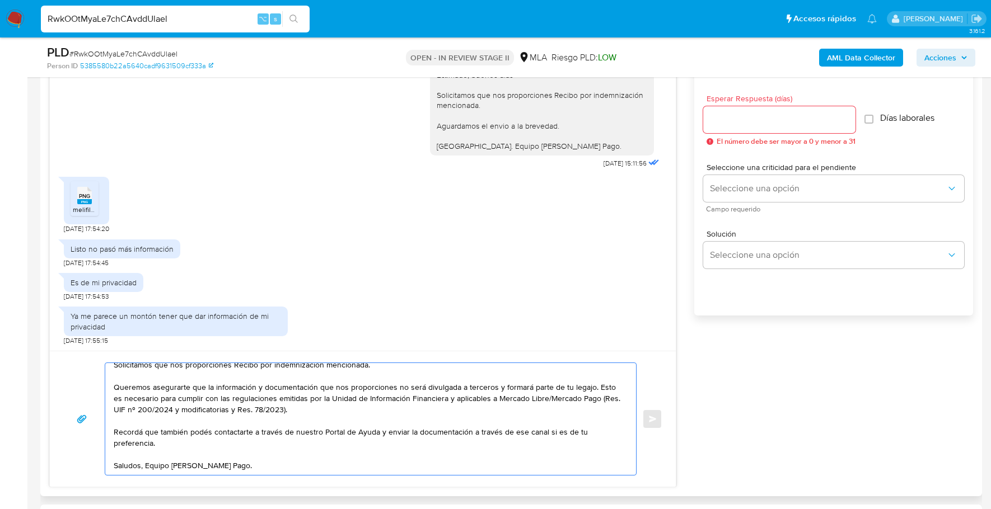
click at [743, 125] on input "Esperar Respuesta (días)" at bounding box center [779, 120] width 152 height 15
type input "1"
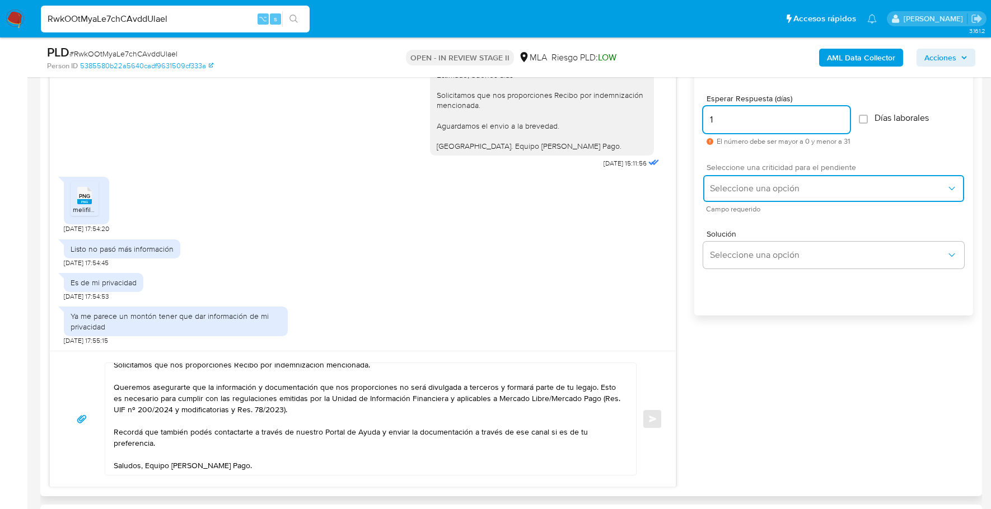
click at [728, 189] on span "Seleccione una opción" at bounding box center [828, 188] width 236 height 11
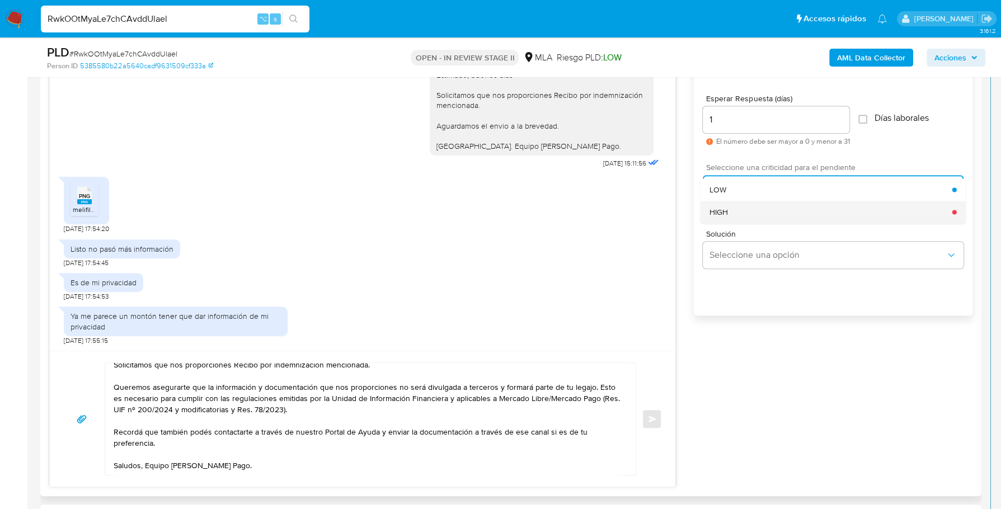
click at [737, 219] on div "HIGH" at bounding box center [831, 212] width 243 height 22
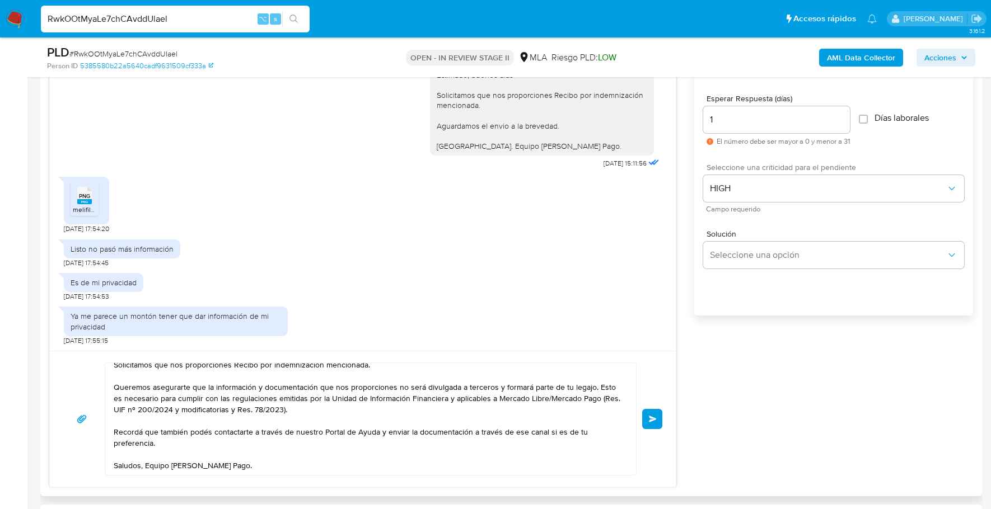
click at [657, 416] on button "Enviar" at bounding box center [652, 419] width 20 height 20
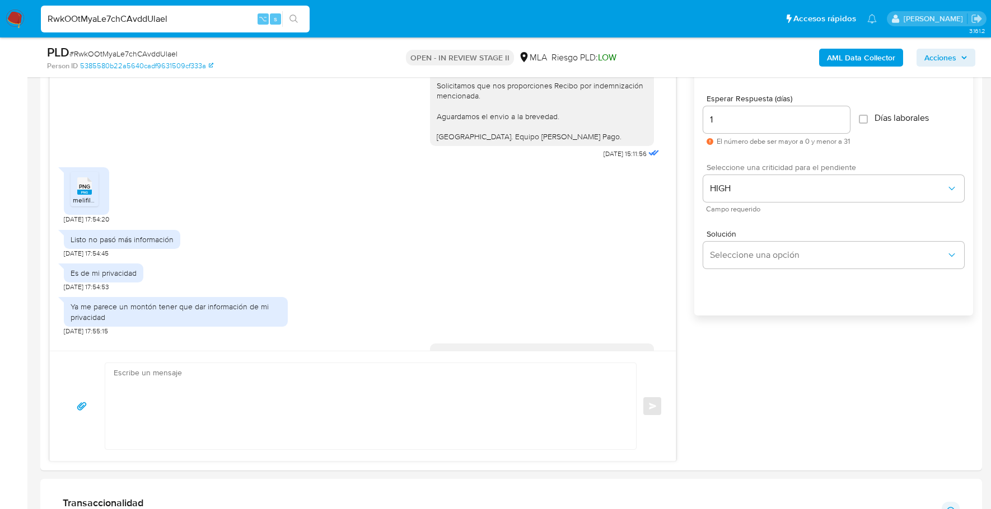
scroll to position [1472, 0]
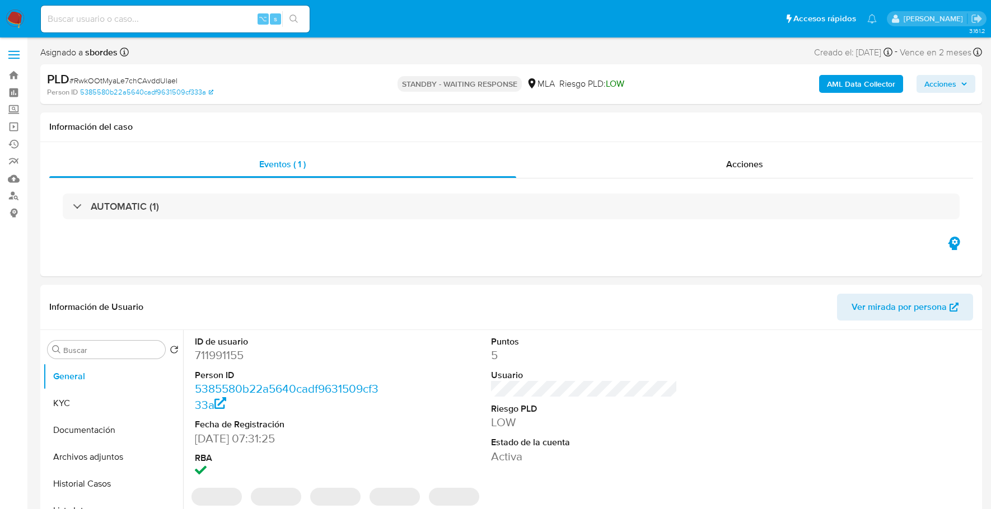
select select "10"
click at [188, 24] on input at bounding box center [175, 19] width 269 height 15
paste input "5oYOIk7Afjs9PtAhiebFDTta"
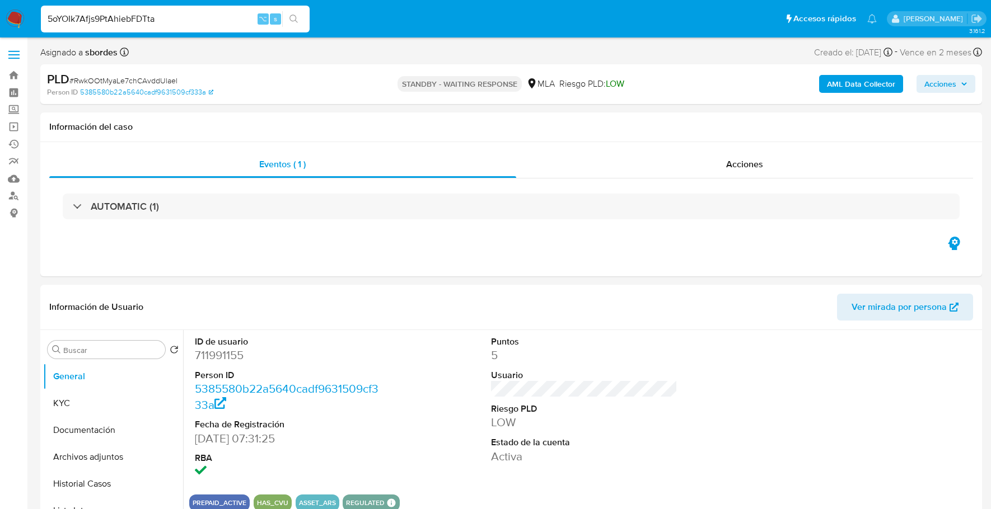
type input "5oYOIk7Afjs9PtAhiebFDTta"
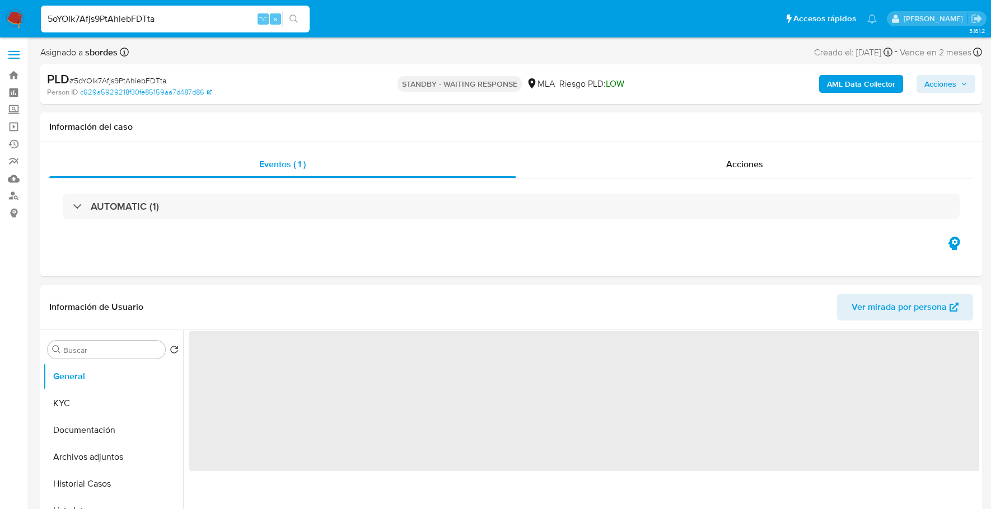
select select "10"
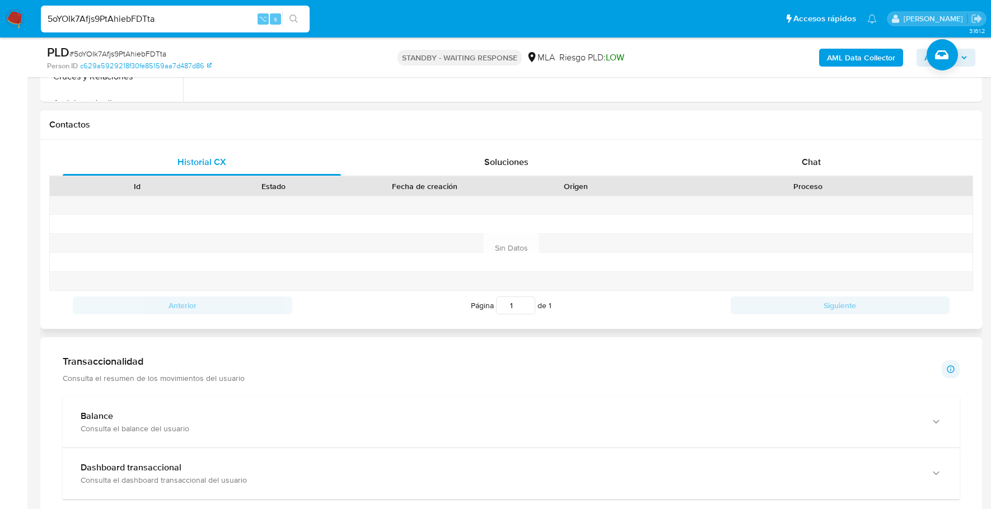
scroll to position [476, 0]
click at [813, 166] on div "Chat" at bounding box center [811, 161] width 278 height 27
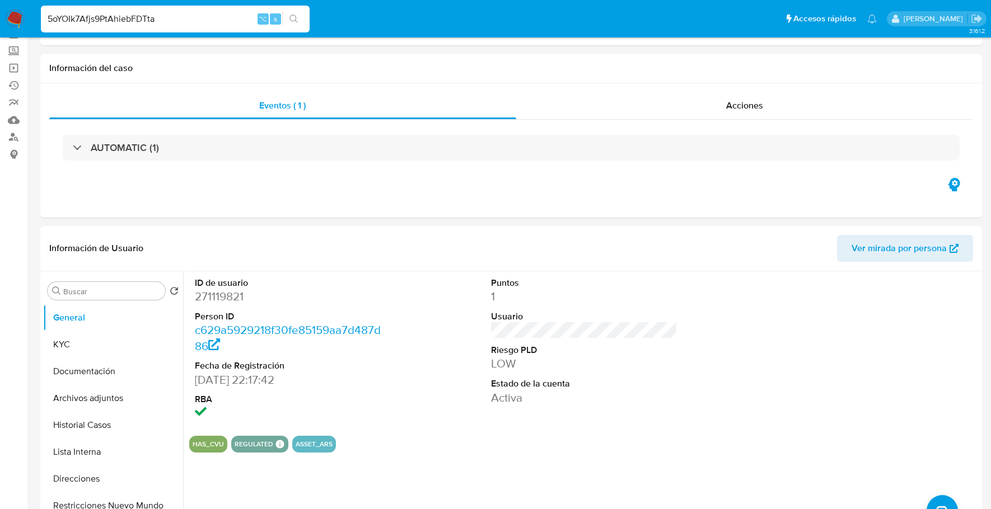
scroll to position [0, 0]
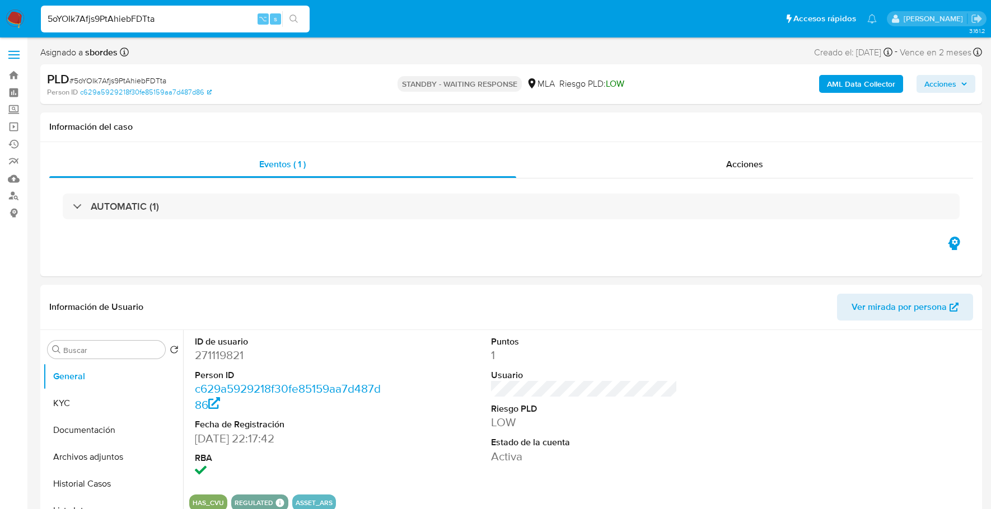
drag, startPoint x: 195, startPoint y: 16, endPoint x: -6, endPoint y: 13, distance: 201.0
paste input "315615530"
type input "315615530"
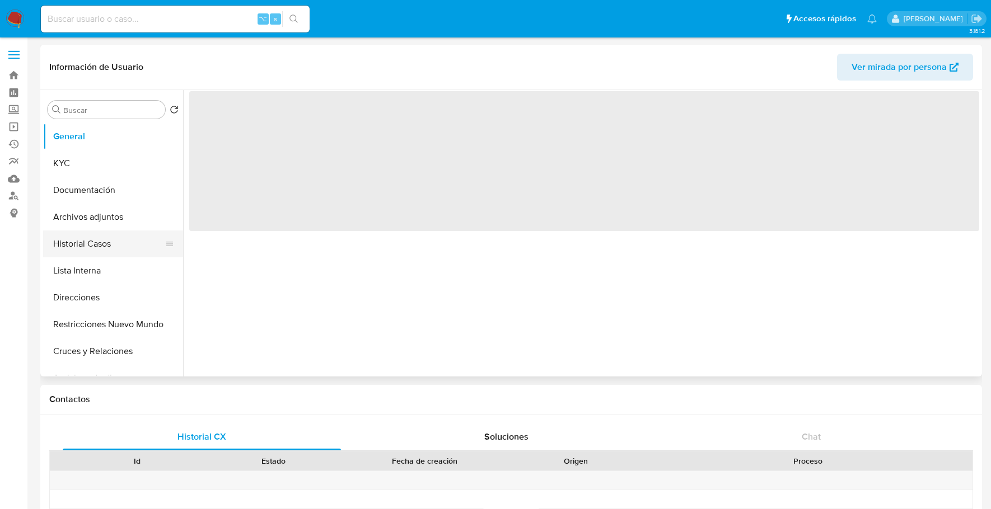
select select "10"
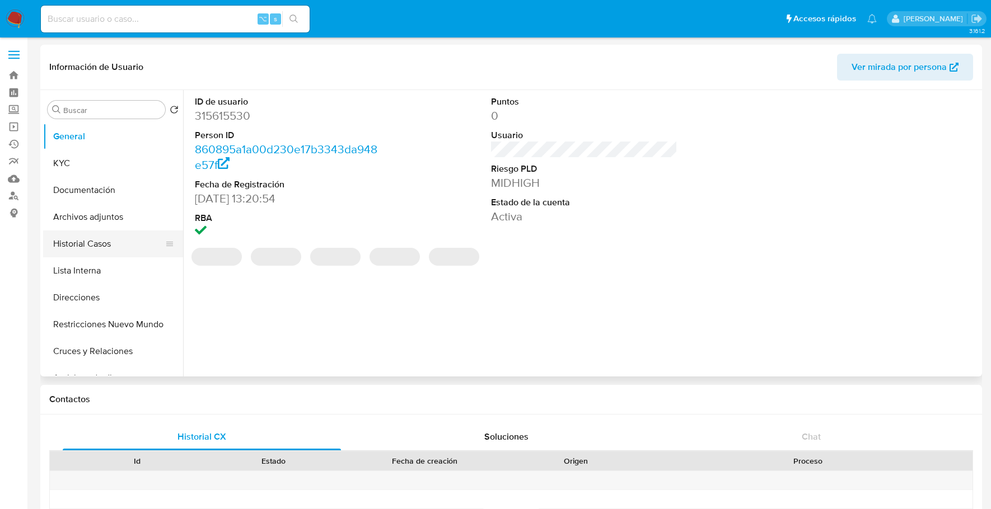
click at [77, 247] on button "Historial Casos" at bounding box center [108, 244] width 131 height 27
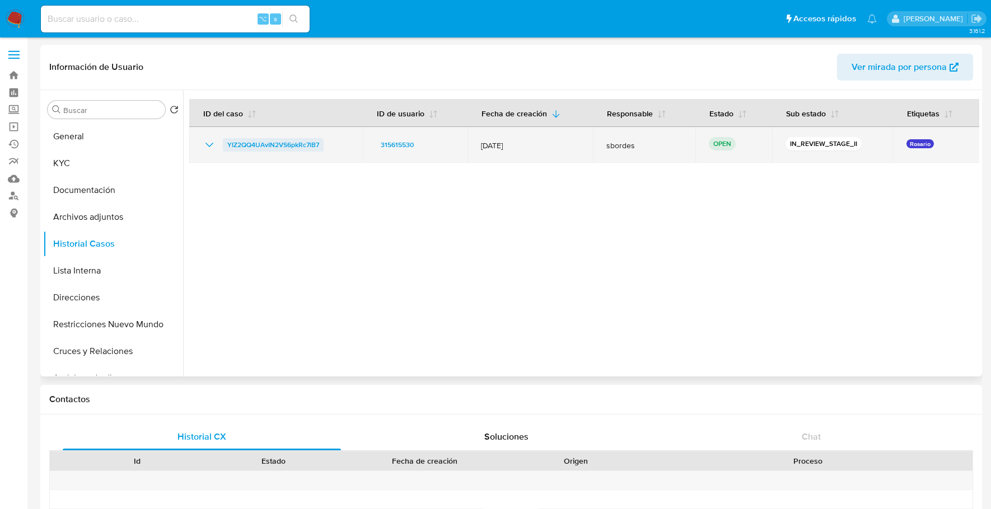
click at [242, 146] on span "YIZ2QQ4UAvIN2VS6pkRc7lB7" at bounding box center [273, 144] width 92 height 13
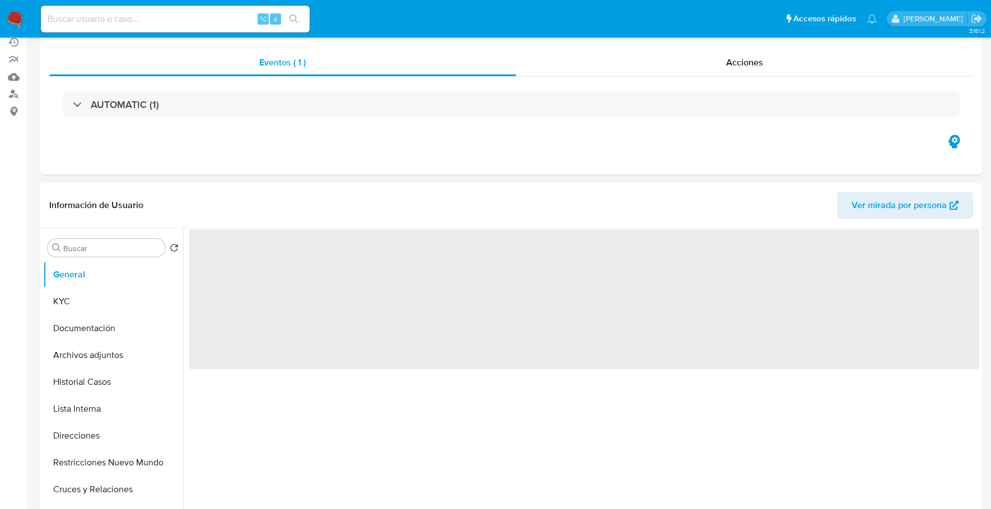
select select "10"
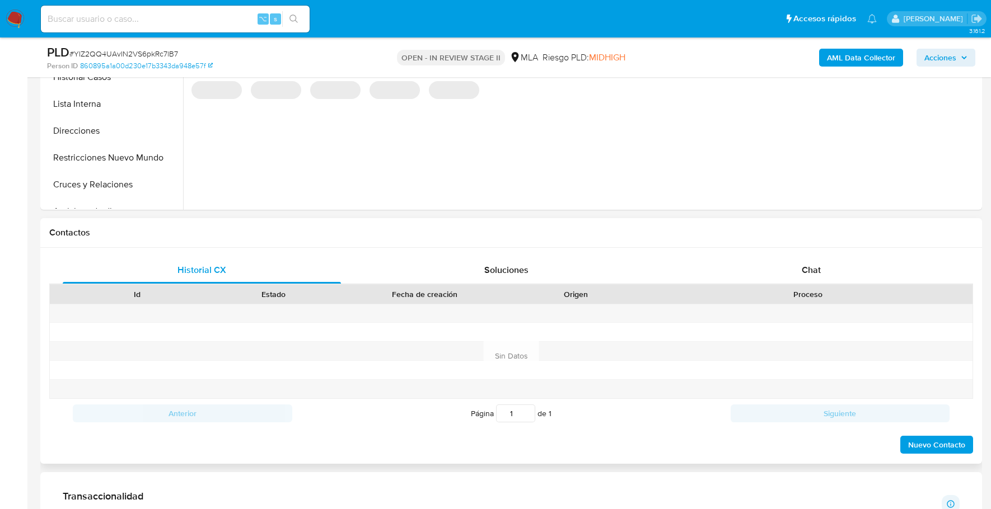
scroll to position [475, 0]
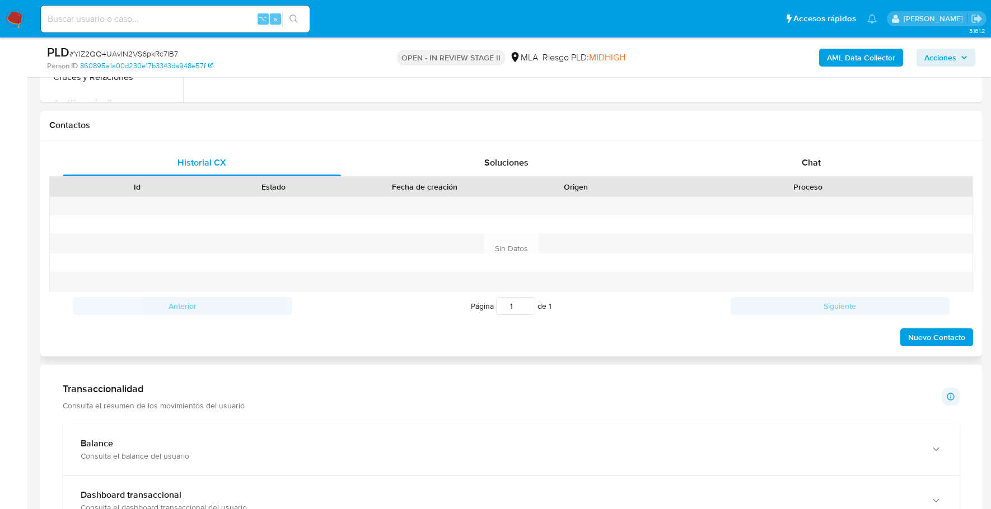
click at [814, 144] on div "Historial CX Soluciones Chat Id Estado Fecha de creación Origen Proceso Anterio…" at bounding box center [511, 249] width 942 height 216
click at [816, 156] on div "Chat" at bounding box center [811, 162] width 278 height 27
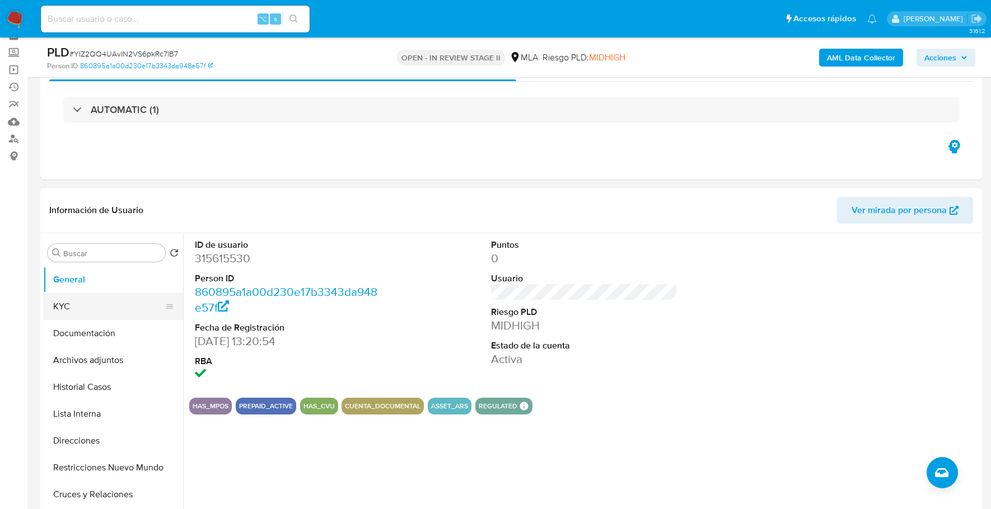
scroll to position [57, 0]
copy dd "315615530"
click at [148, 20] on input at bounding box center [175, 19] width 269 height 15
paste input "315615530"
type input "315615530"
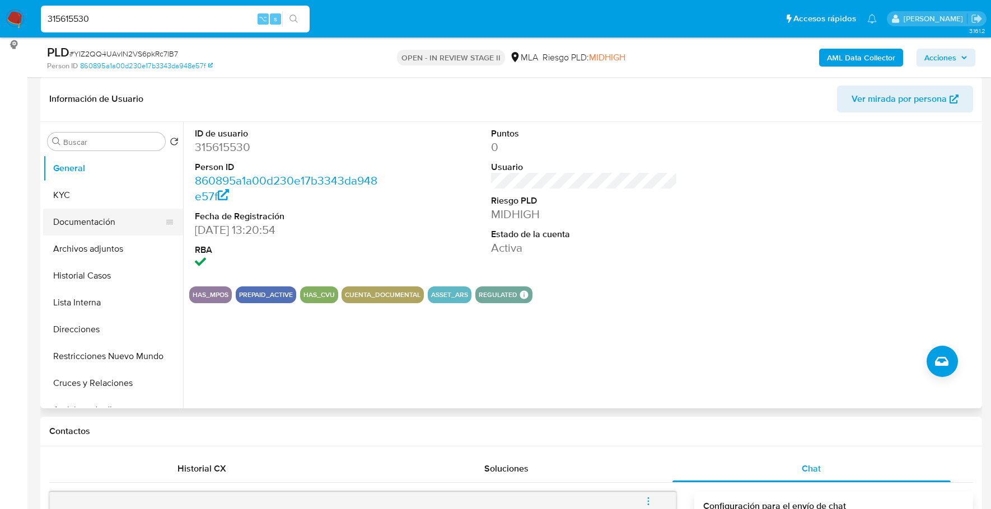
scroll to position [170, 0]
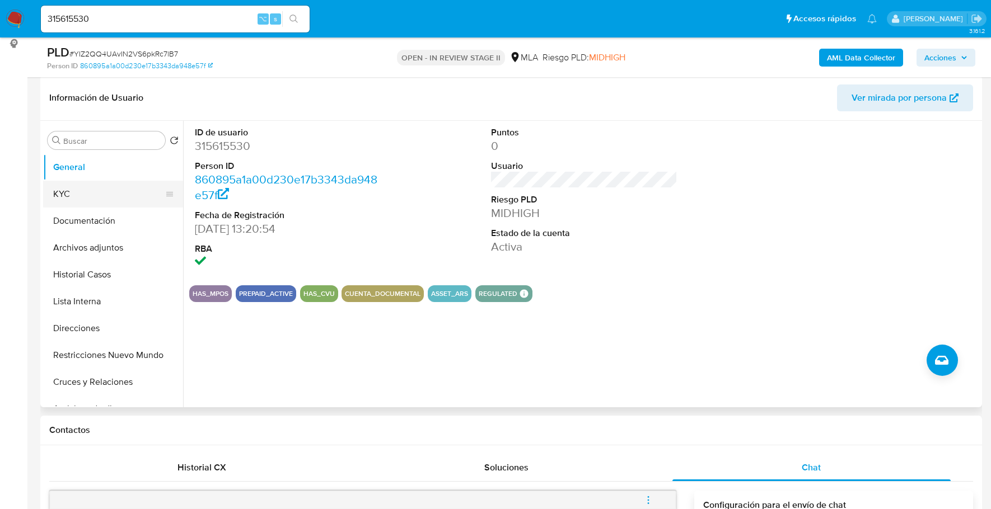
click at [92, 193] on button "KYC" at bounding box center [108, 194] width 131 height 27
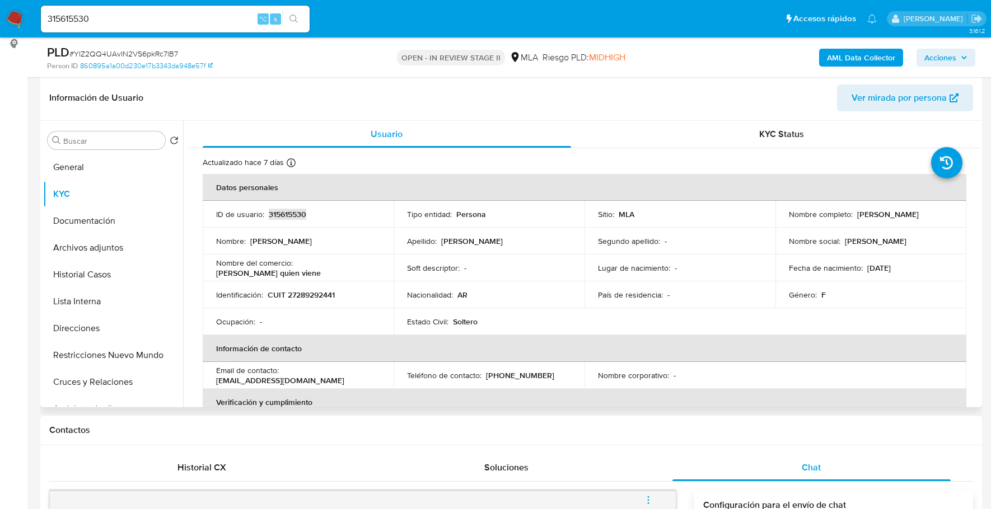
copy p "315615530"
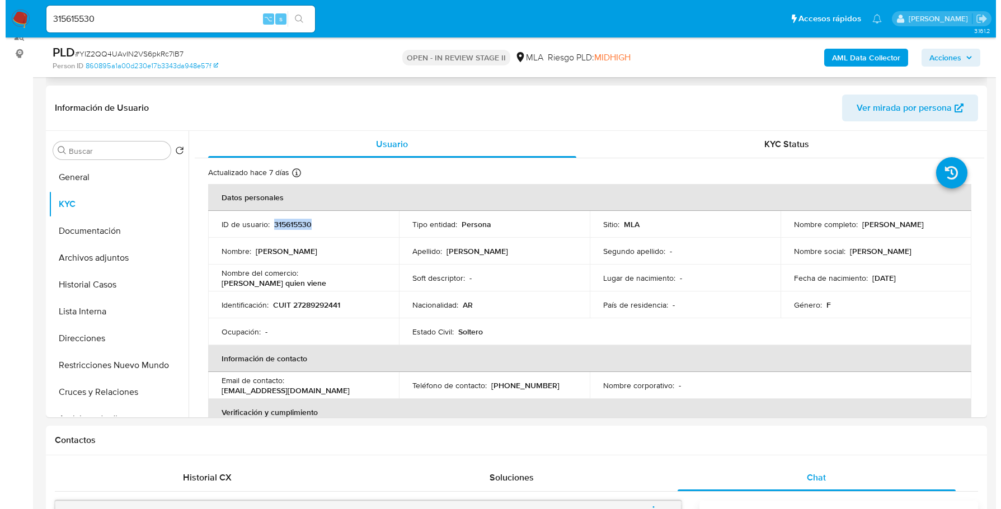
scroll to position [40, 0]
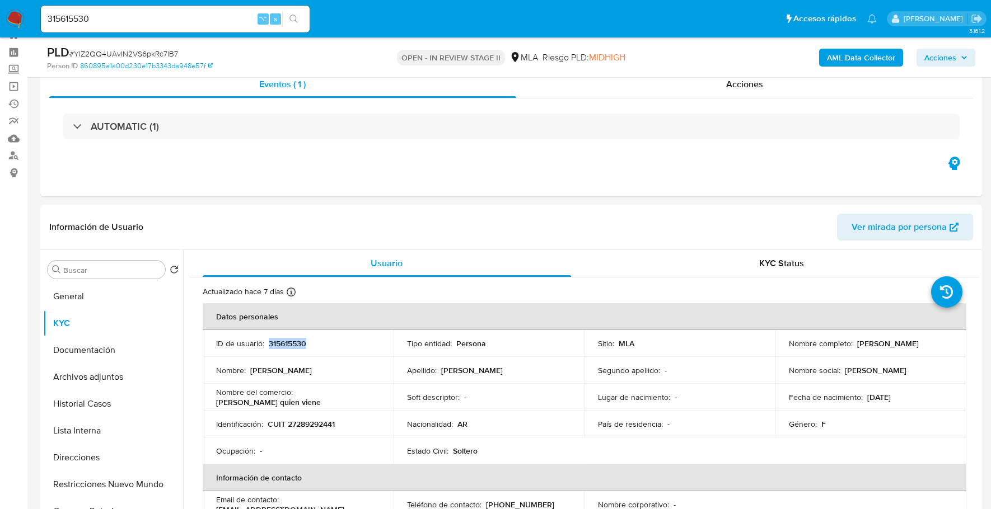
click at [875, 56] on b "AML Data Collector" at bounding box center [861, 58] width 68 height 18
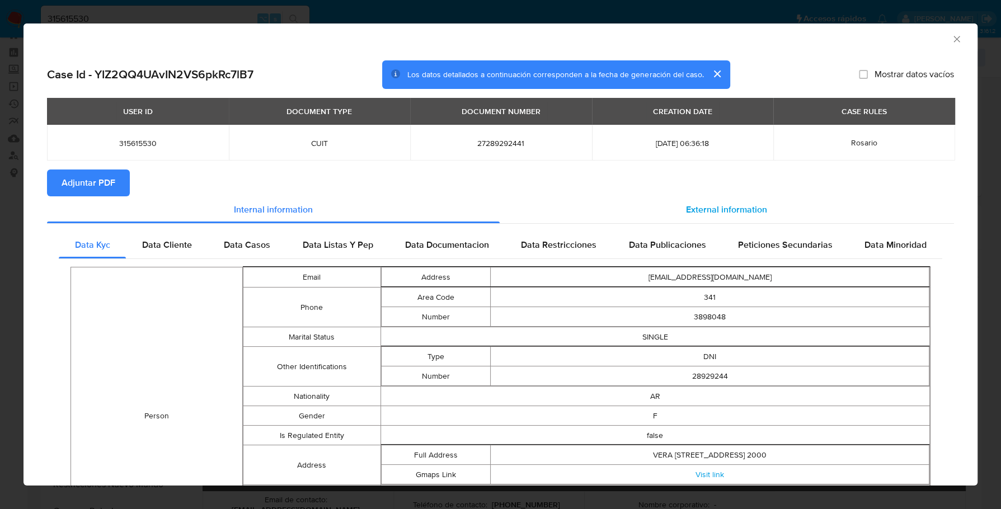
click at [714, 212] on span "External information" at bounding box center [726, 209] width 81 height 13
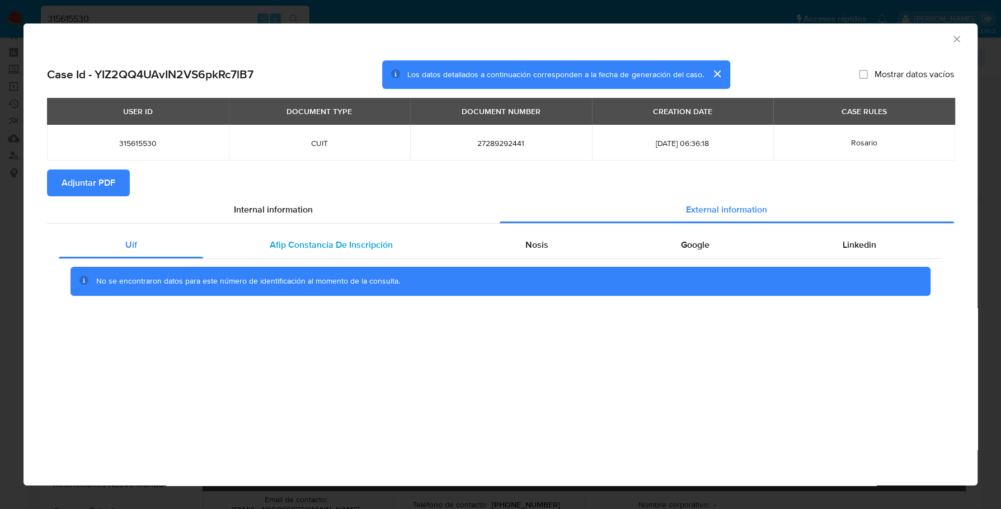
click at [329, 242] on span "Afip Constancia De Inscripción" at bounding box center [331, 244] width 123 height 13
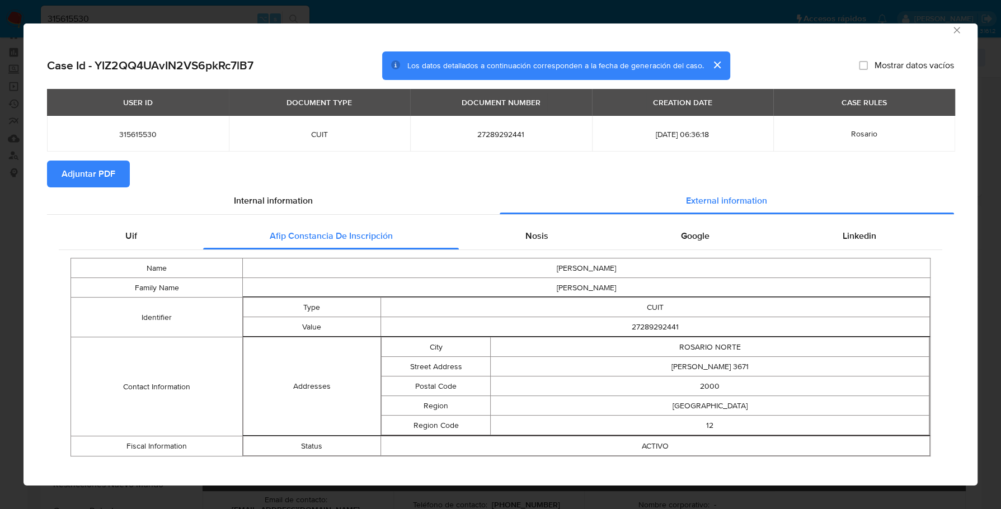
scroll to position [18, 0]
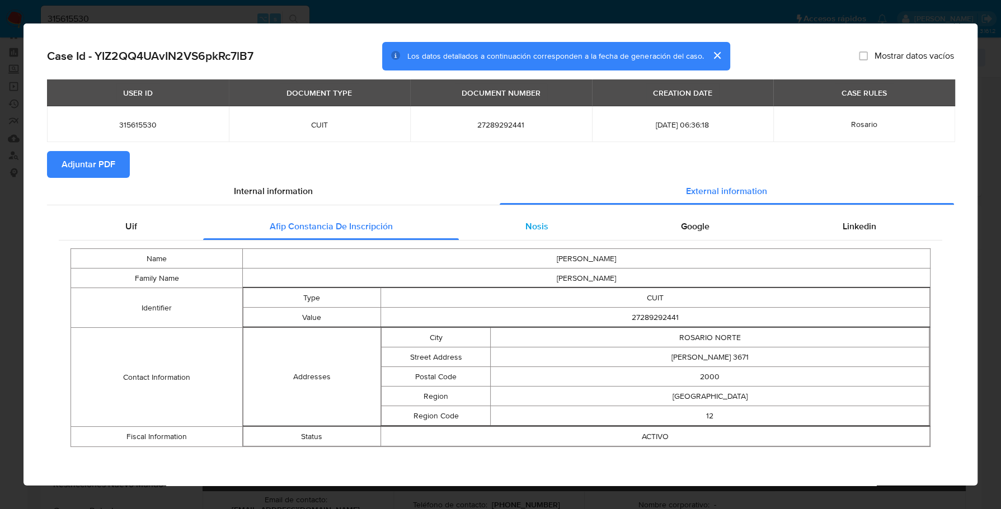
click at [556, 235] on div "Nosis" at bounding box center [537, 226] width 156 height 27
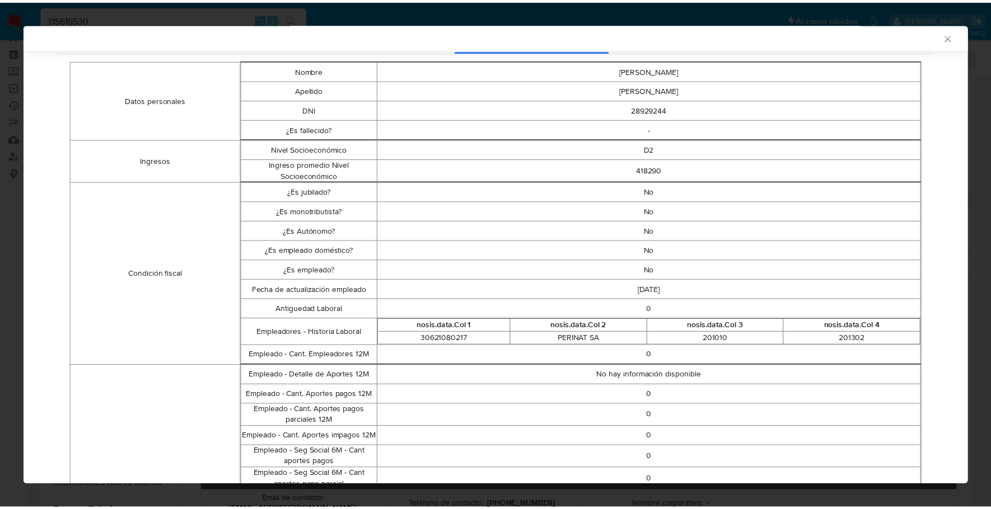
scroll to position [0, 0]
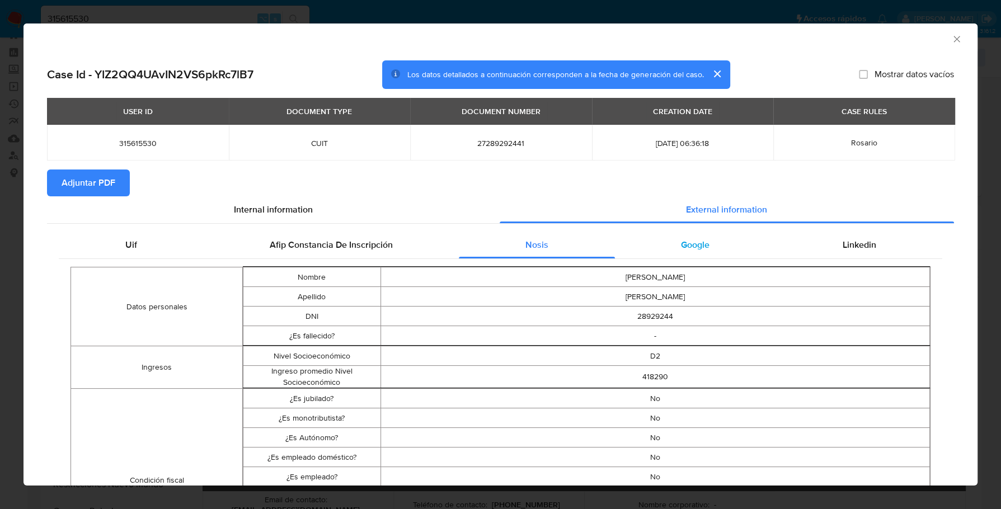
click at [700, 255] on div "Google" at bounding box center [695, 245] width 161 height 27
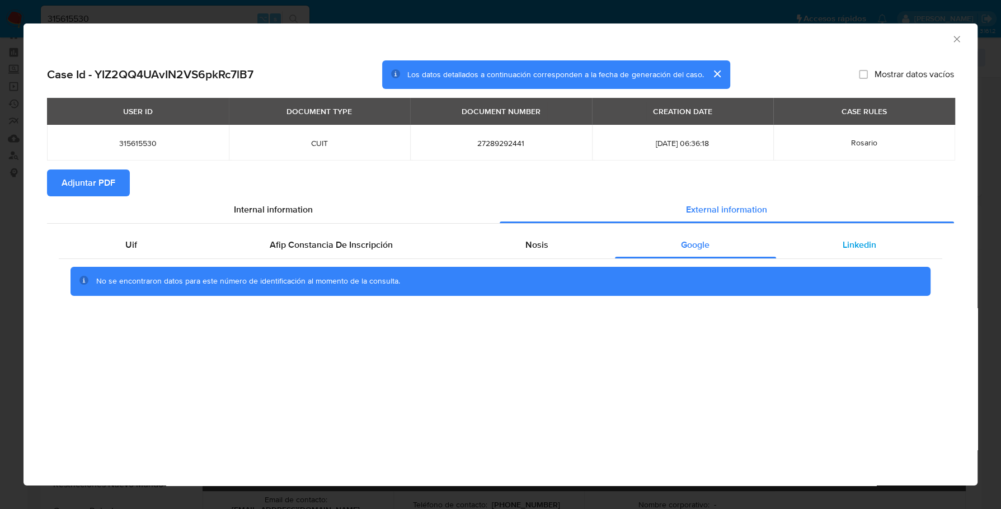
click at [831, 245] on div "Linkedin" at bounding box center [859, 245] width 166 height 27
click at [94, 175] on span "Adjuntar PDF" at bounding box center [89, 183] width 54 height 25
click at [958, 41] on icon "Cerrar ventana" at bounding box center [957, 39] width 11 height 11
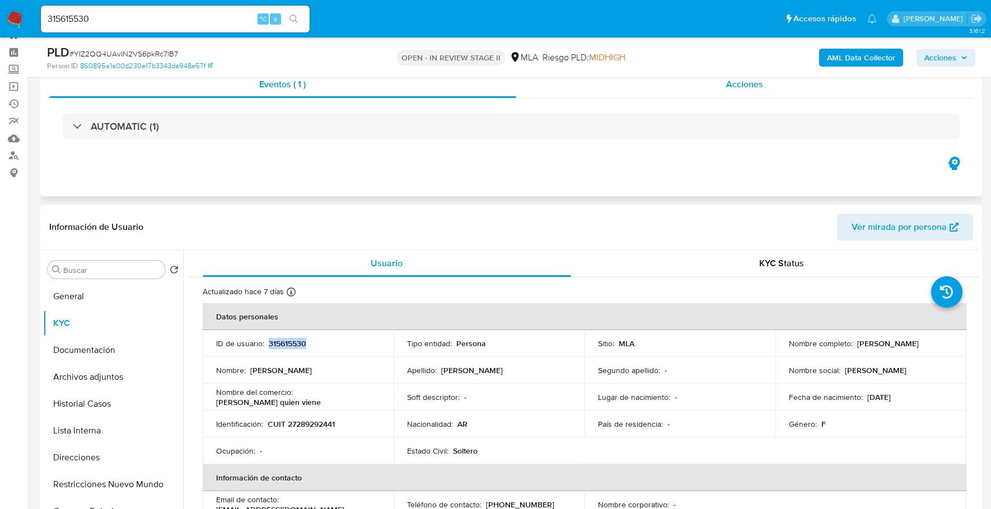
click at [730, 89] on span "Acciones" at bounding box center [744, 84] width 37 height 13
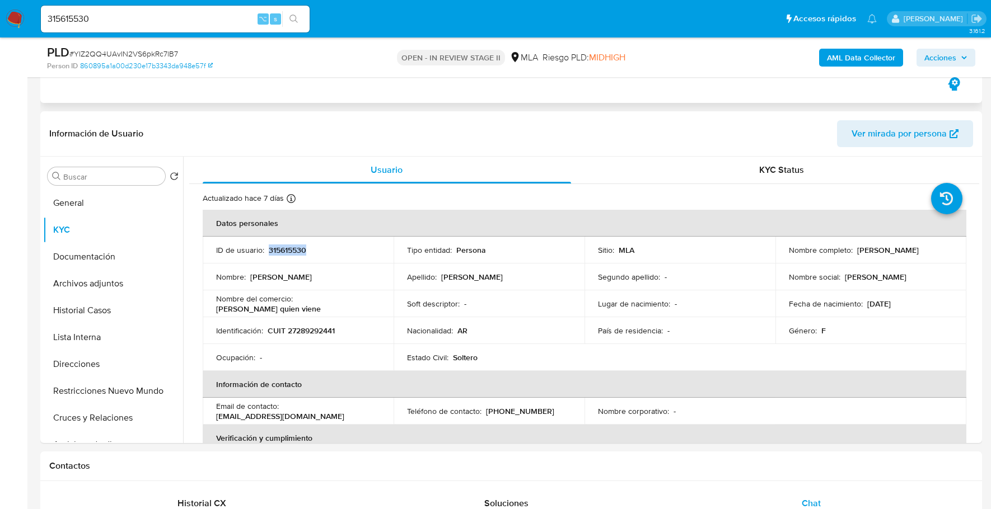
scroll to position [307, 0]
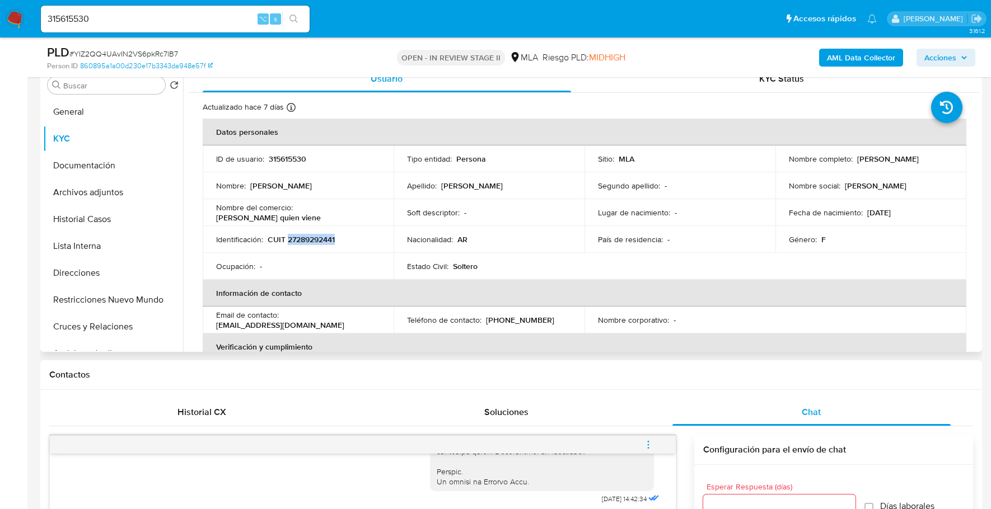
copy p "27289292441"
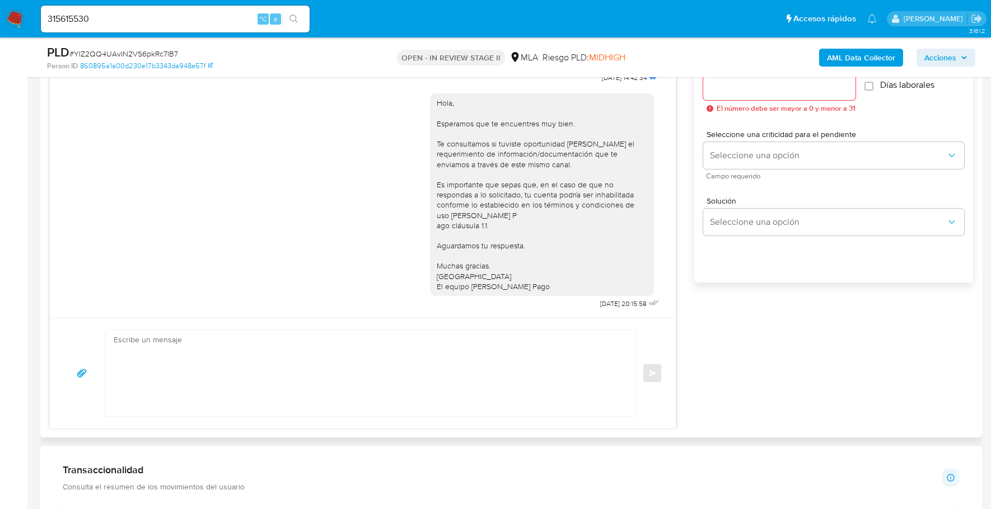
scroll to position [431, 0]
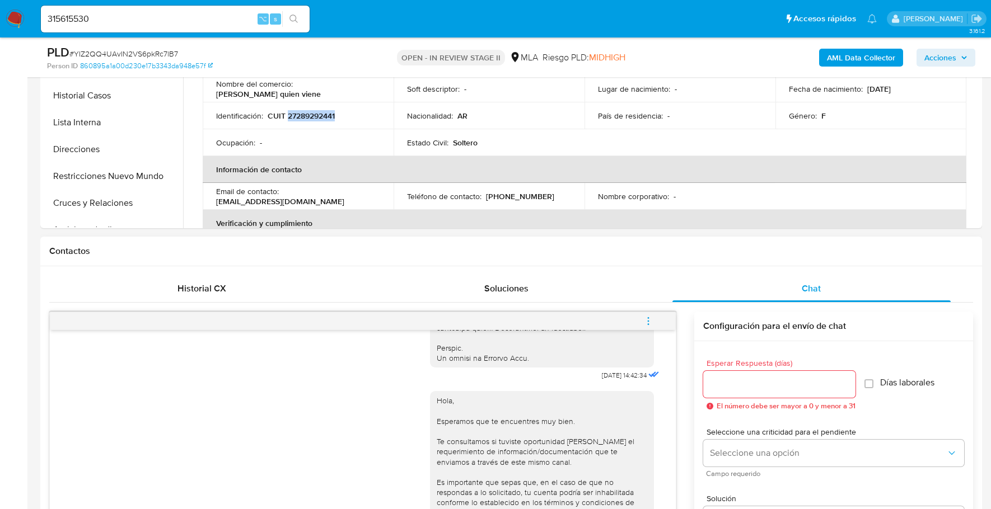
click at [647, 321] on icon "menu-action" at bounding box center [648, 321] width 10 height 10
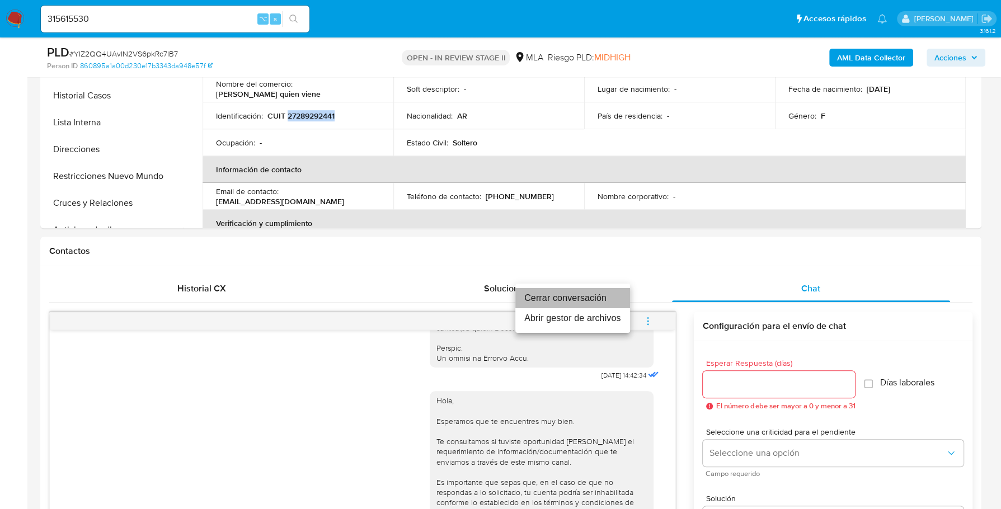
click at [612, 291] on li "Cerrar conversación" at bounding box center [573, 298] width 115 height 20
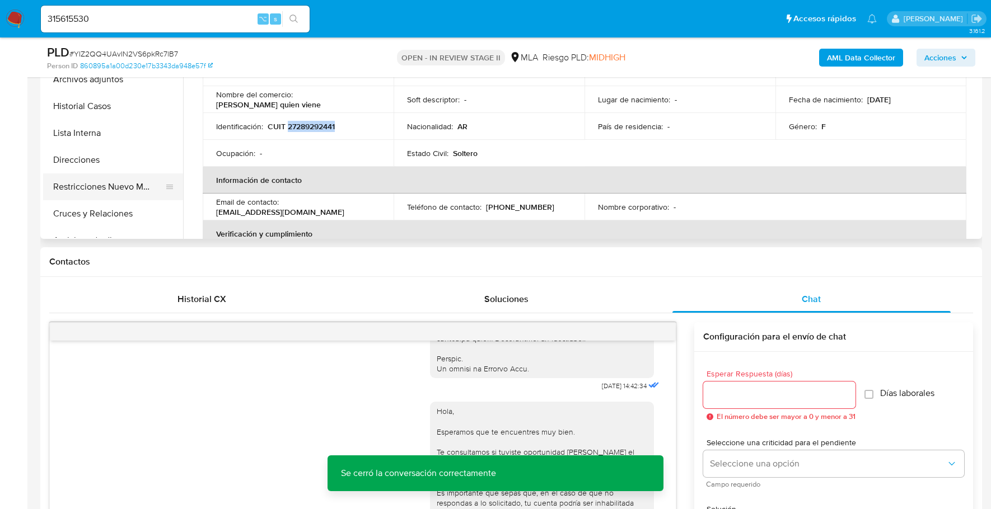
scroll to position [405, 0]
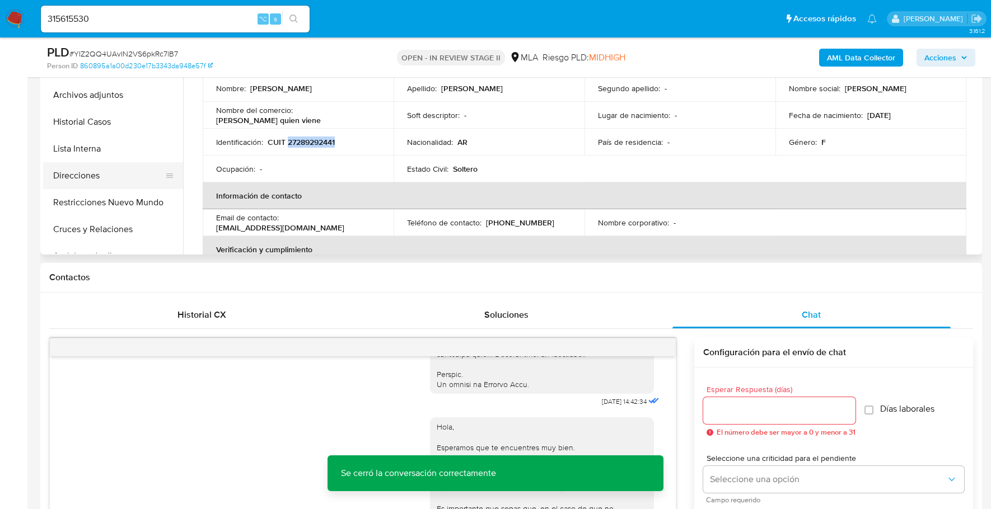
click at [85, 170] on button "Direcciones" at bounding box center [108, 175] width 131 height 27
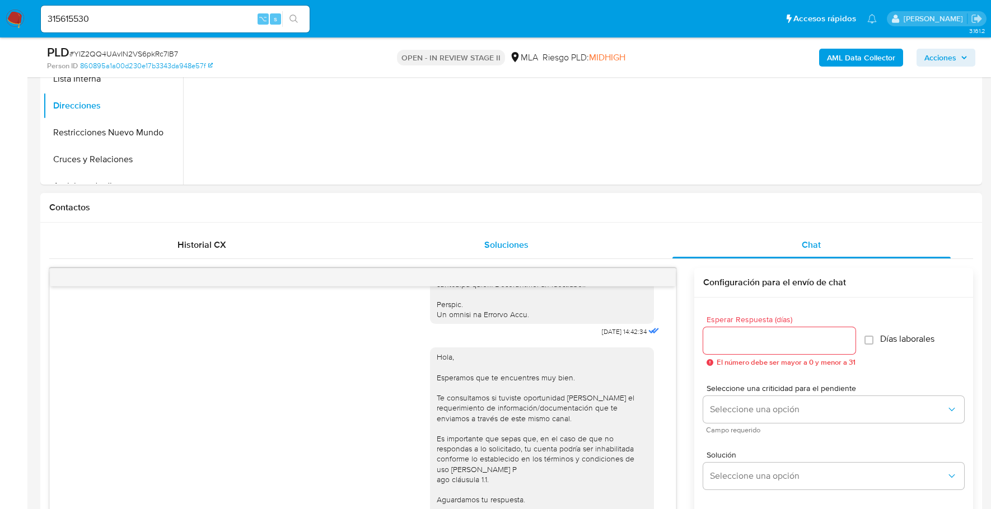
scroll to position [589, 0]
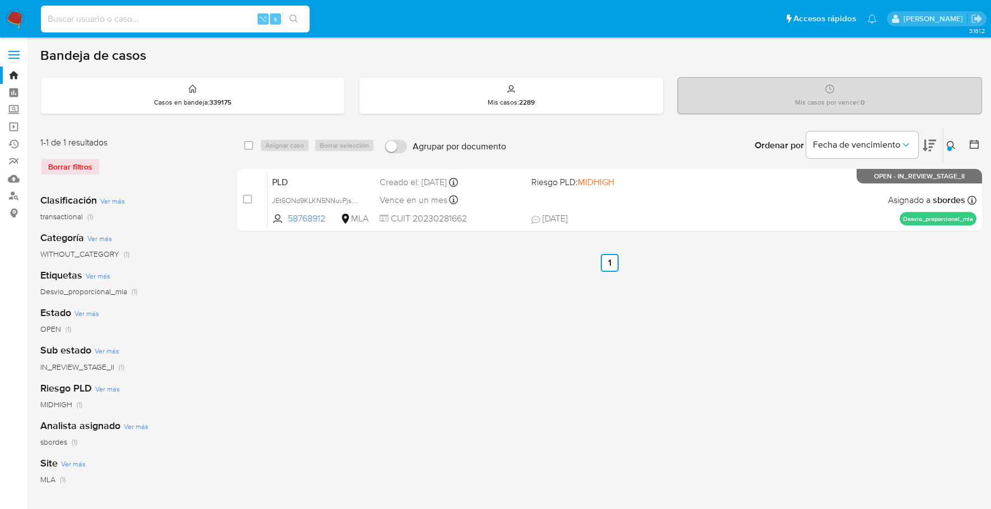
click at [105, 18] on input at bounding box center [175, 19] width 269 height 15
paste input "ukXAAFDtHFuyaAW0Viv1Ebx2"
type input "ukXAAFDtHFuyaAW0Viv1Ebx2"
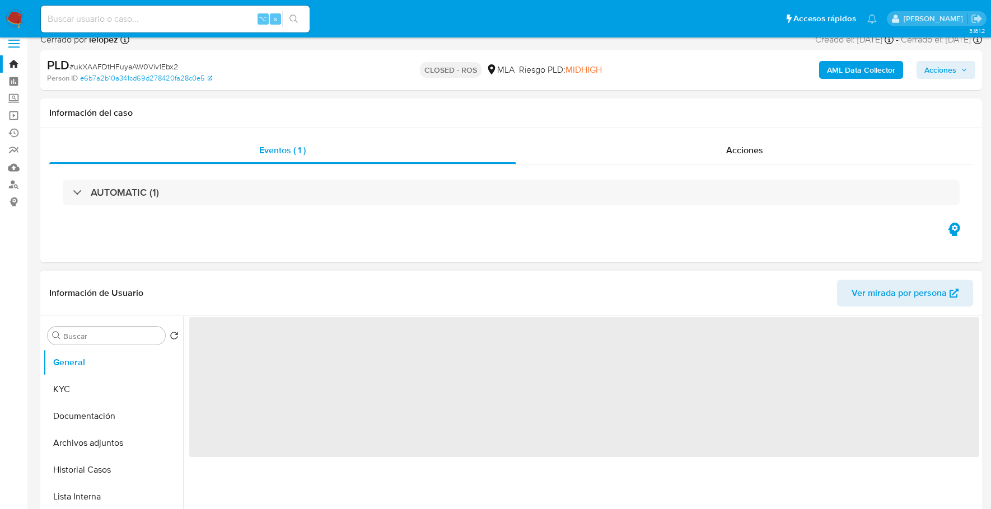
scroll to position [26, 0]
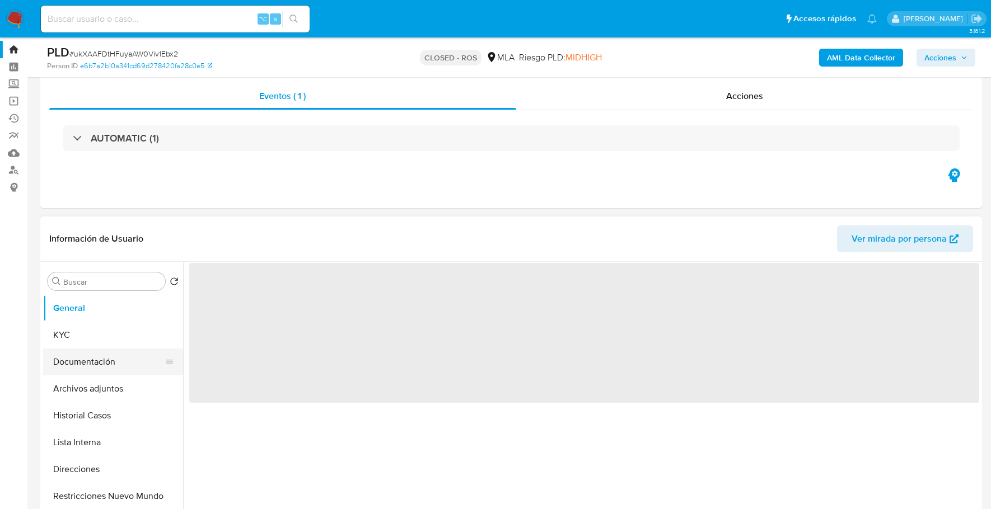
select select "10"
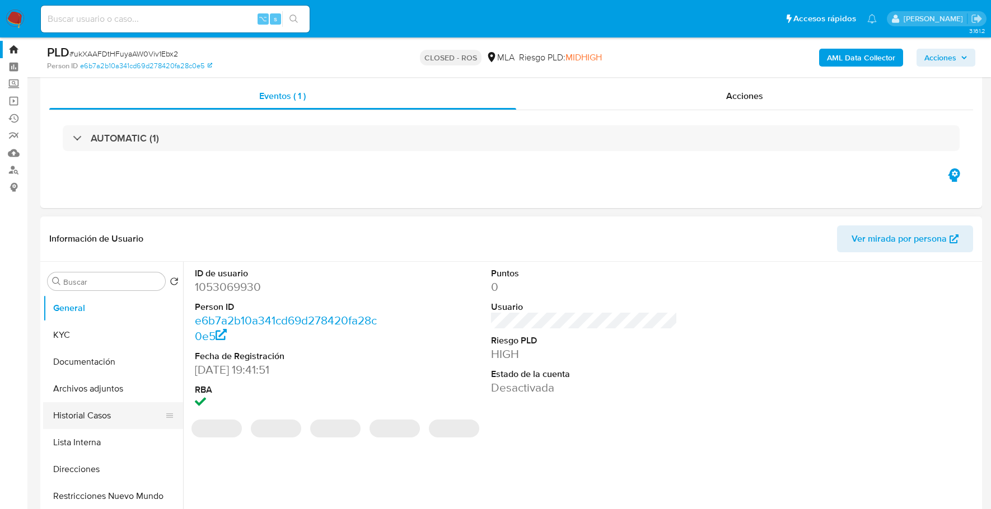
click at [99, 414] on button "Historial Casos" at bounding box center [108, 415] width 131 height 27
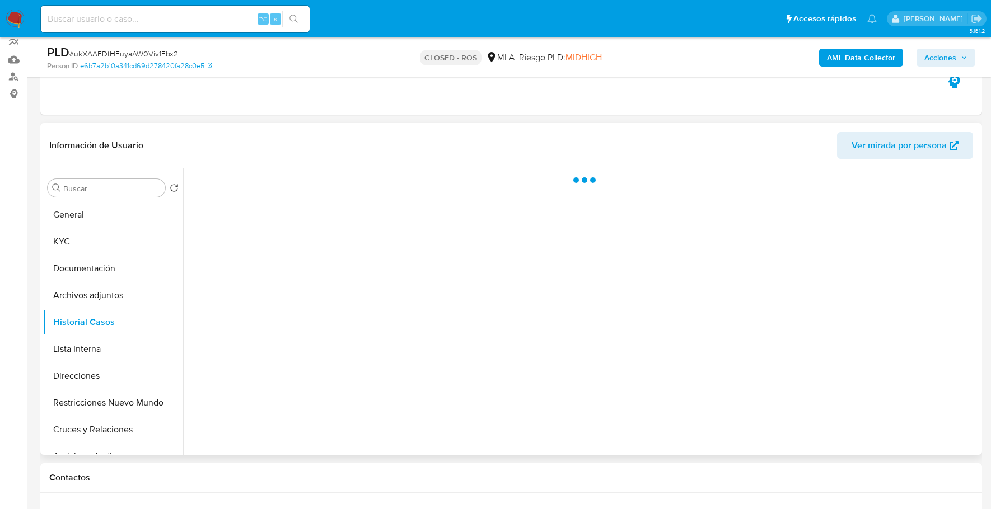
scroll to position [124, 0]
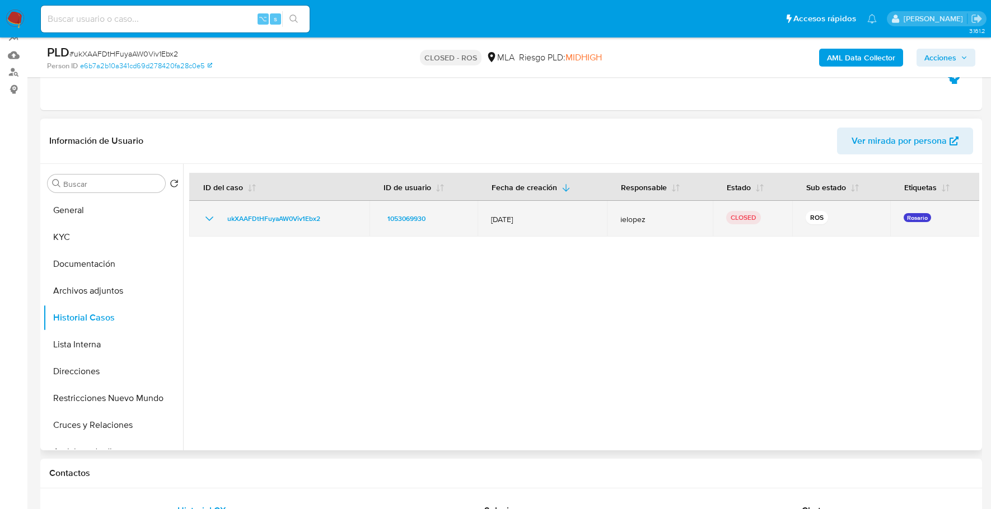
click at [202, 214] on td "ukXAAFDtHFuyaAW0Viv1Ebx2" at bounding box center [279, 219] width 180 height 36
click at [207, 214] on icon "Mostrar/Ocultar" at bounding box center [209, 218] width 13 height 13
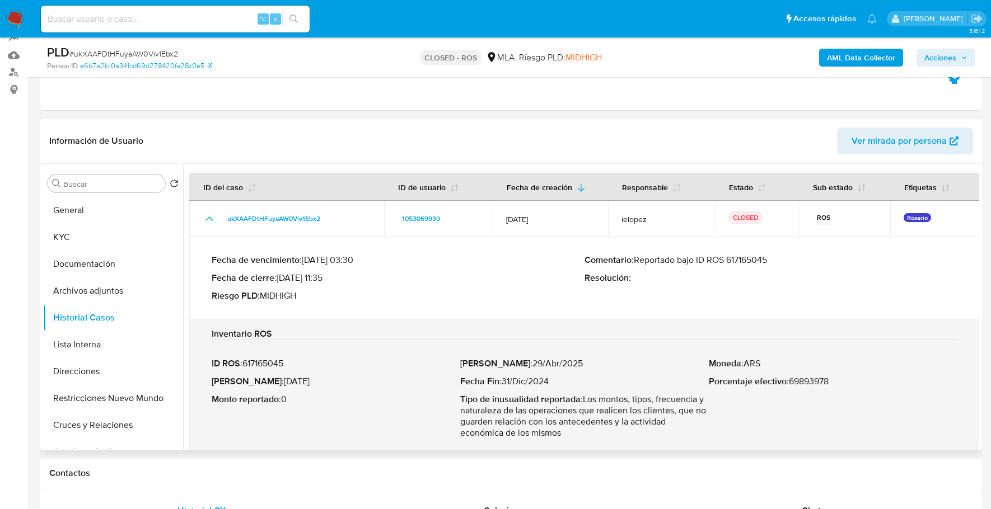
drag, startPoint x: 636, startPoint y: 260, endPoint x: 793, endPoint y: 260, distance: 156.7
click at [793, 260] on p "Comentario : Reportado bajo ID ROS 617165045" at bounding box center [770, 260] width 373 height 11
click at [92, 230] on button "KYC" at bounding box center [108, 237] width 131 height 27
